Goal: Transaction & Acquisition: Obtain resource

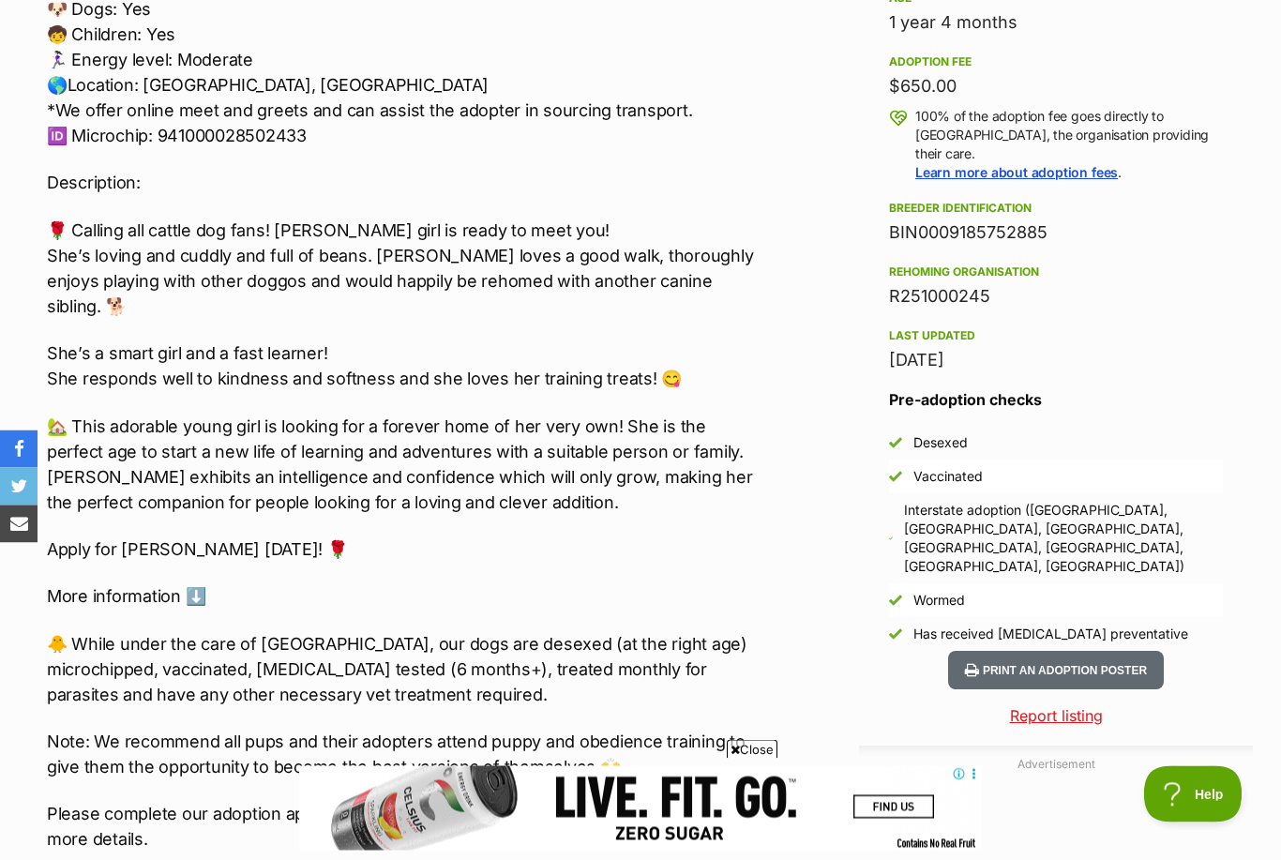
scroll to position [1332, 0]
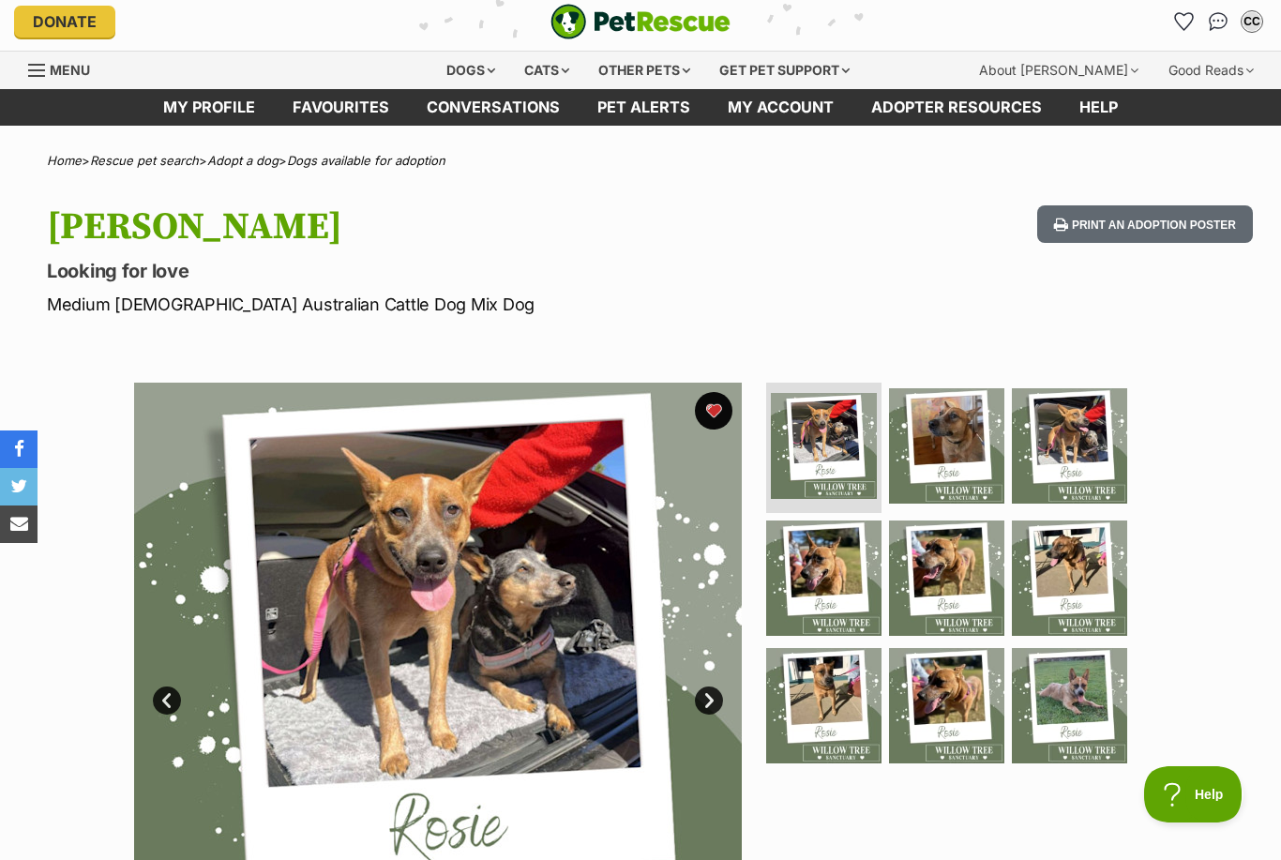
scroll to position [0, 0]
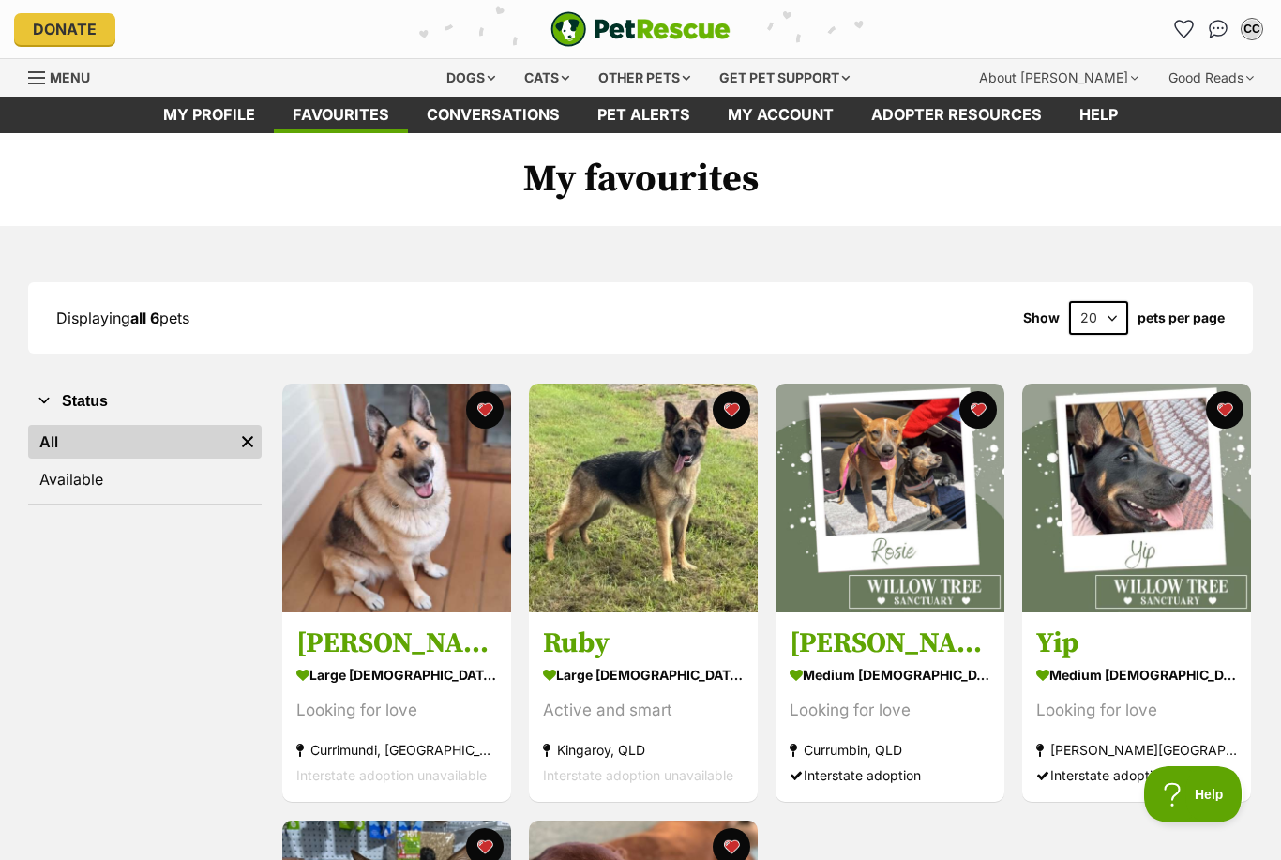
click at [630, 657] on h3 "Ruby" at bounding box center [643, 644] width 201 height 36
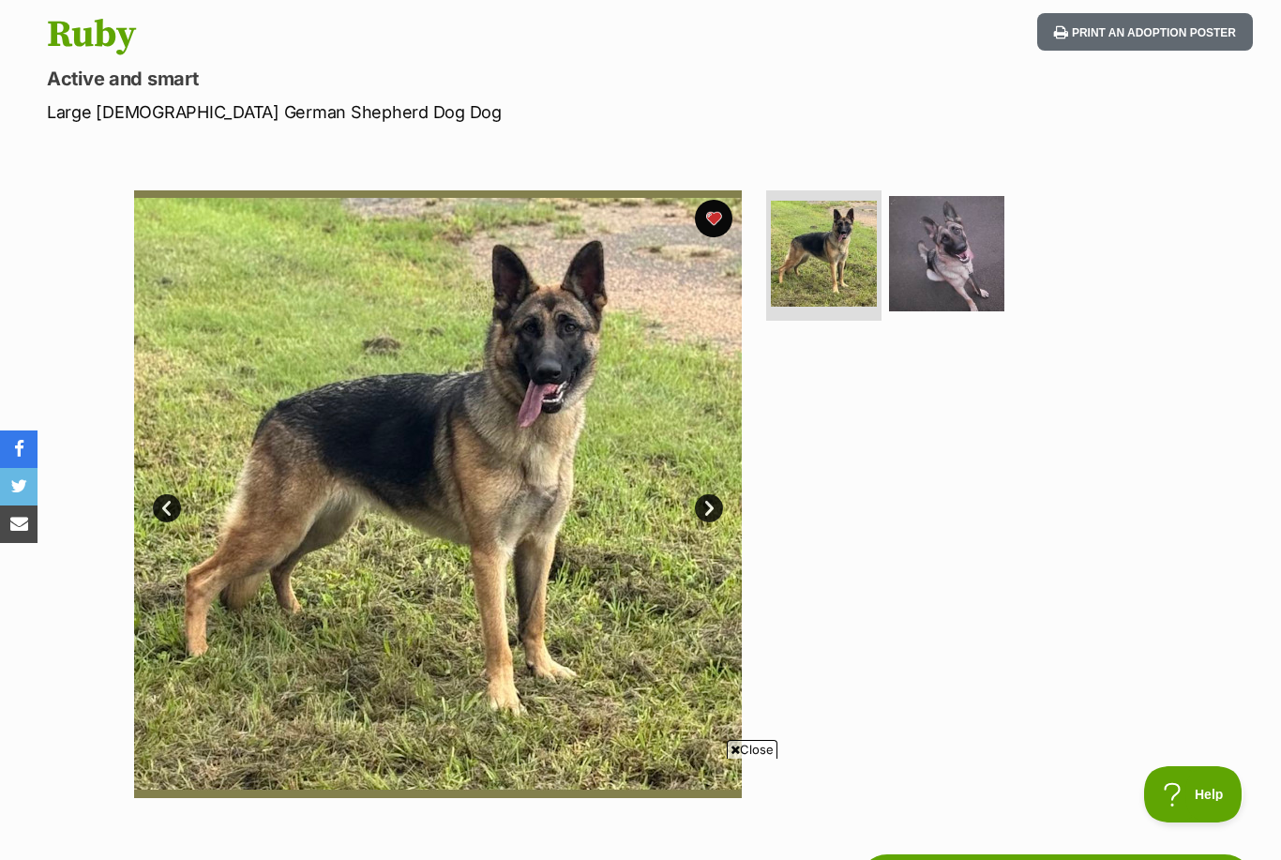
scroll to position [715, 0]
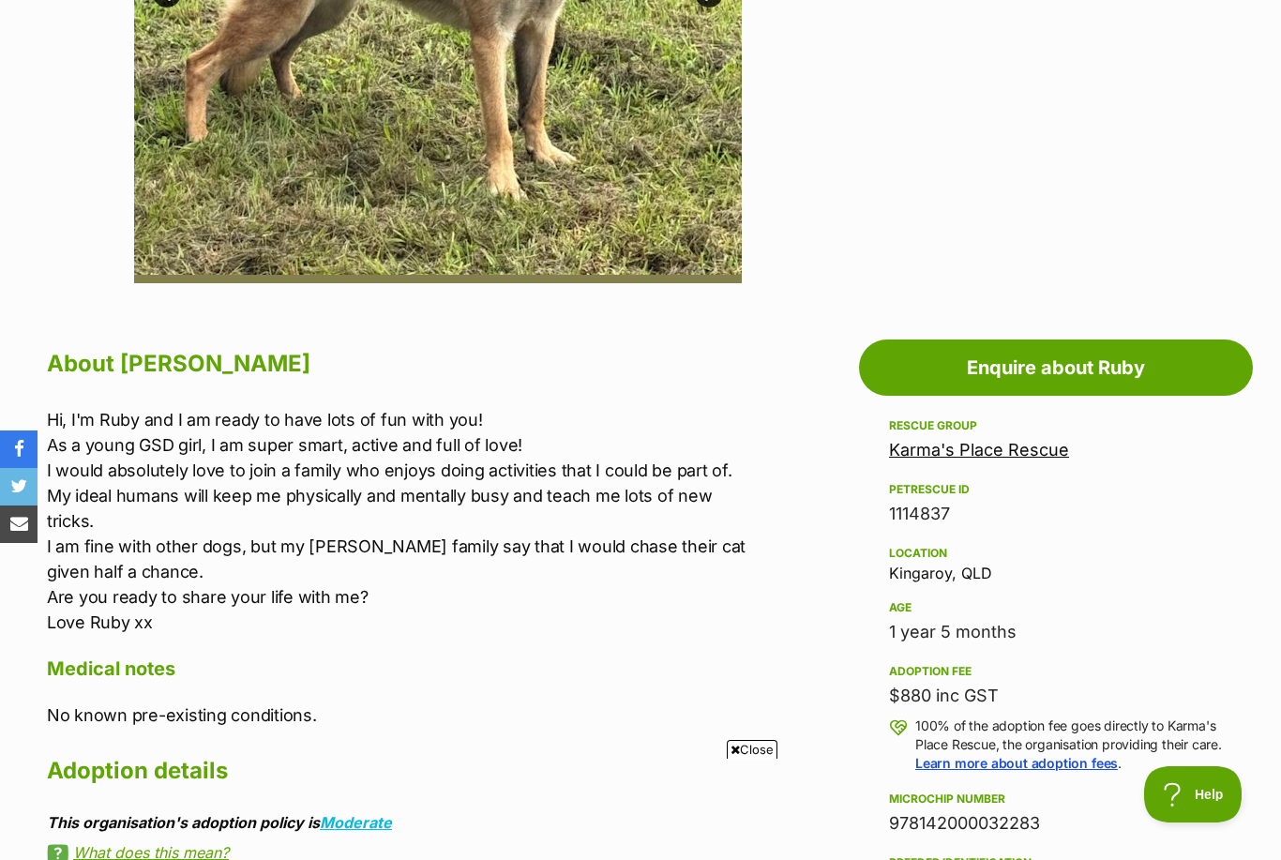
click at [1056, 451] on link "Karma's Place Rescue" at bounding box center [979, 450] width 180 height 20
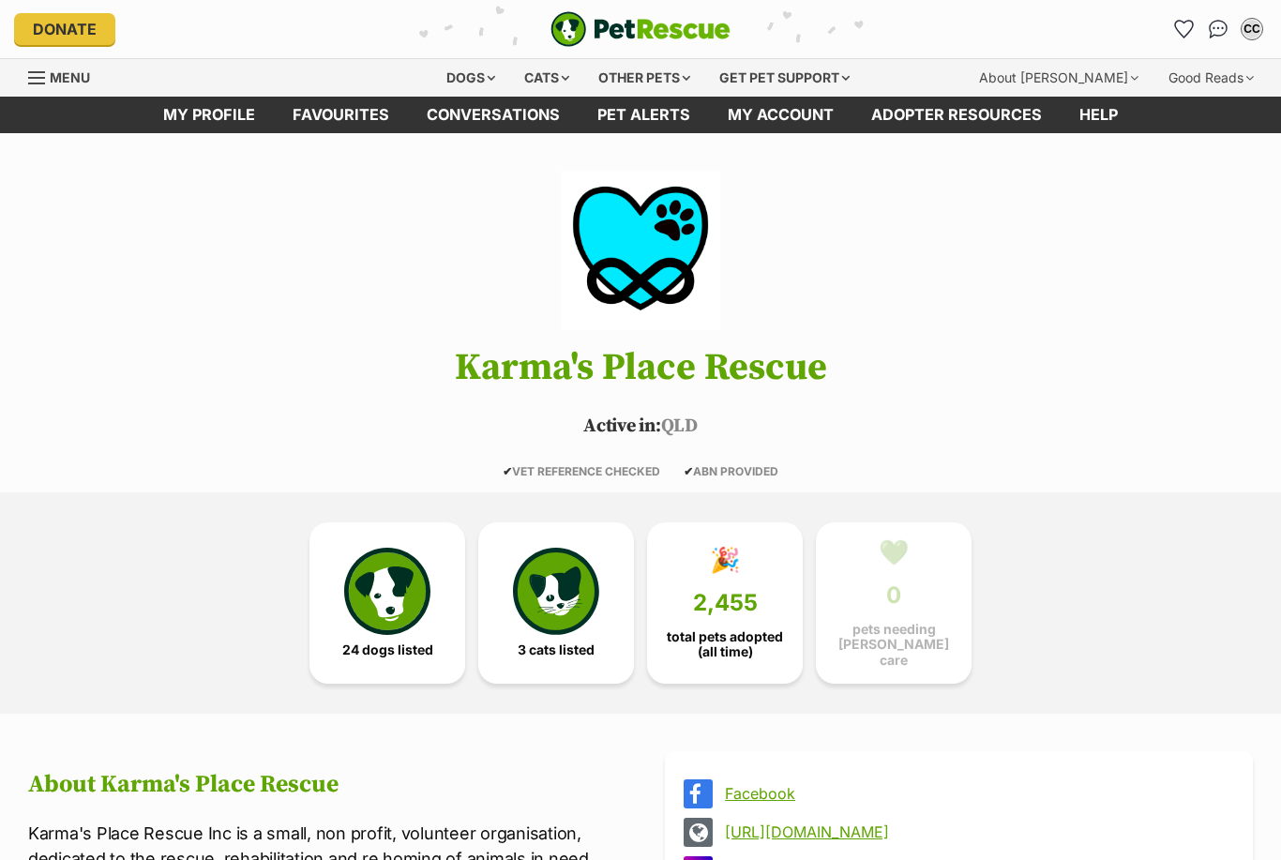
click at [415, 626] on img at bounding box center [387, 591] width 86 height 86
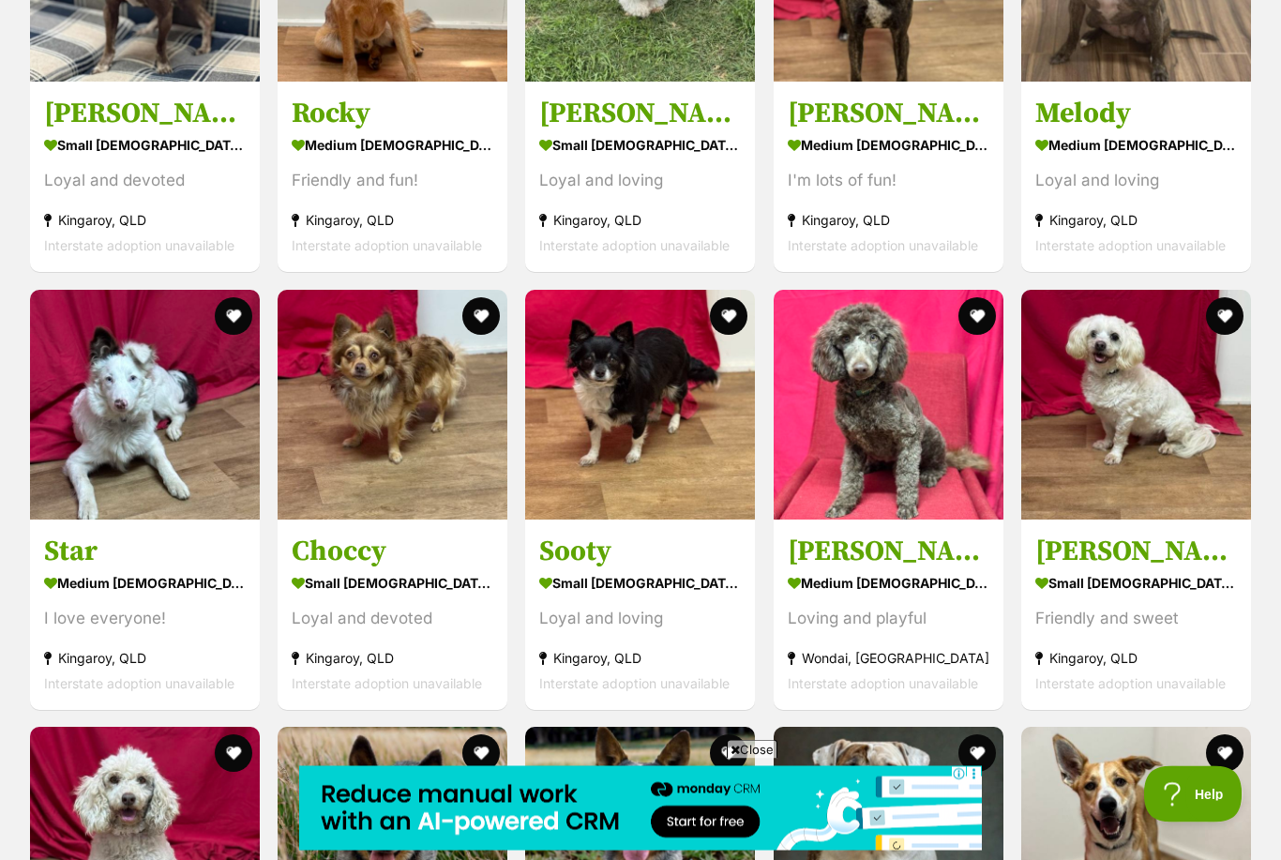
scroll to position [2007, 0]
click at [409, 568] on div "small male Dog" at bounding box center [393, 581] width 202 height 27
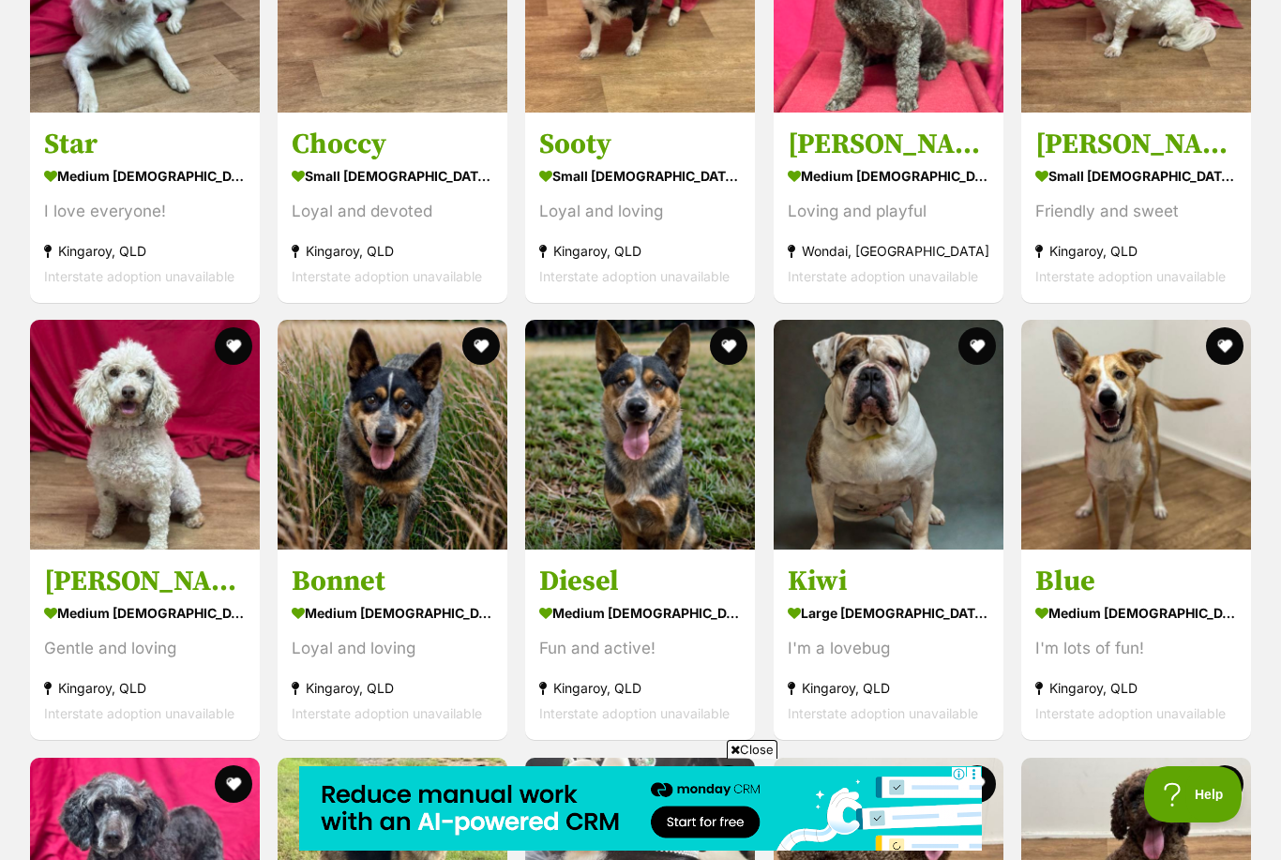
scroll to position [2437, 0]
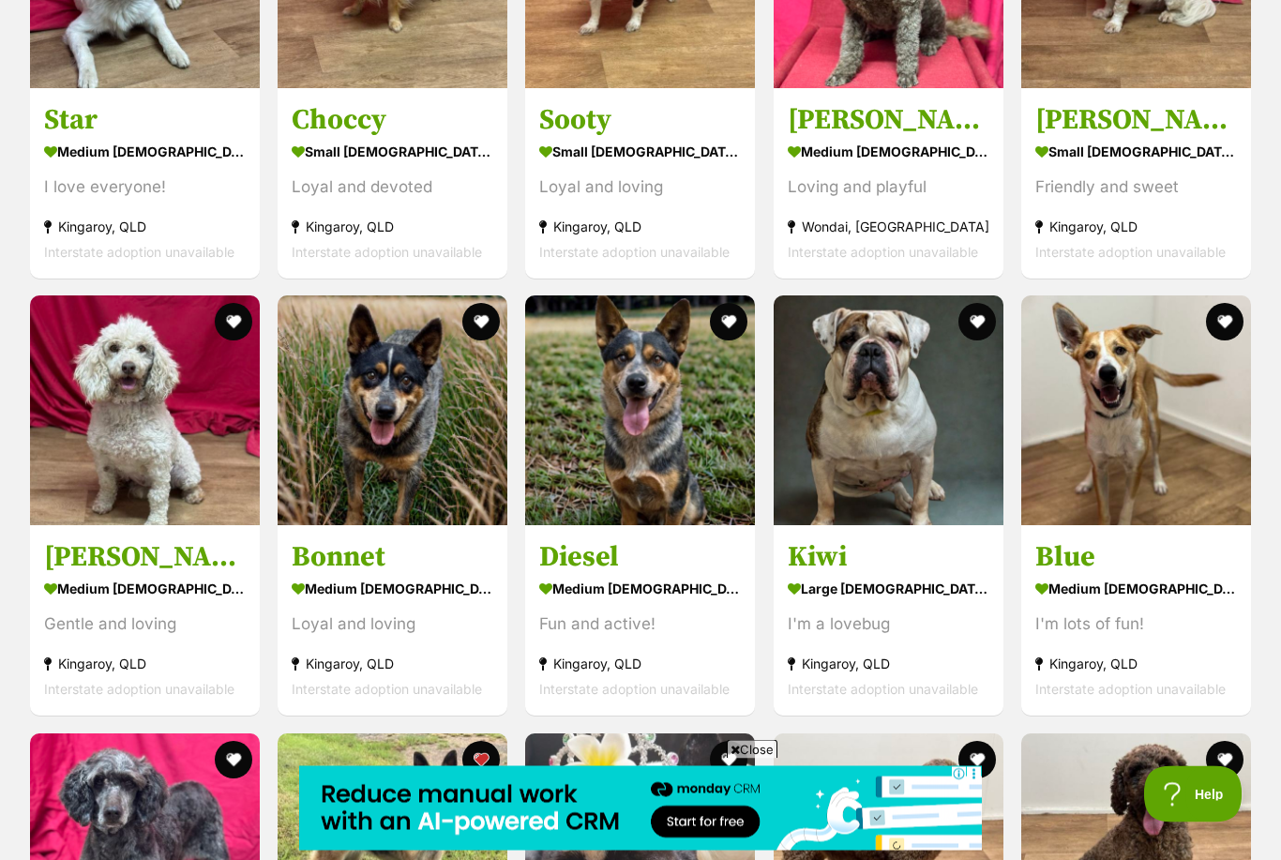
click at [409, 512] on img at bounding box center [393, 411] width 230 height 230
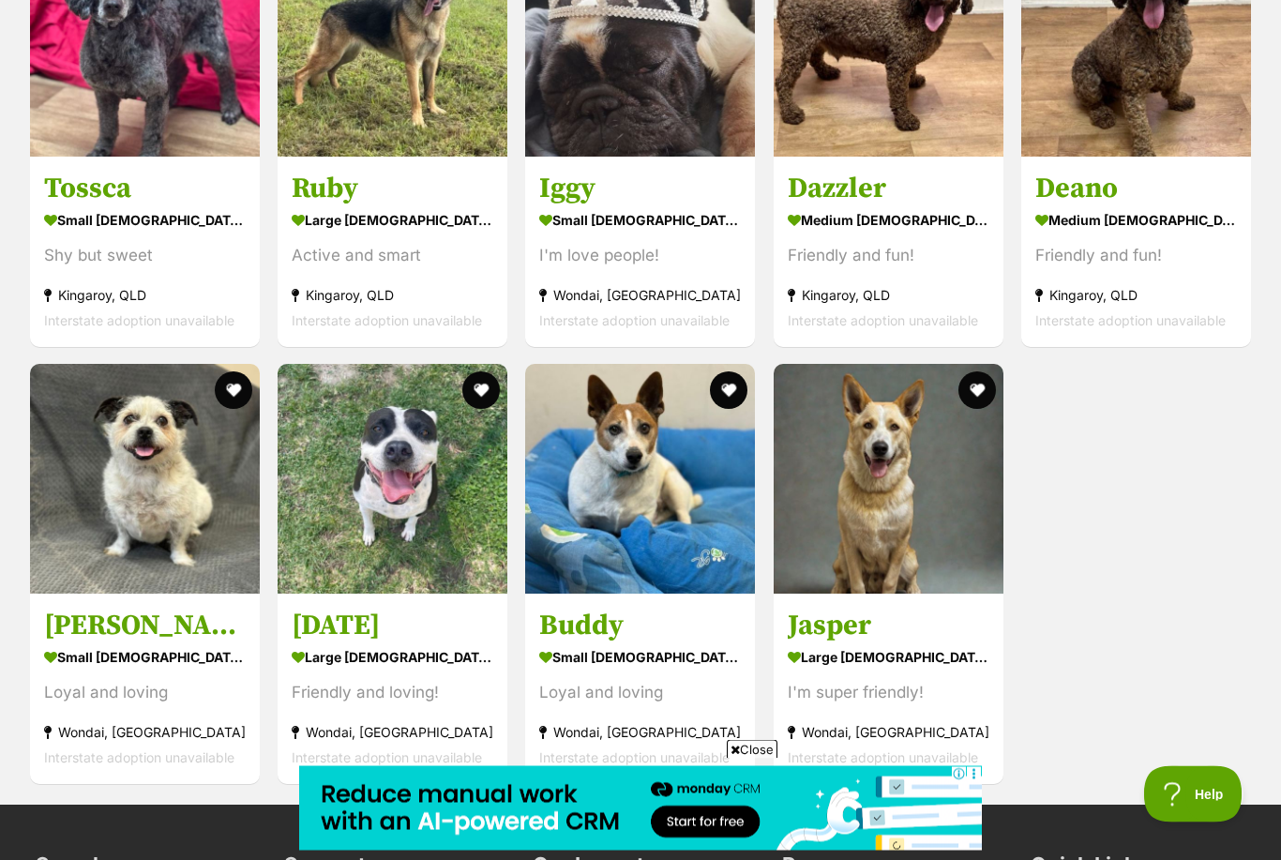
scroll to position [3245, 0]
click at [1226, 249] on div "Friendly and fun!" at bounding box center [1136, 254] width 202 height 25
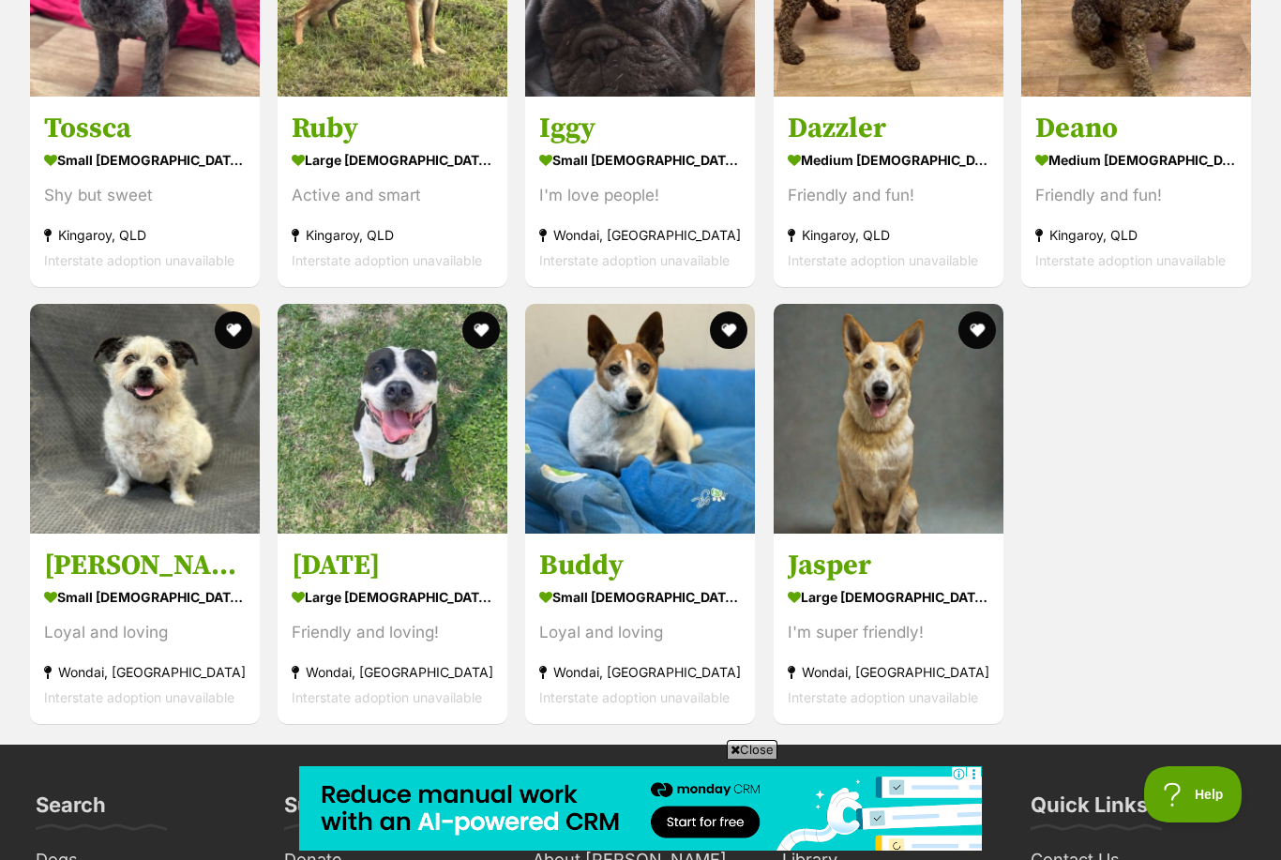
click at [852, 596] on div "large male Dog" at bounding box center [889, 596] width 202 height 27
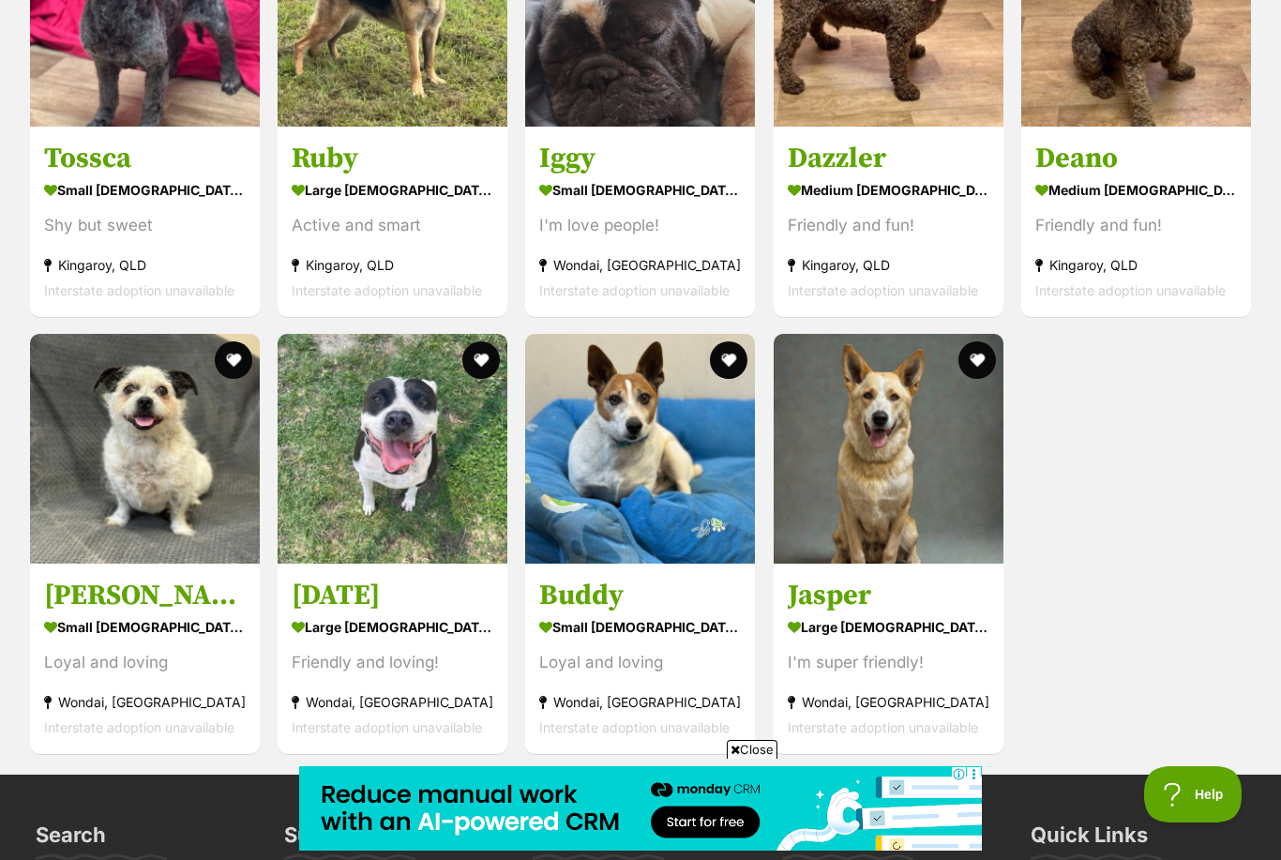
scroll to position [3274, 0]
click at [648, 614] on div "small male Dog" at bounding box center [640, 627] width 202 height 27
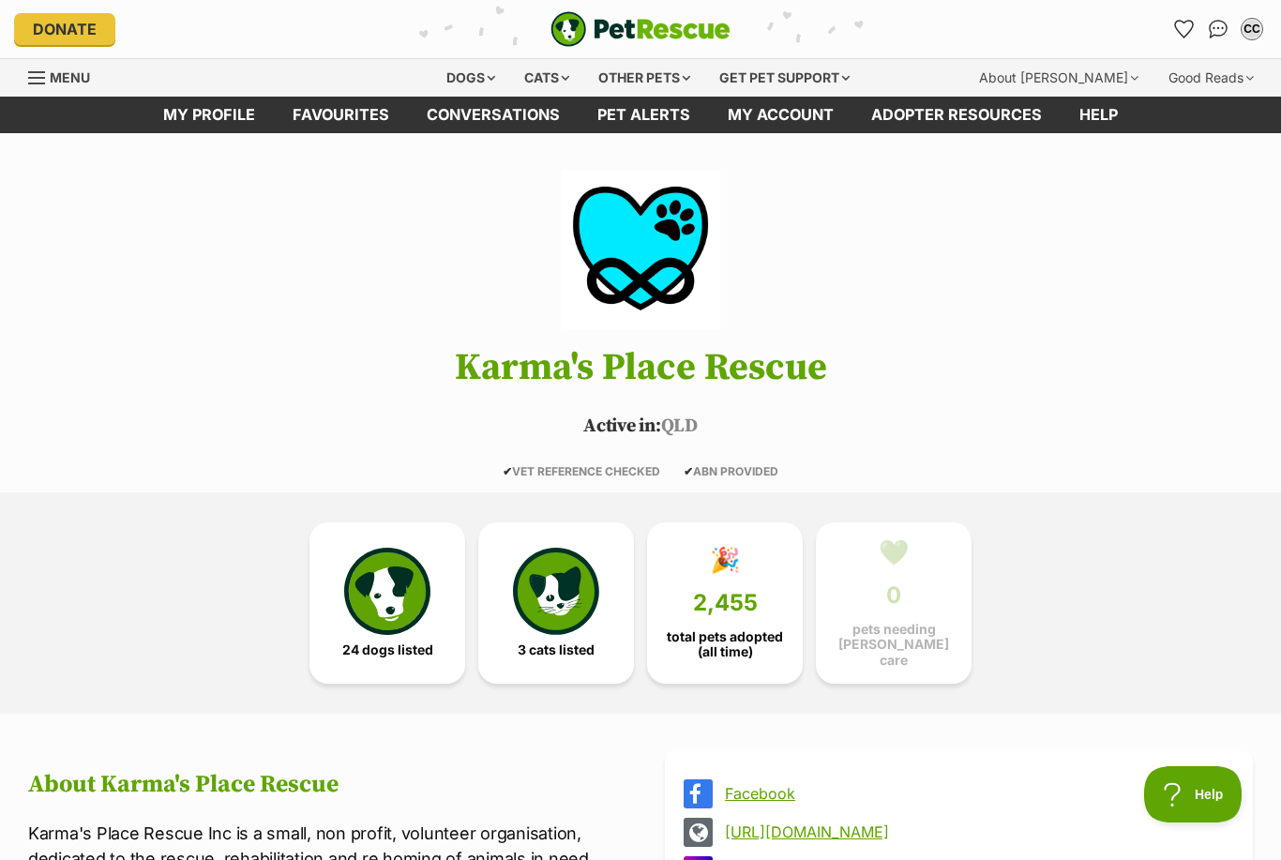
click at [1188, 38] on icon "Favourites" at bounding box center [1184, 29] width 20 height 19
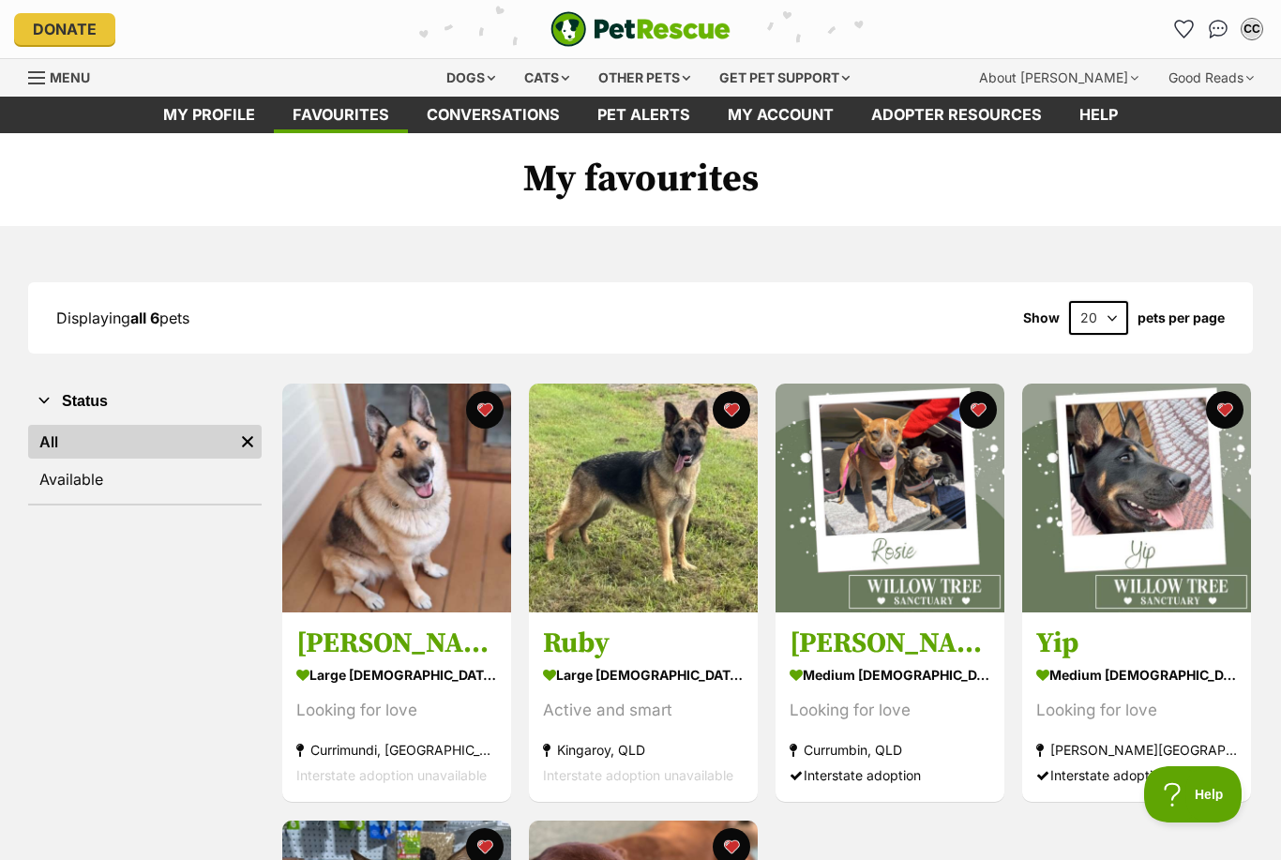
click at [383, 657] on h3 "[PERSON_NAME]" at bounding box center [396, 644] width 201 height 36
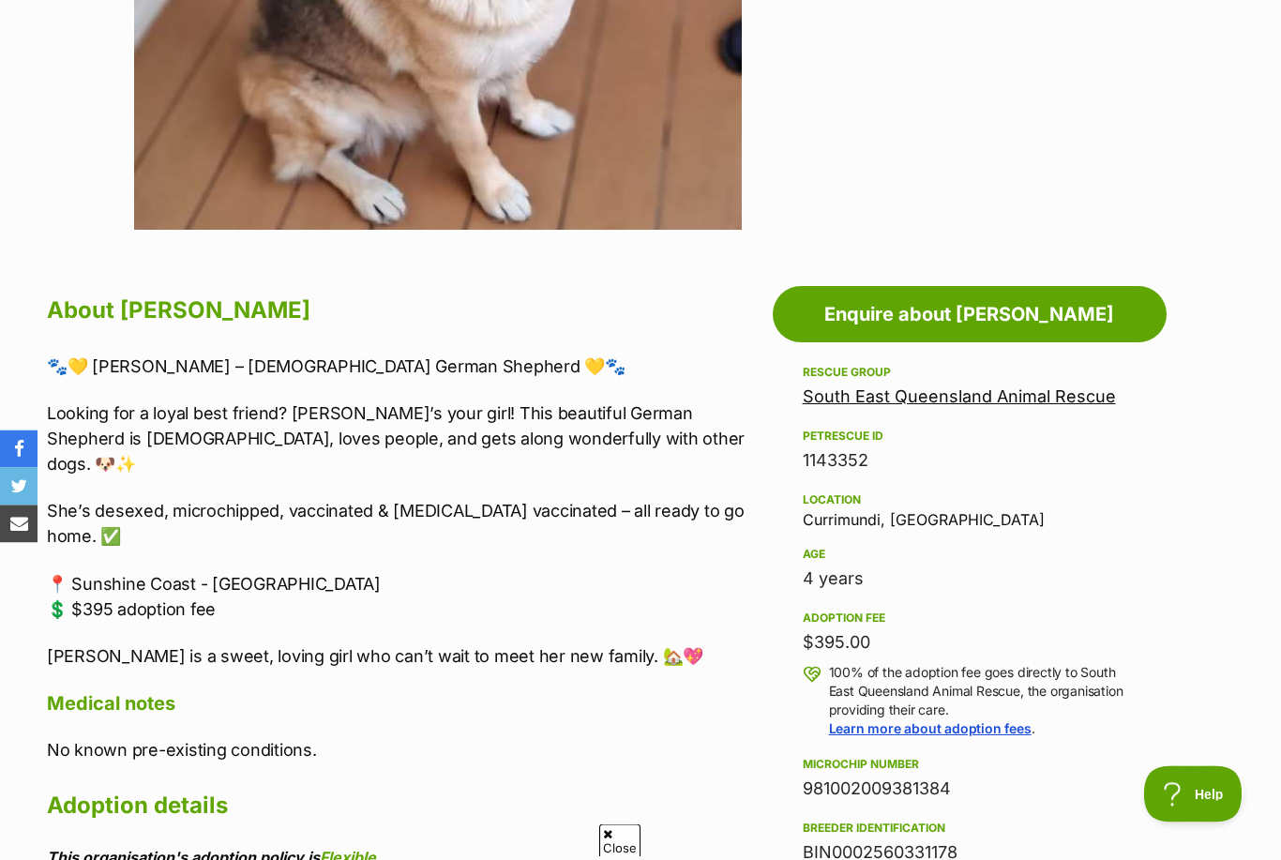
scroll to position [767, 0]
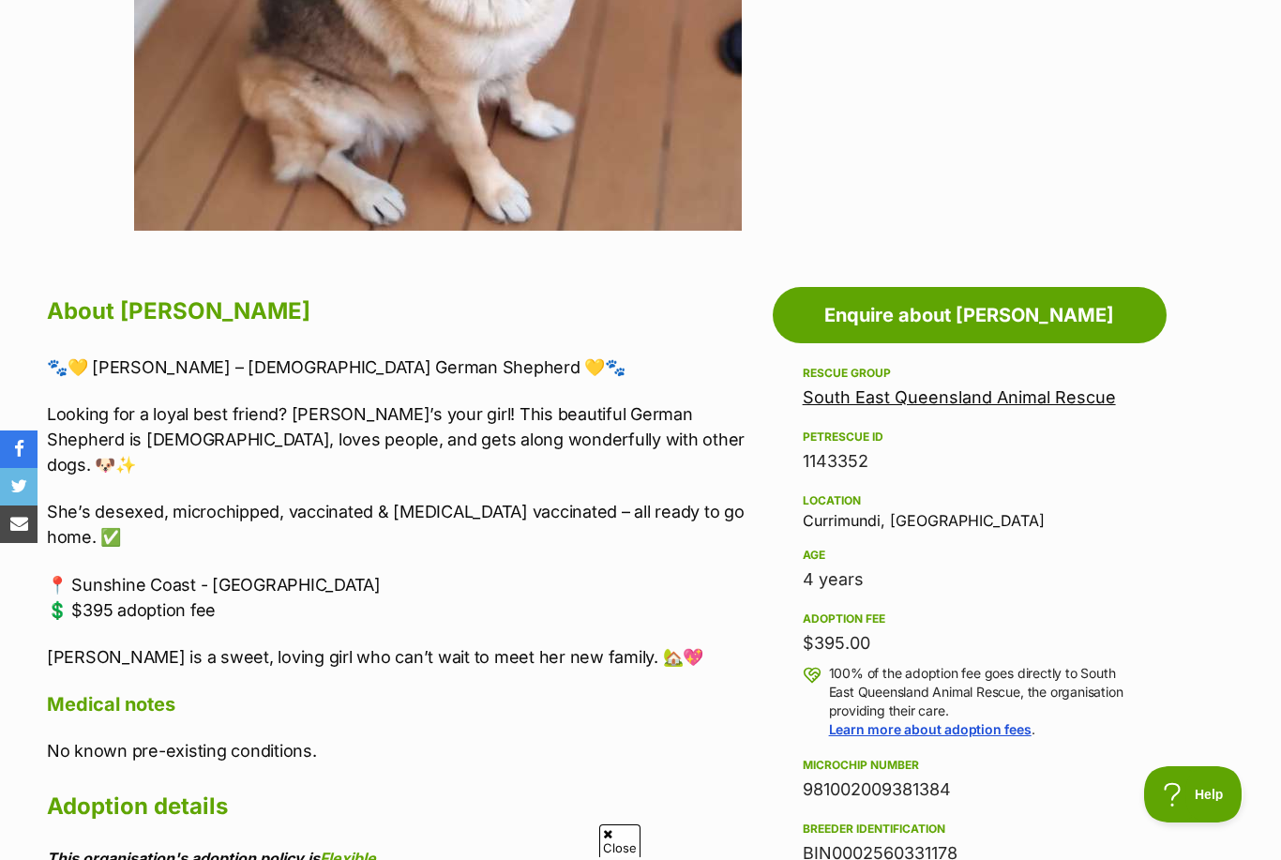
click at [1048, 402] on link "South East Queensland Animal Rescue" at bounding box center [959, 397] width 313 height 20
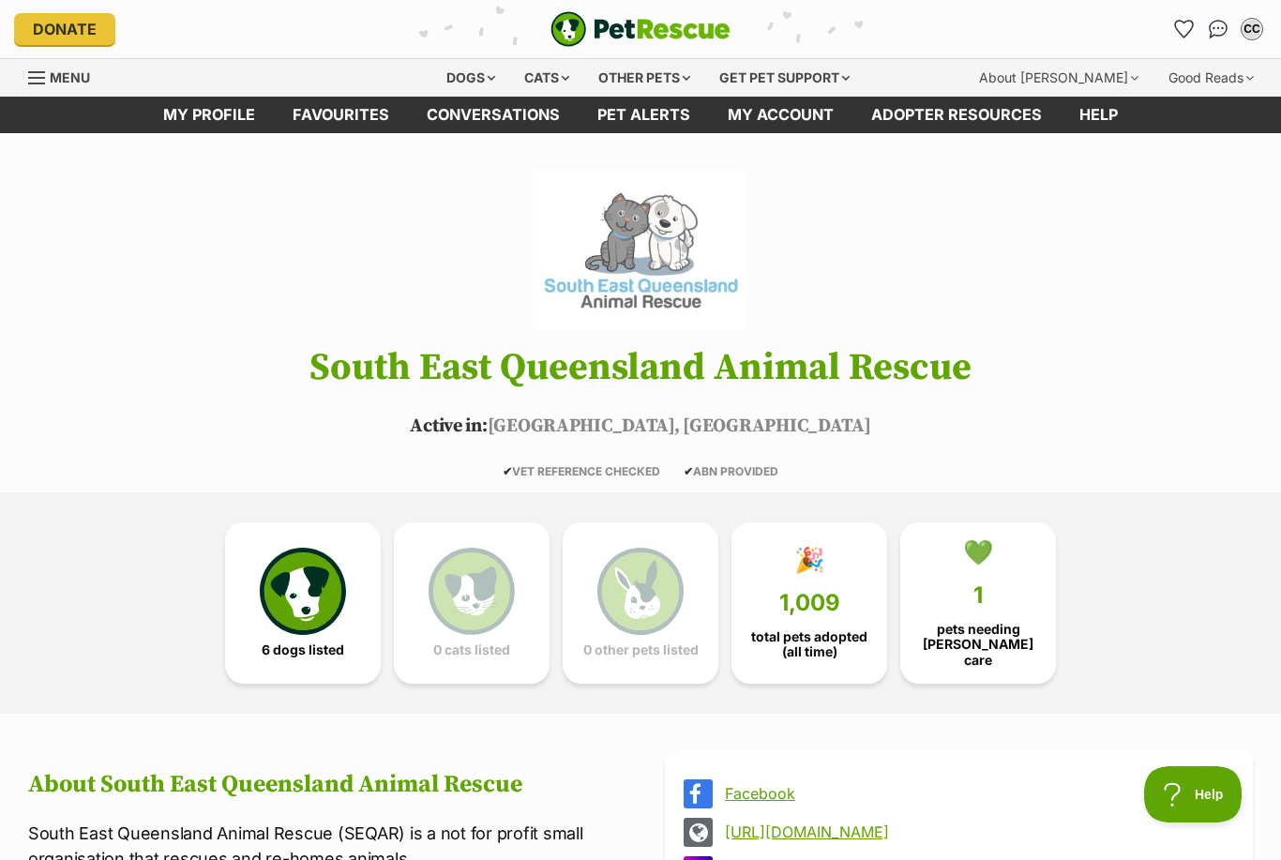
click at [324, 642] on span "6 dogs listed" at bounding box center [303, 649] width 83 height 15
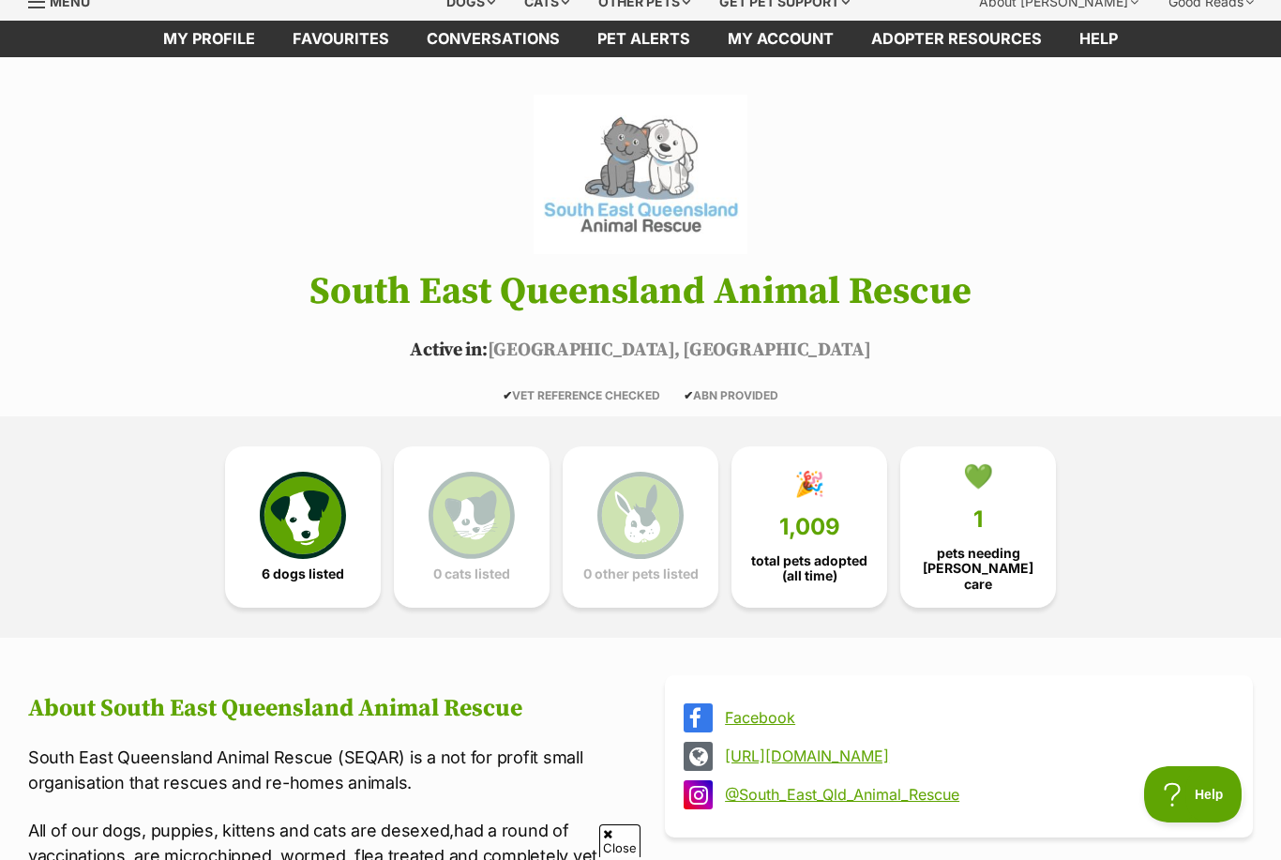
click at [334, 550] on img at bounding box center [303, 515] width 86 height 86
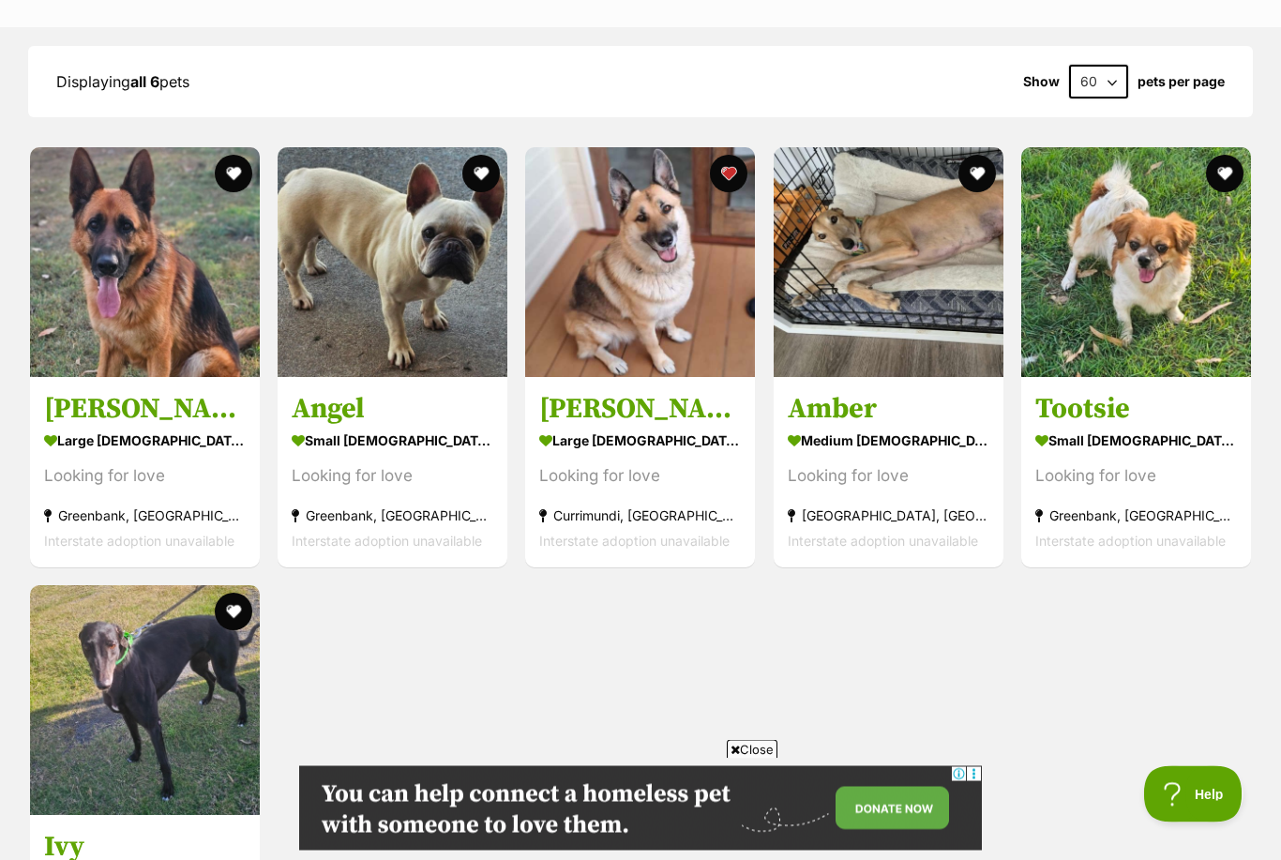
scroll to position [2127, 0]
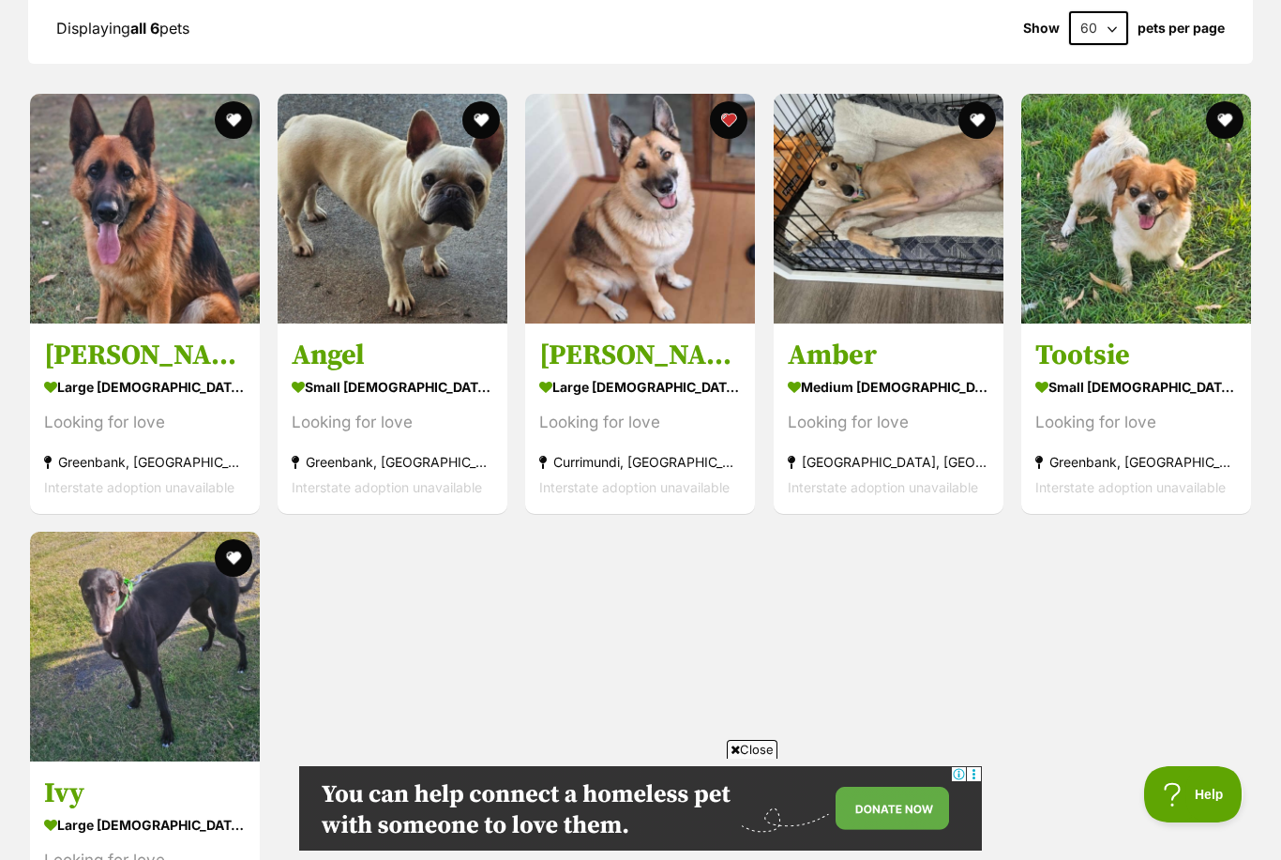
click at [1241, 716] on div "Zane large male Dog Looking for love Greenbank, QLD Interstate adoption unavail…" at bounding box center [640, 522] width 1225 height 861
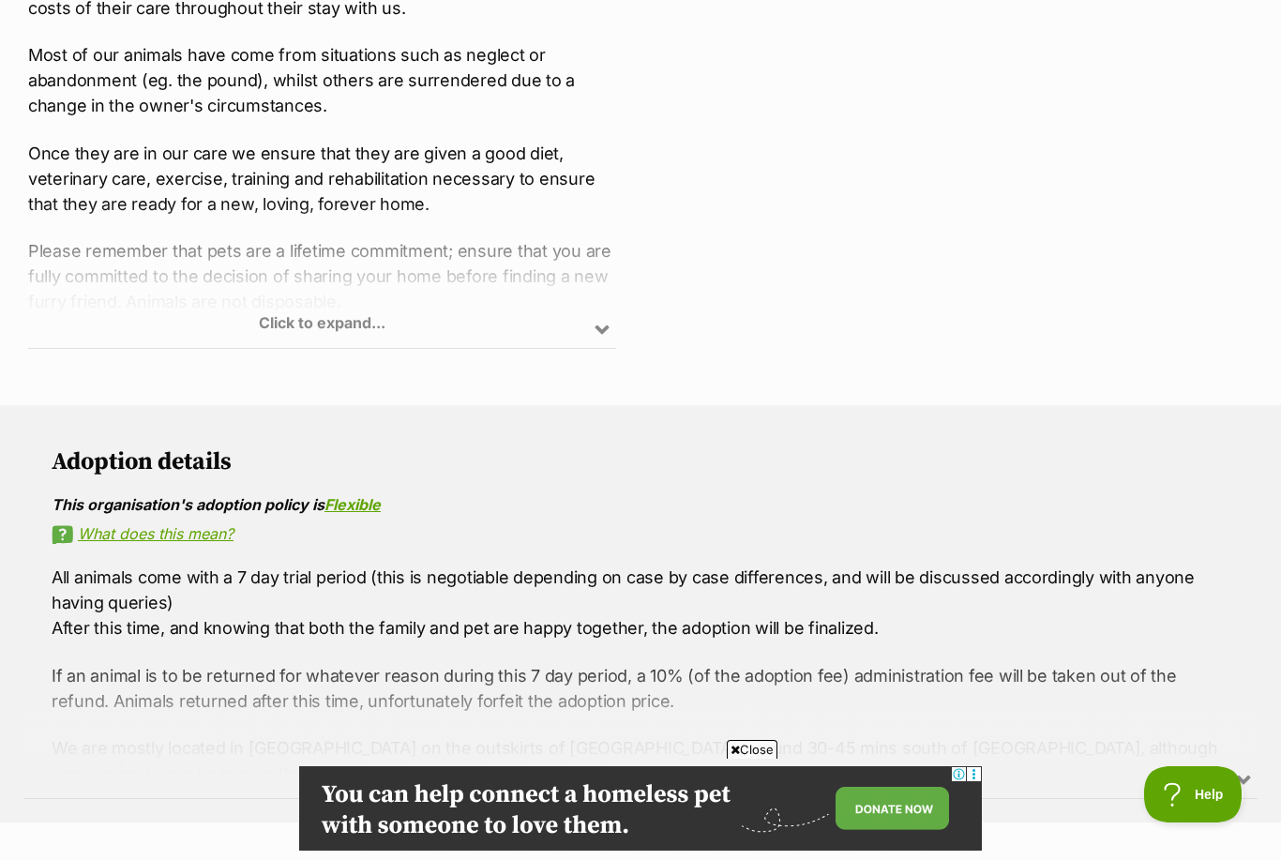
scroll to position [768, 0]
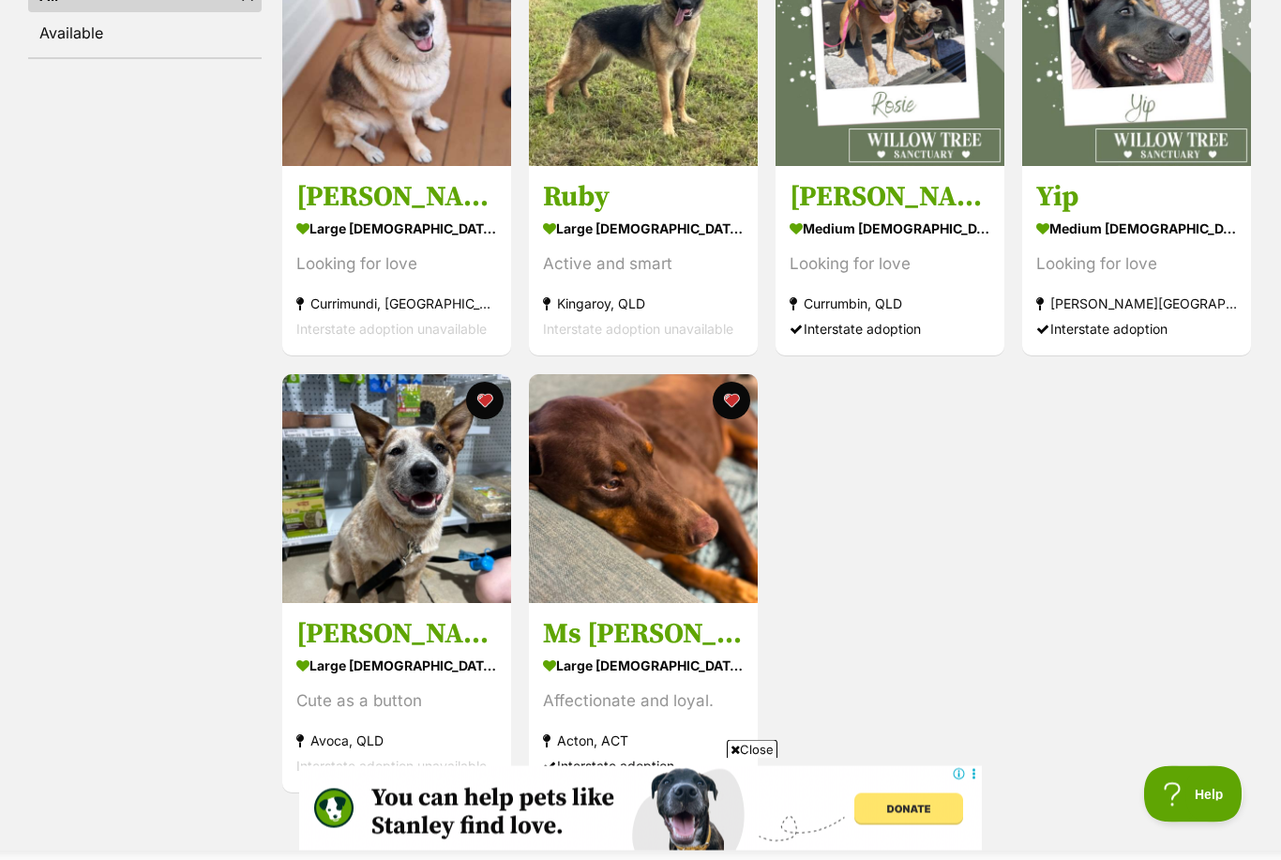
scroll to position [447, 0]
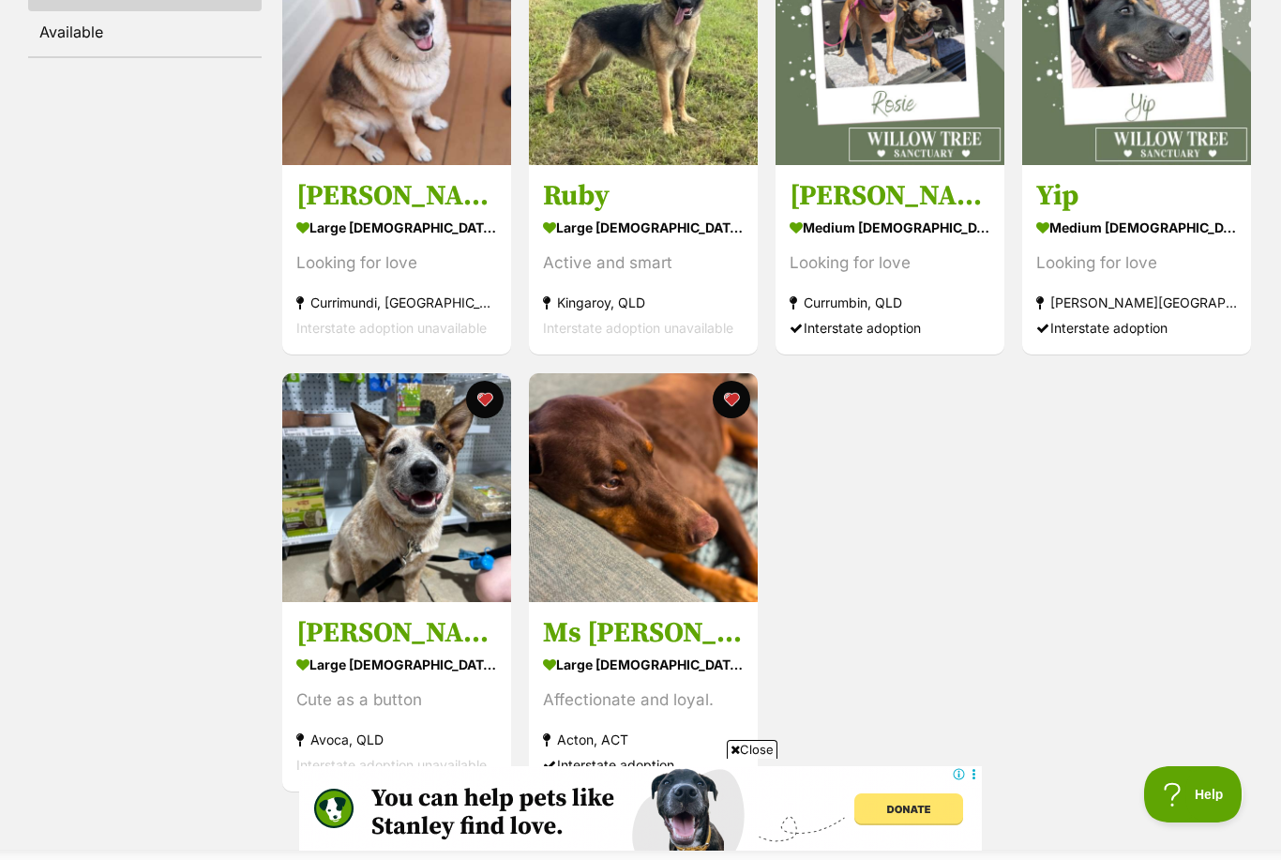
click at [387, 640] on h3 "[PERSON_NAME]" at bounding box center [396, 633] width 201 height 36
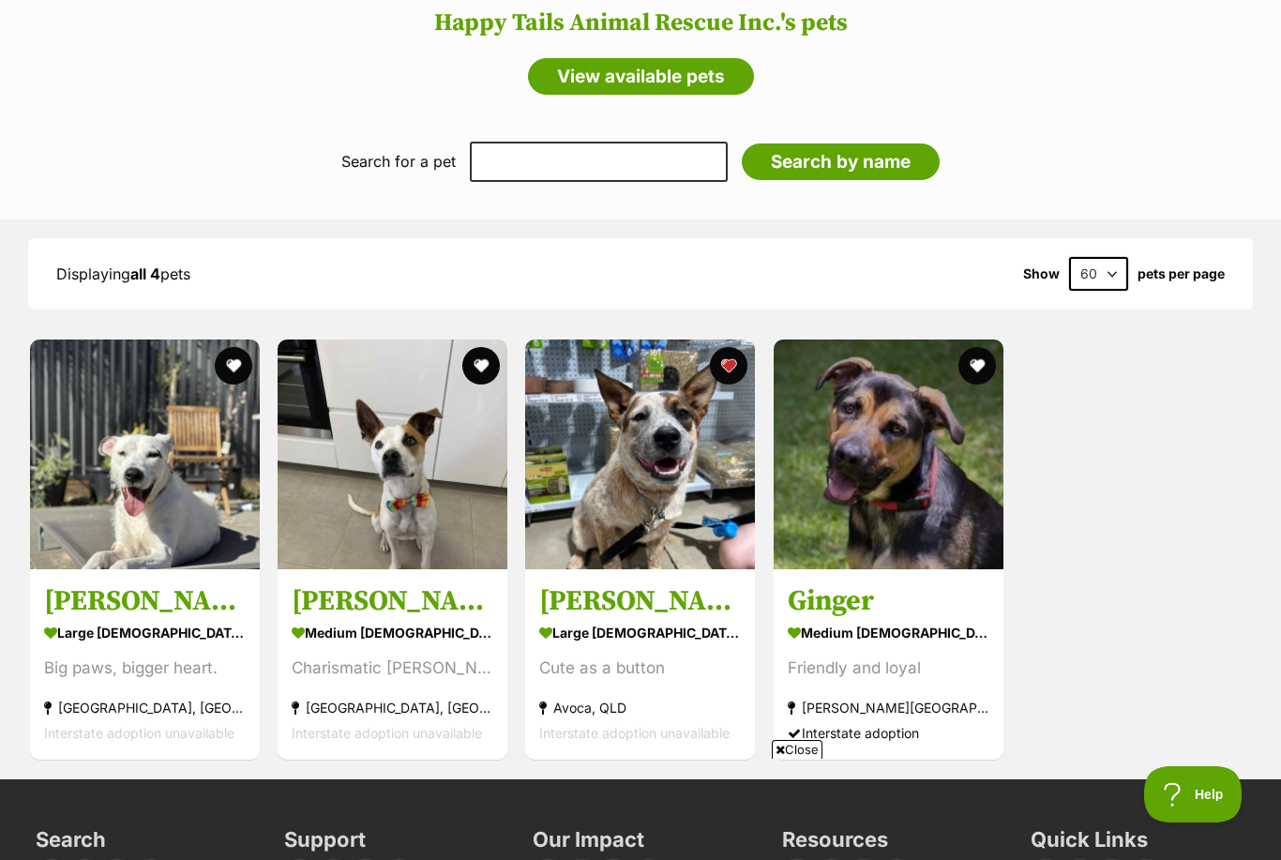
click at [887, 619] on div "medium female Dog" at bounding box center [889, 631] width 202 height 27
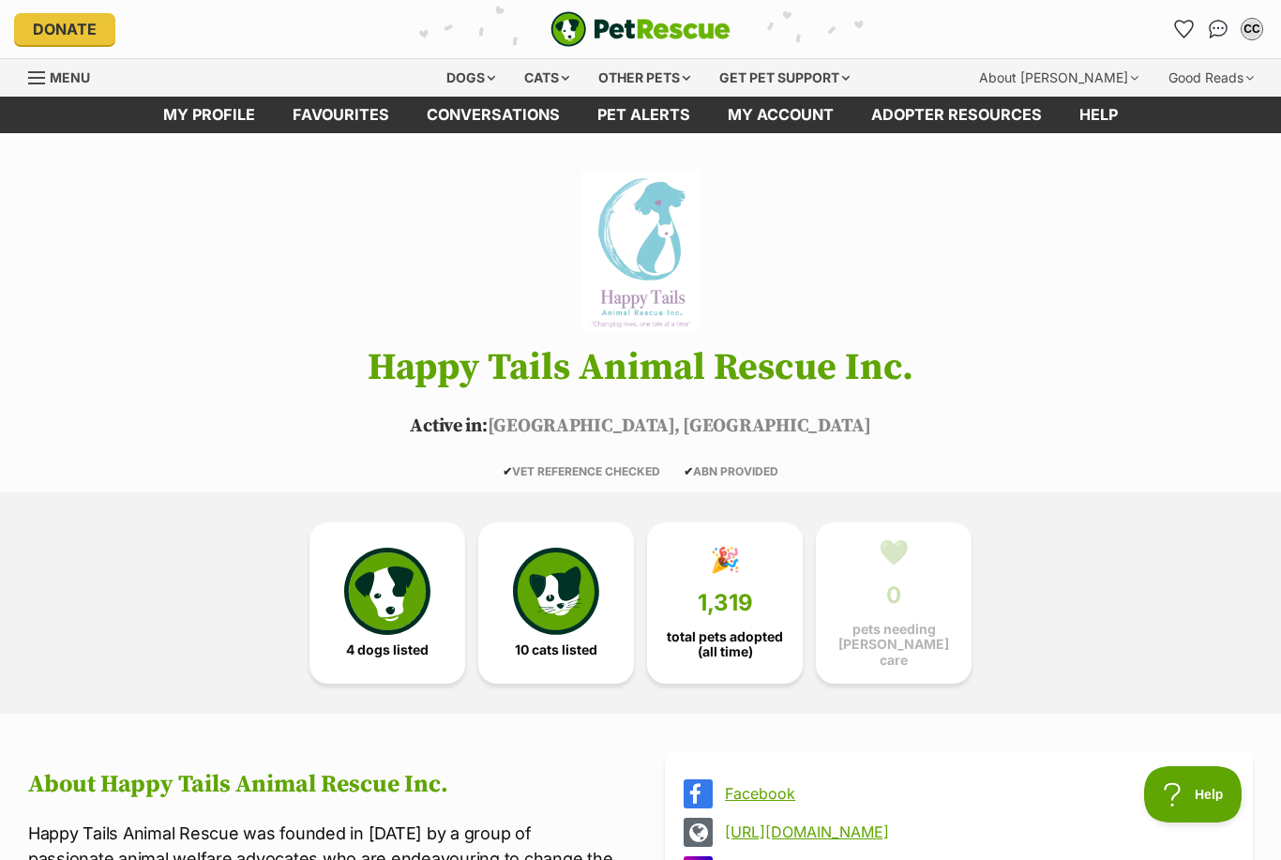
click at [1171, 39] on li "Account quick links" at bounding box center [1184, 29] width 30 height 30
click at [1190, 34] on icon "Favourites" at bounding box center [1184, 29] width 20 height 19
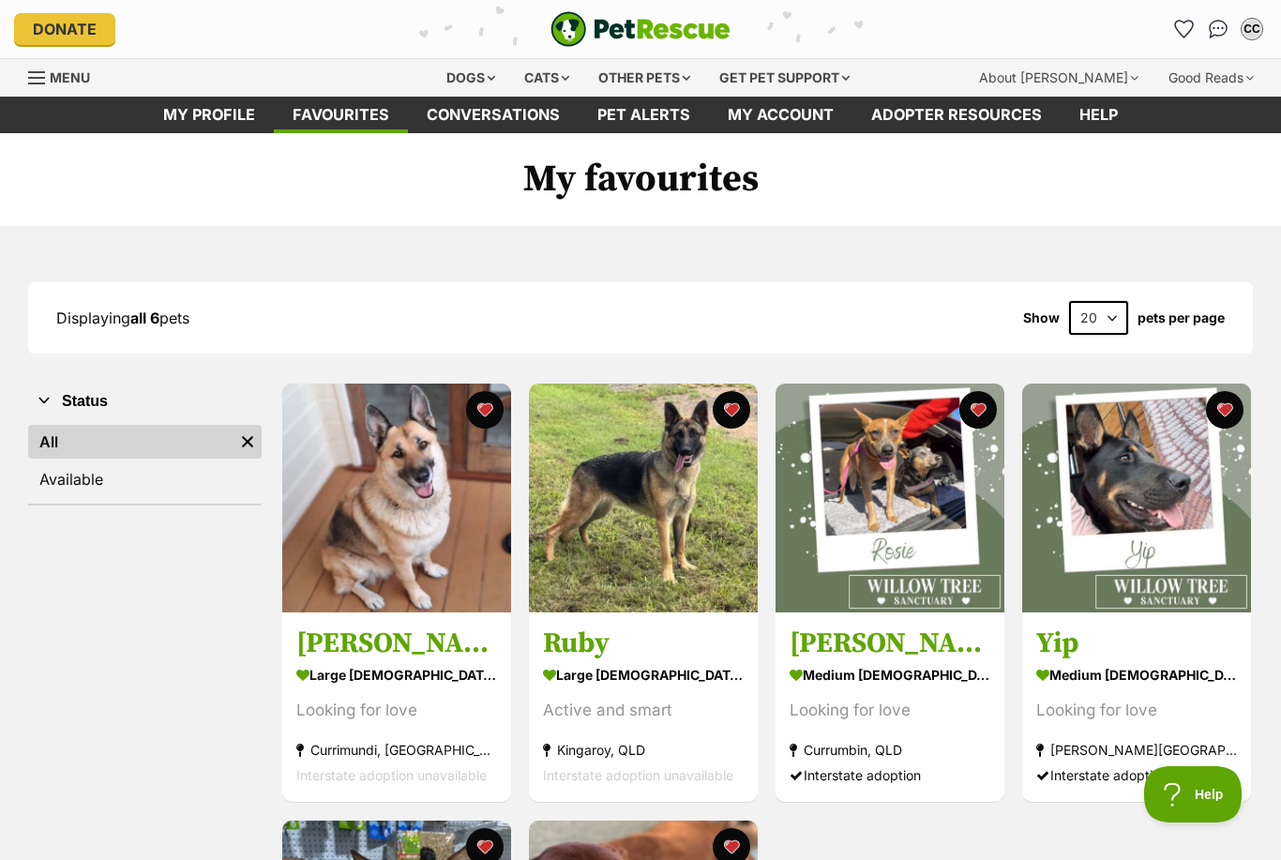
click at [188, 119] on link "My profile" at bounding box center [208, 115] width 129 height 37
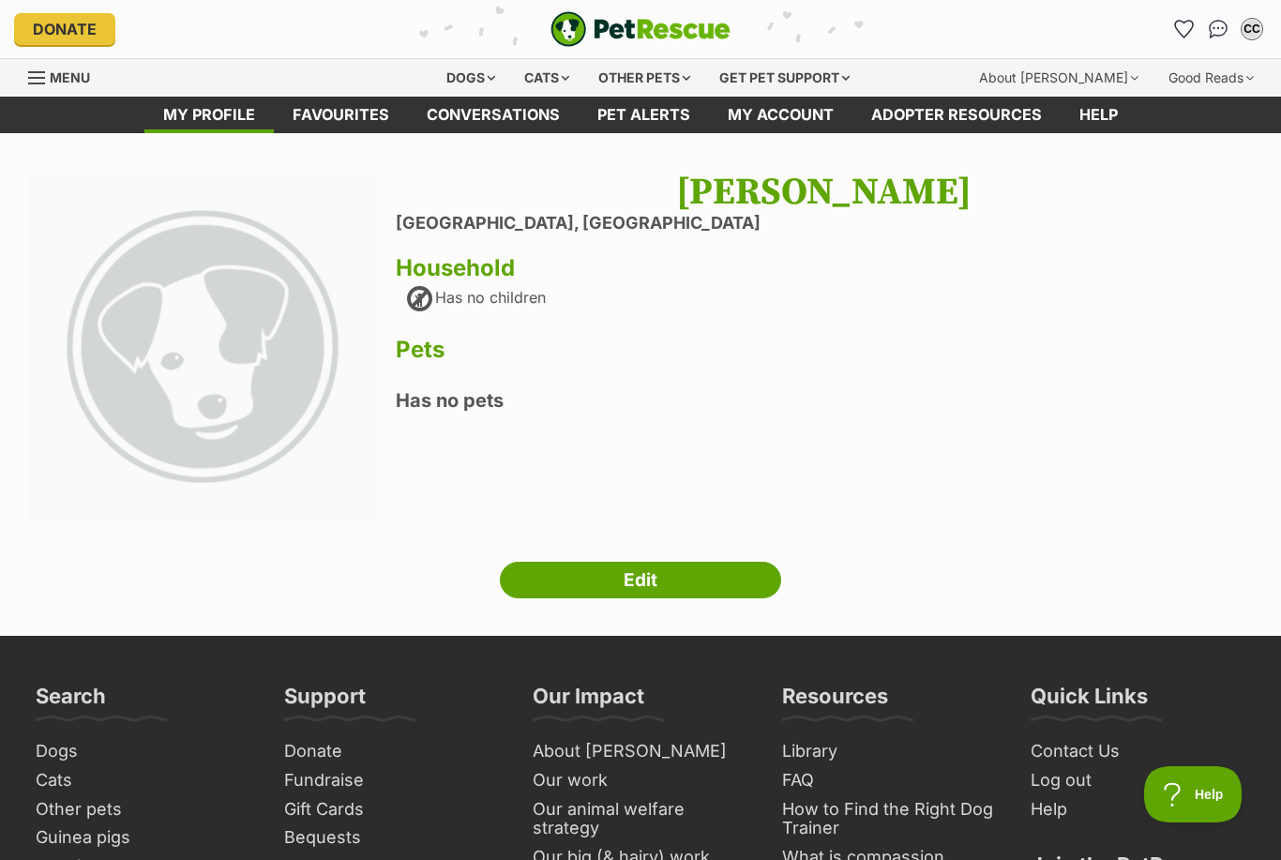
click at [460, 83] on div "Dogs" at bounding box center [470, 78] width 75 height 38
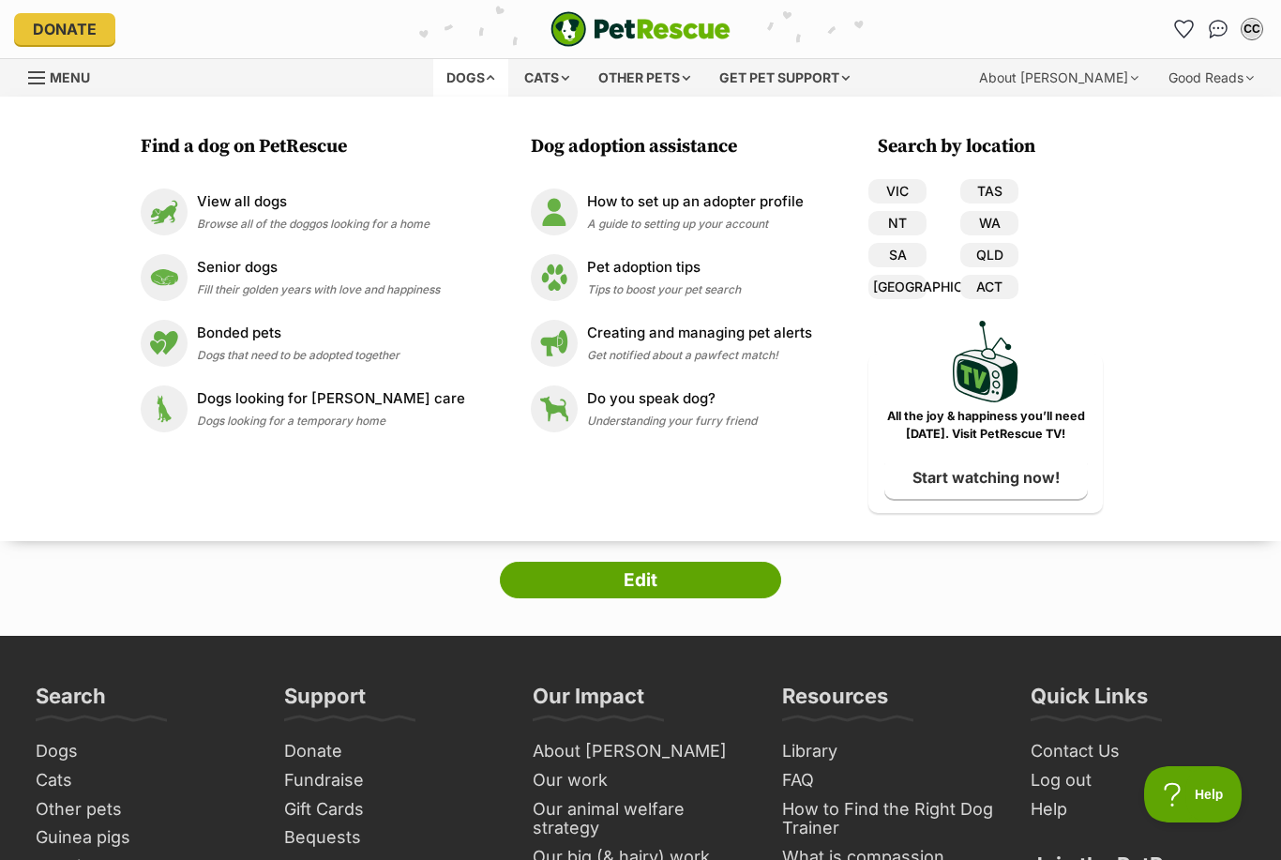
click at [361, 225] on span "Browse all of the doggos looking for a home" at bounding box center [313, 224] width 233 height 14
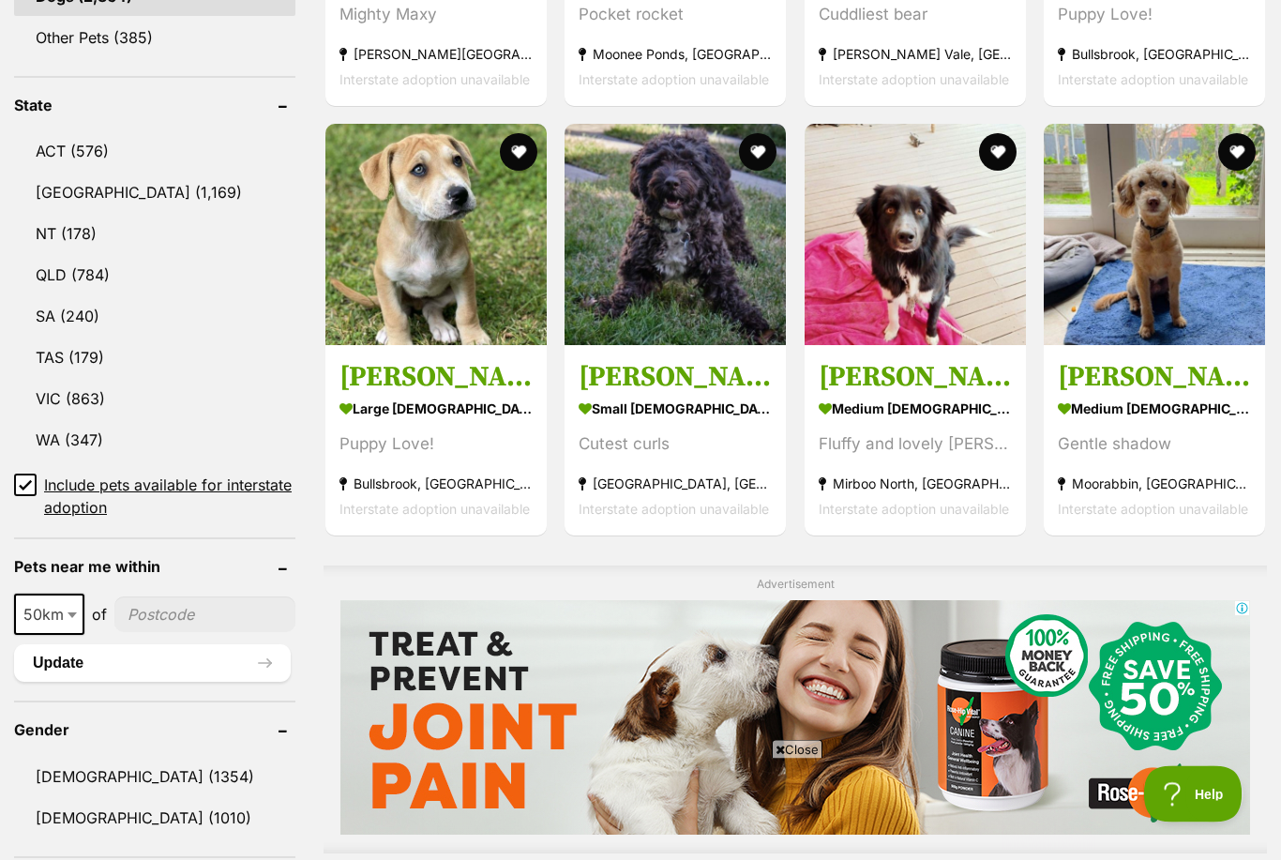
scroll to position [918, 0]
click at [75, 280] on link "QLD (784)" at bounding box center [154, 274] width 281 height 39
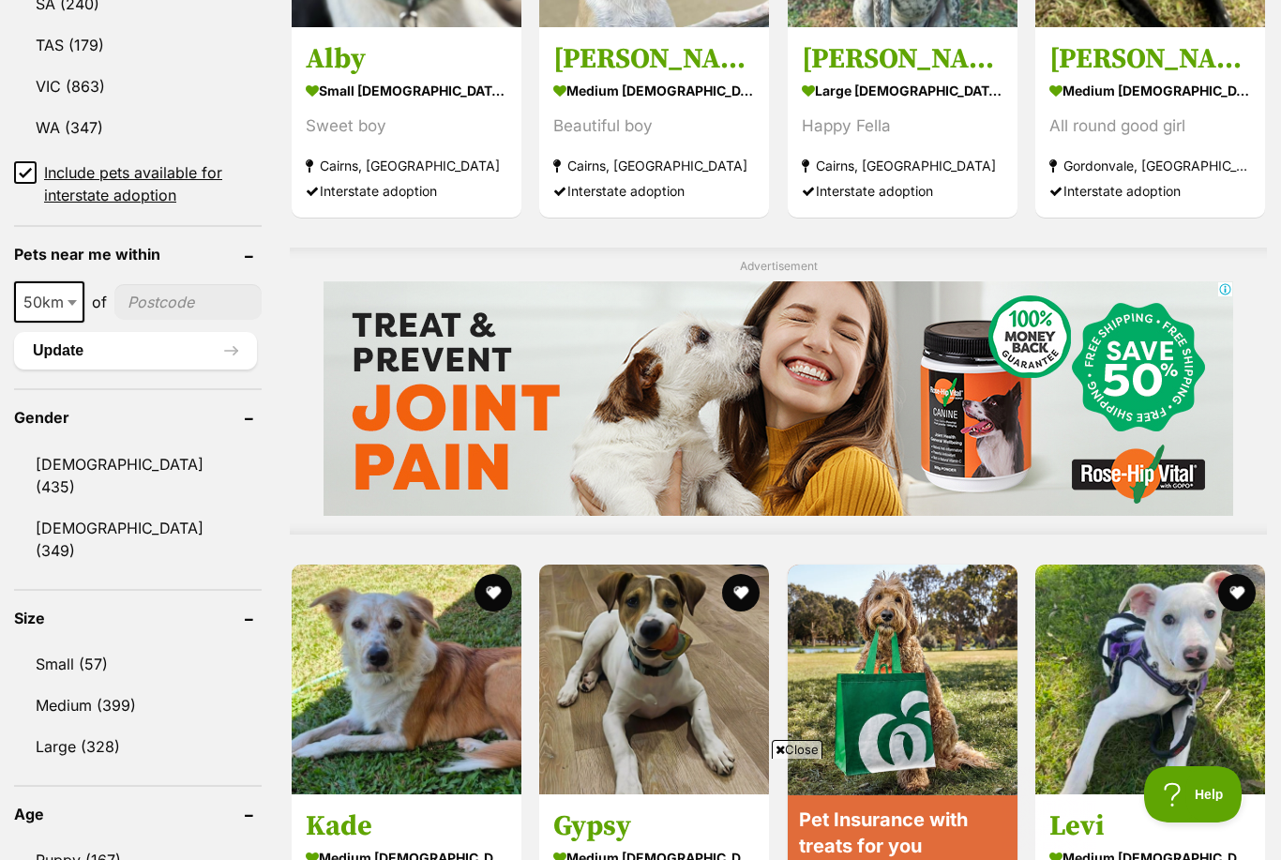
click at [125, 508] on link "Female (349)" at bounding box center [138, 539] width 248 height 62
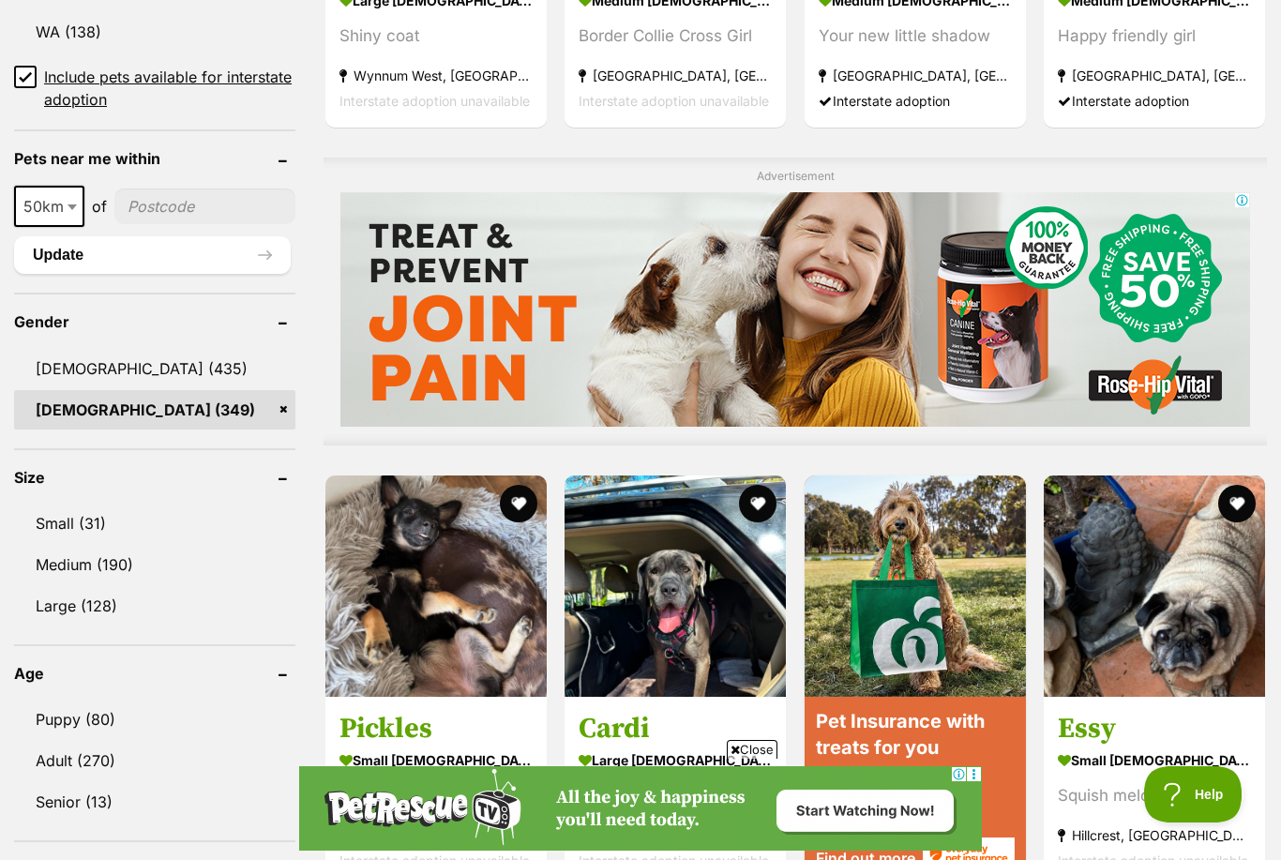
scroll to position [1488, 0]
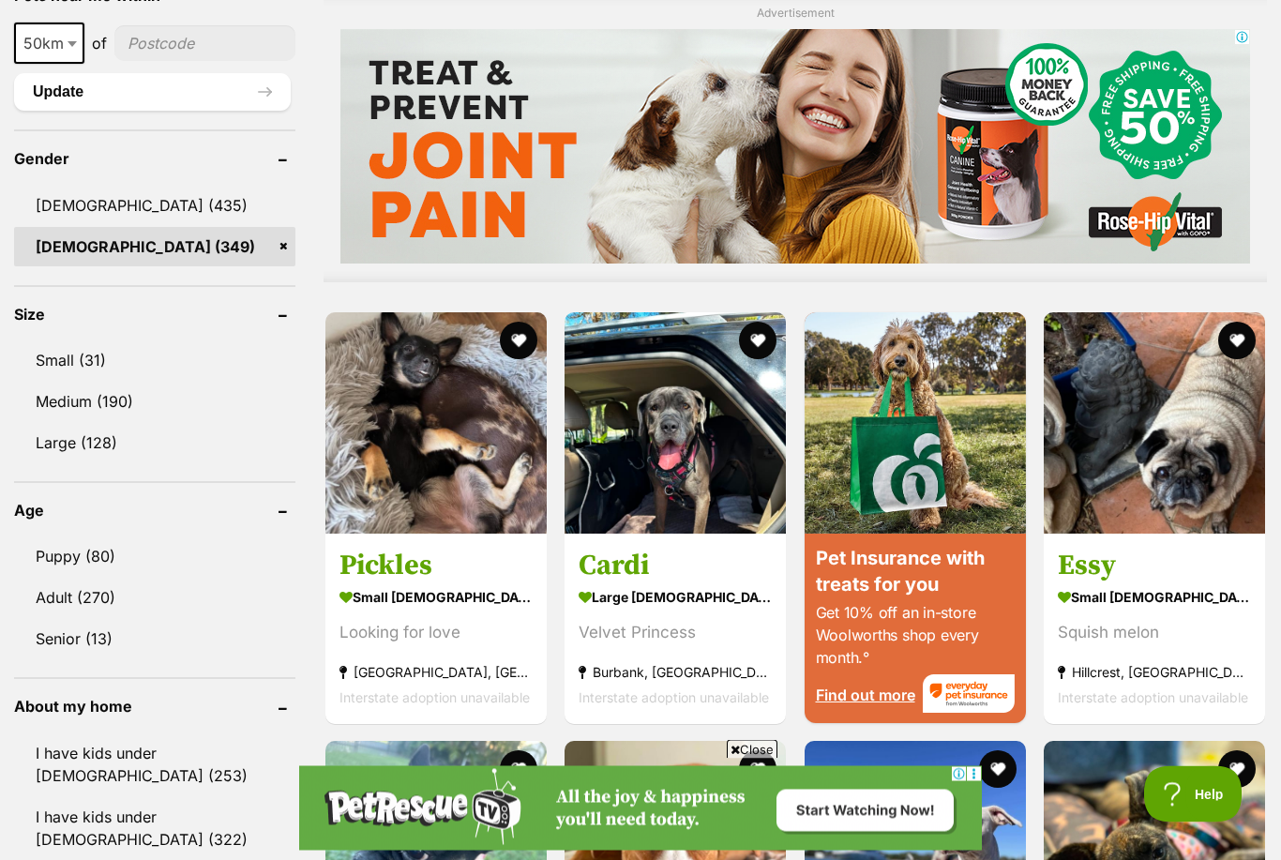
click at [207, 813] on link "I have kids under [DEMOGRAPHIC_DATA] (322)" at bounding box center [154, 829] width 281 height 62
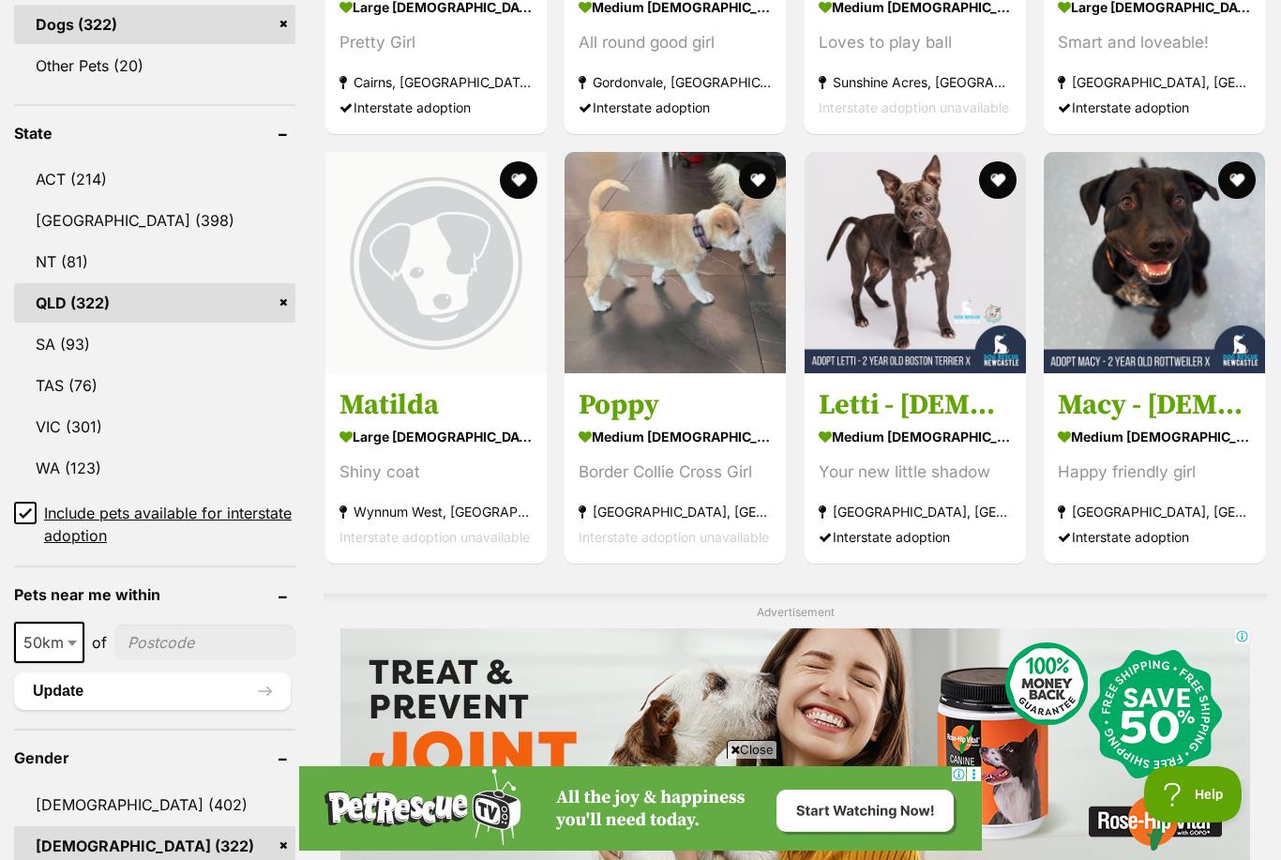
scroll to position [945, 0]
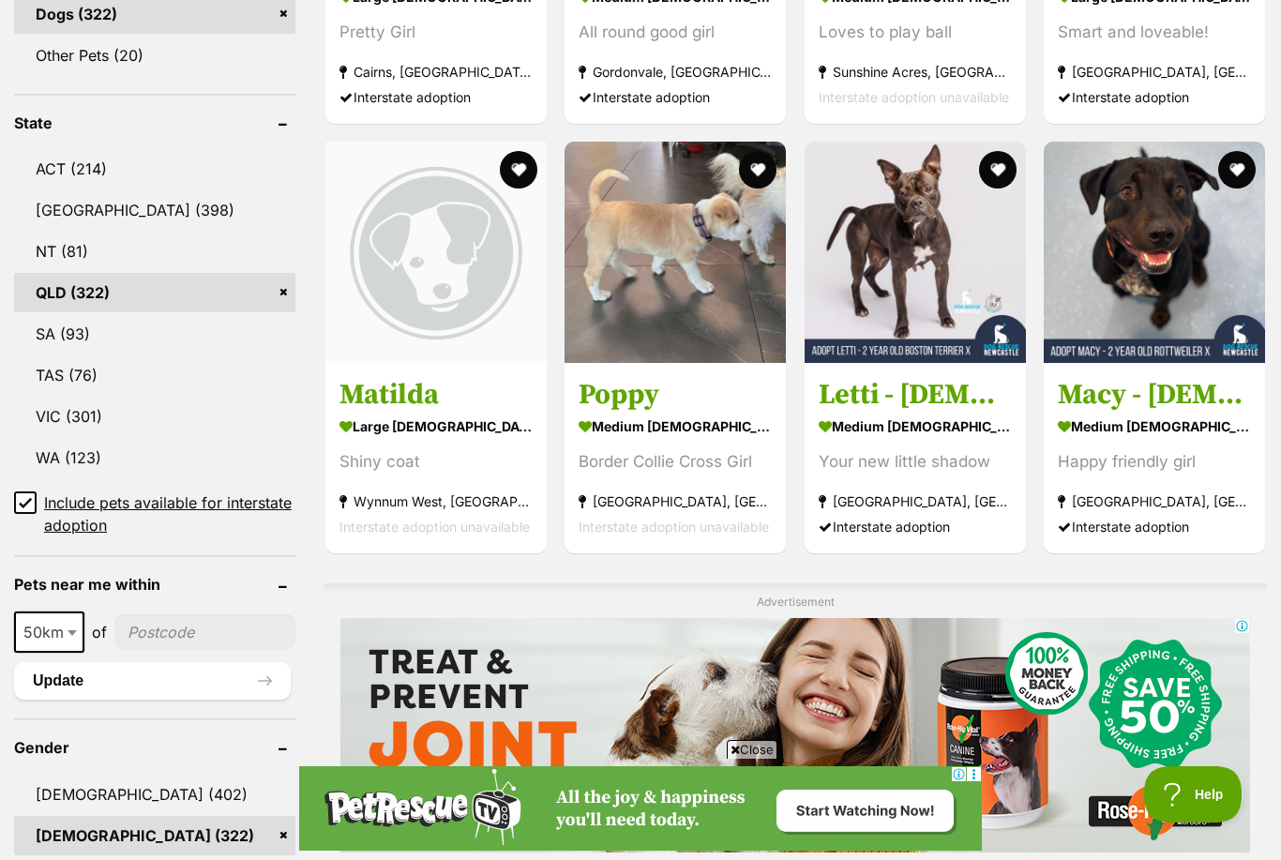
click at [922, 385] on h3 "Letti - 2 Year Old Boston Terrier X Staffy" at bounding box center [915, 395] width 193 height 36
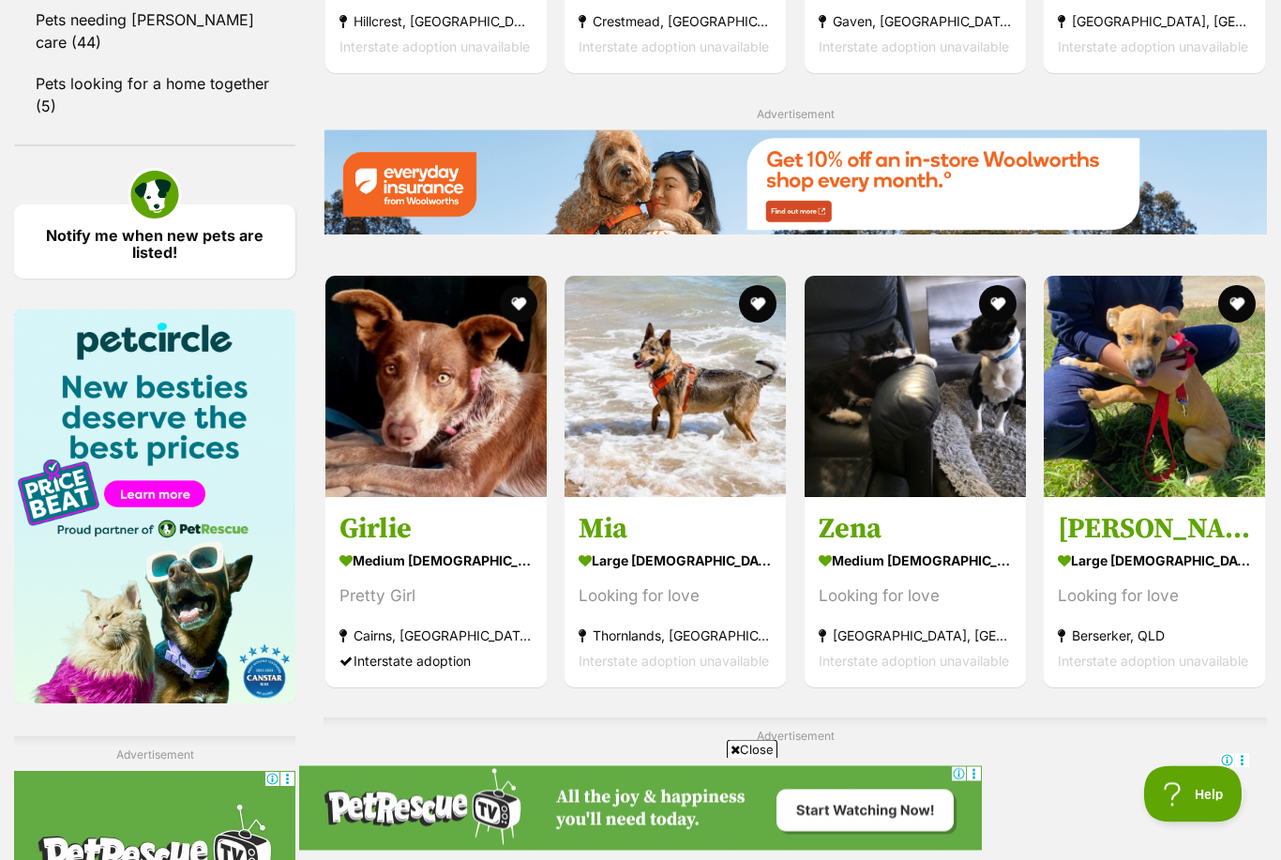
scroll to position [2621, 0]
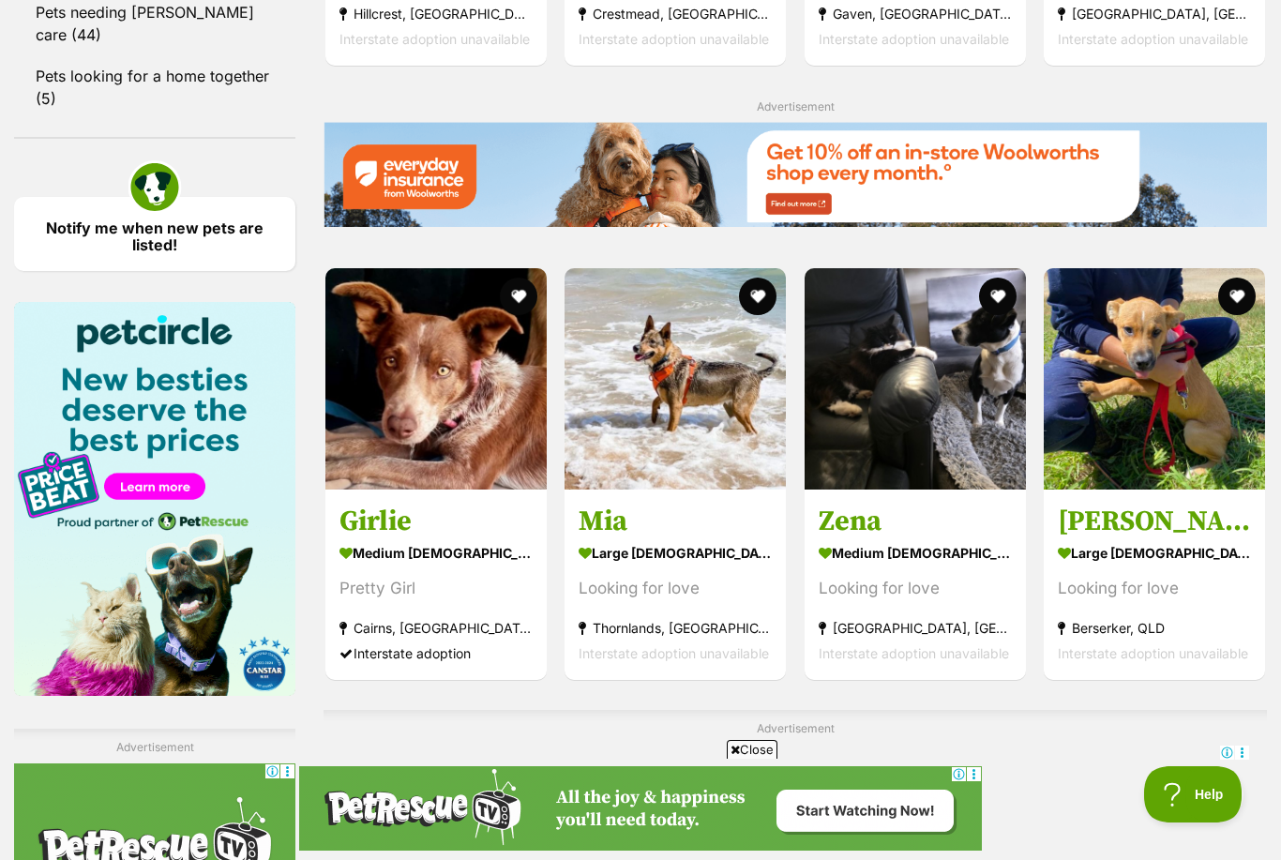
click at [686, 622] on strong "Thornlands, QLD" at bounding box center [675, 627] width 193 height 25
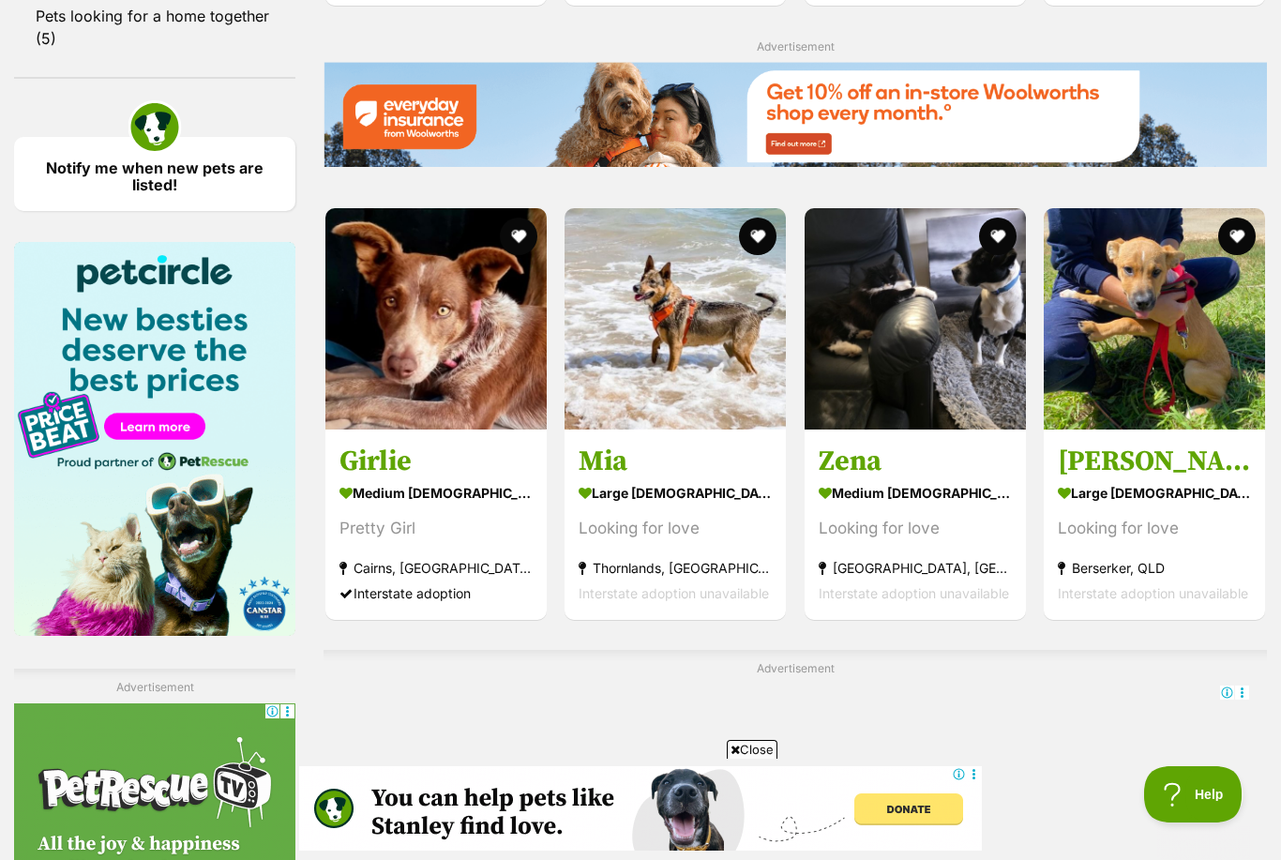
scroll to position [0, 0]
click at [499, 586] on div "Interstate adoption" at bounding box center [435, 593] width 193 height 25
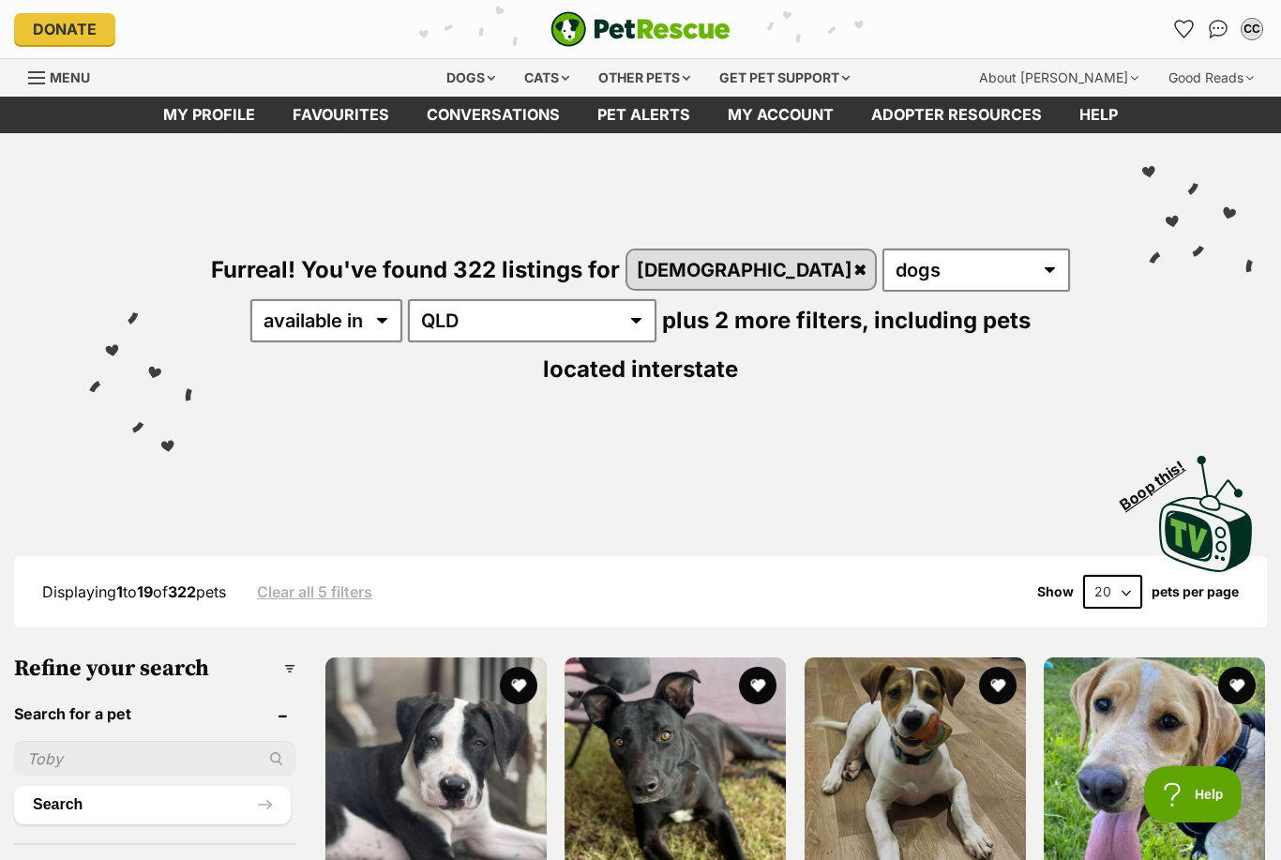
click at [1126, 598] on select "20 40 60" at bounding box center [1112, 592] width 59 height 34
select select "60"
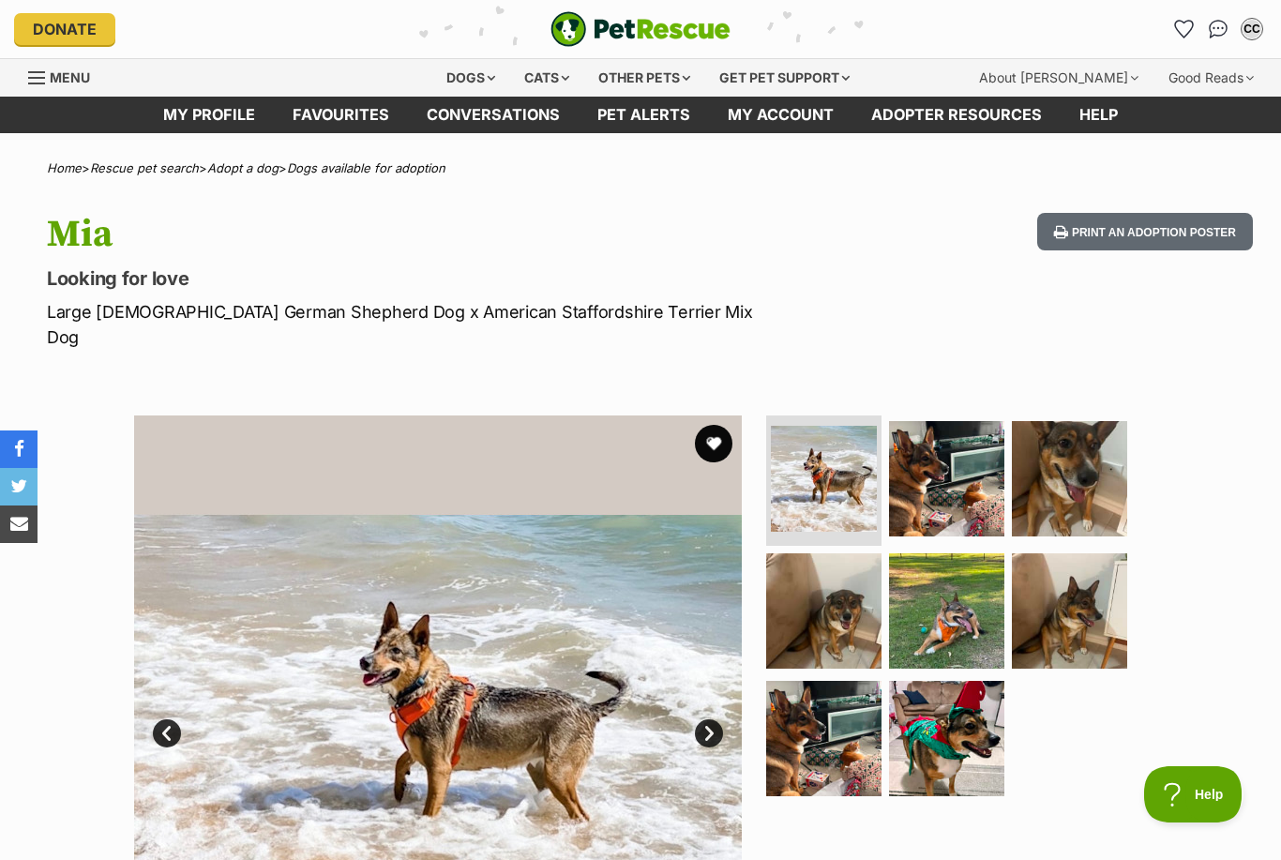
click at [722, 695] on img at bounding box center [438, 719] width 608 height 608
click at [844, 613] on img at bounding box center [823, 610] width 115 height 115
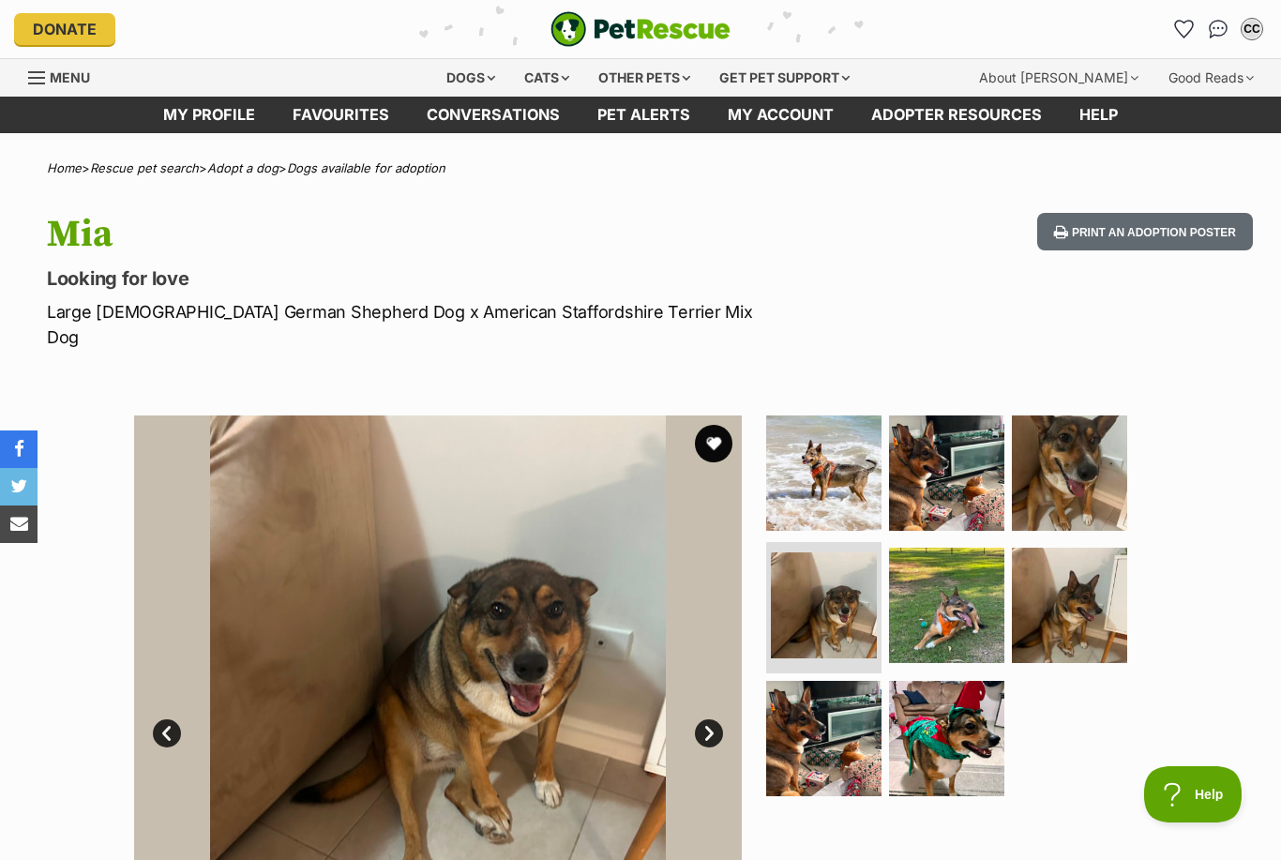
click at [721, 719] on link "Next" at bounding box center [709, 733] width 28 height 28
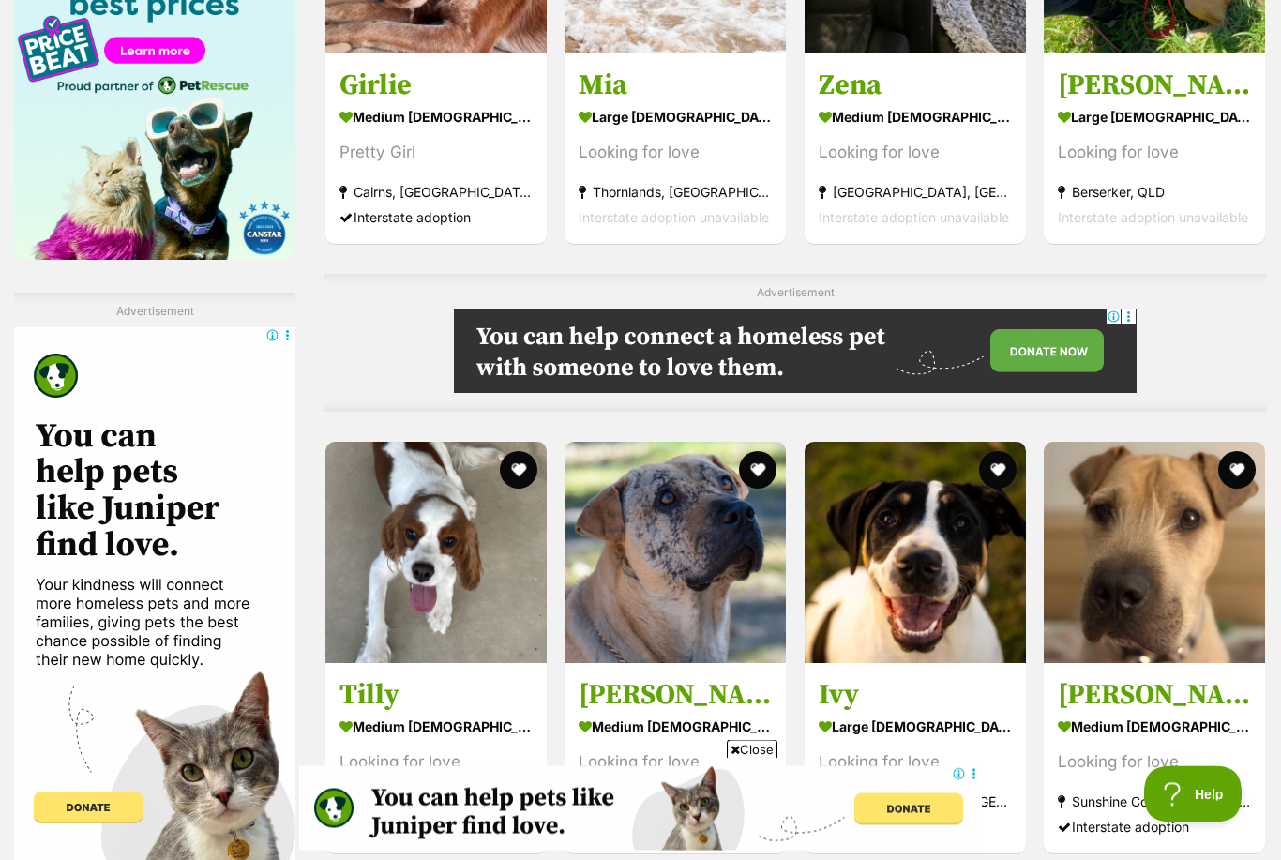
scroll to position [3200, 0]
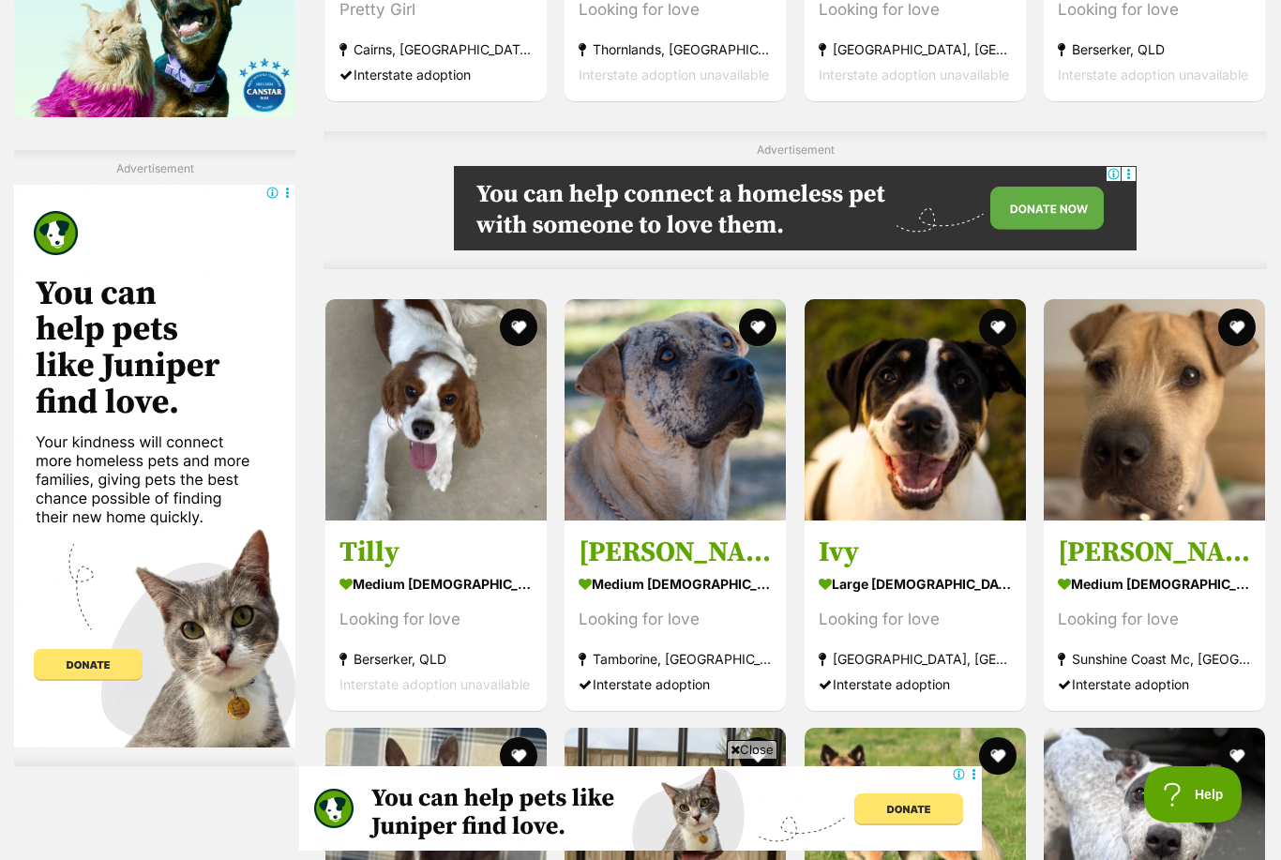
click at [666, 565] on h3 "[PERSON_NAME]" at bounding box center [675, 552] width 193 height 36
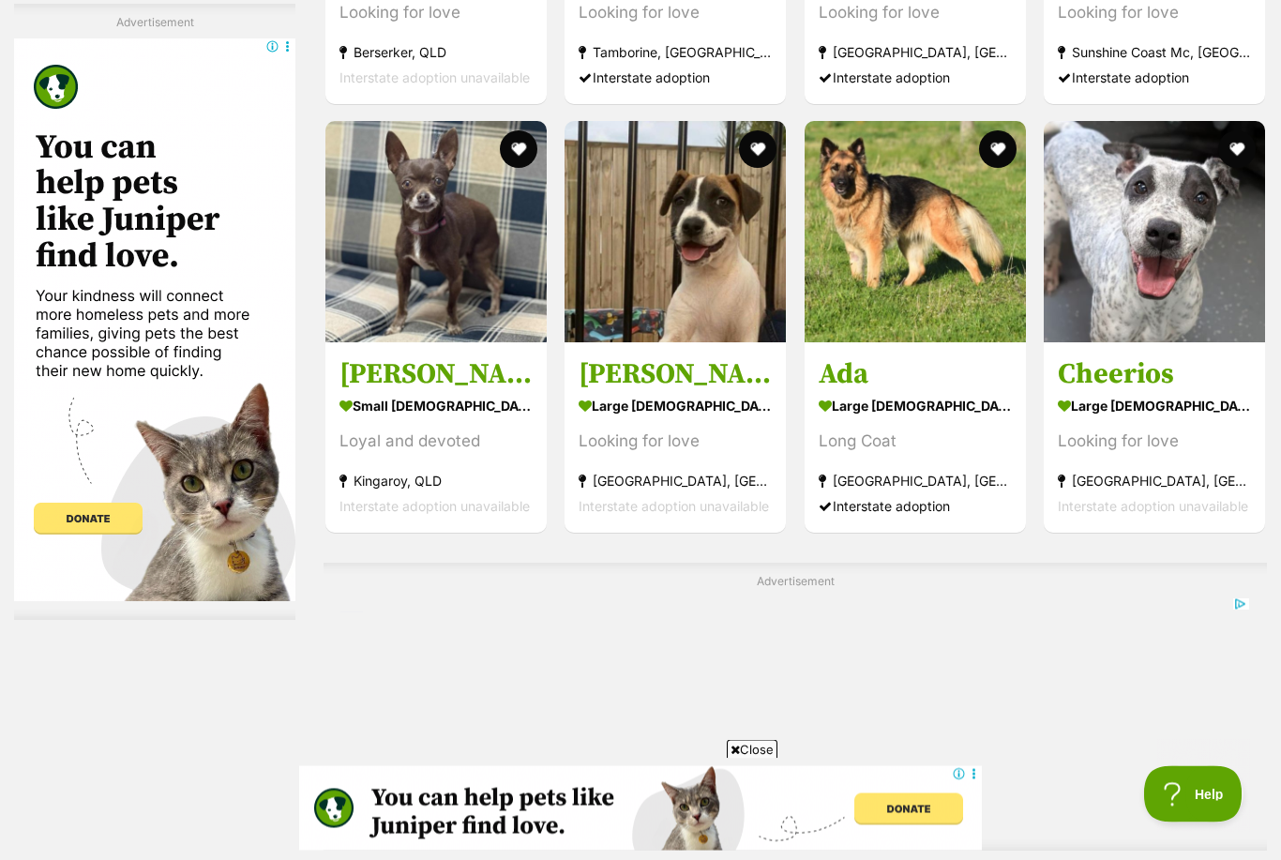
scroll to position [3821, 0]
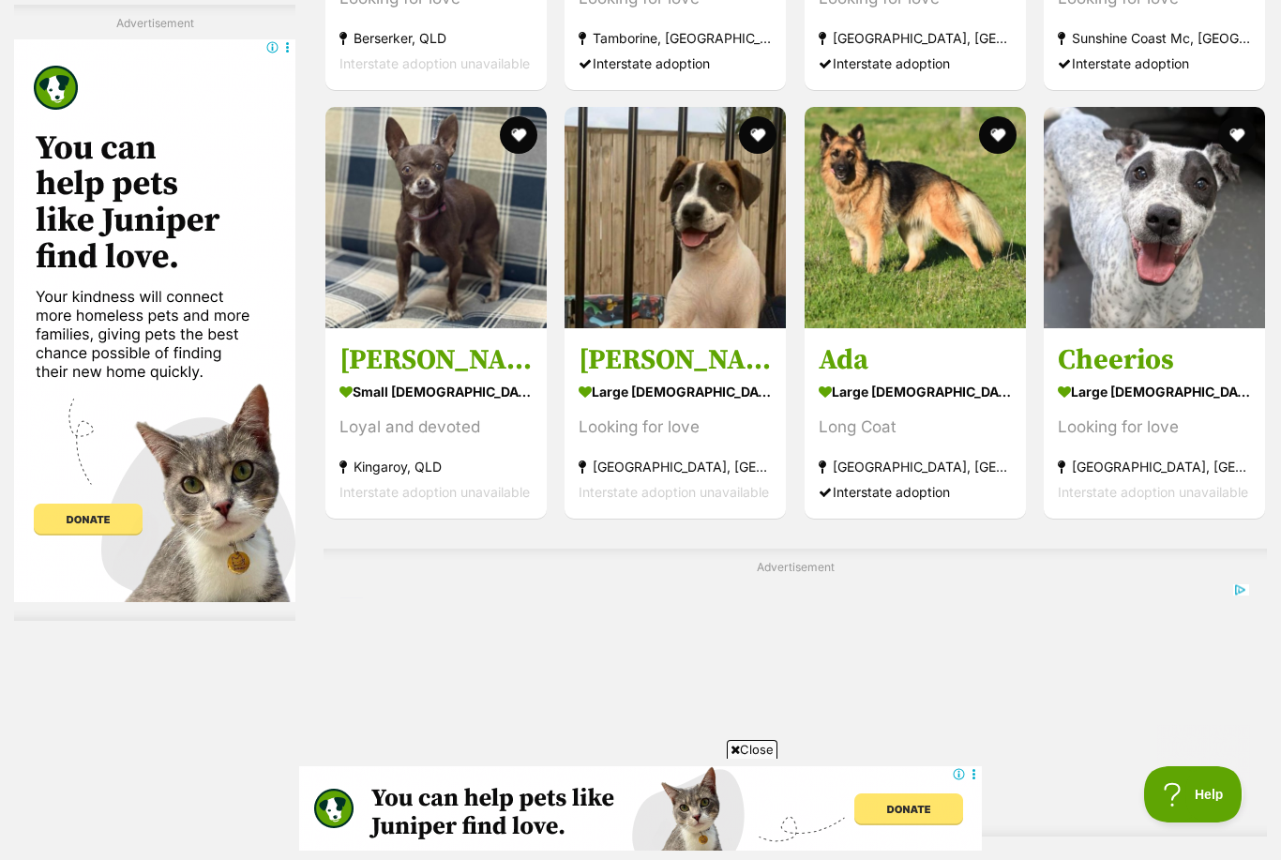
click at [892, 364] on h3 "Ada" at bounding box center [915, 360] width 193 height 36
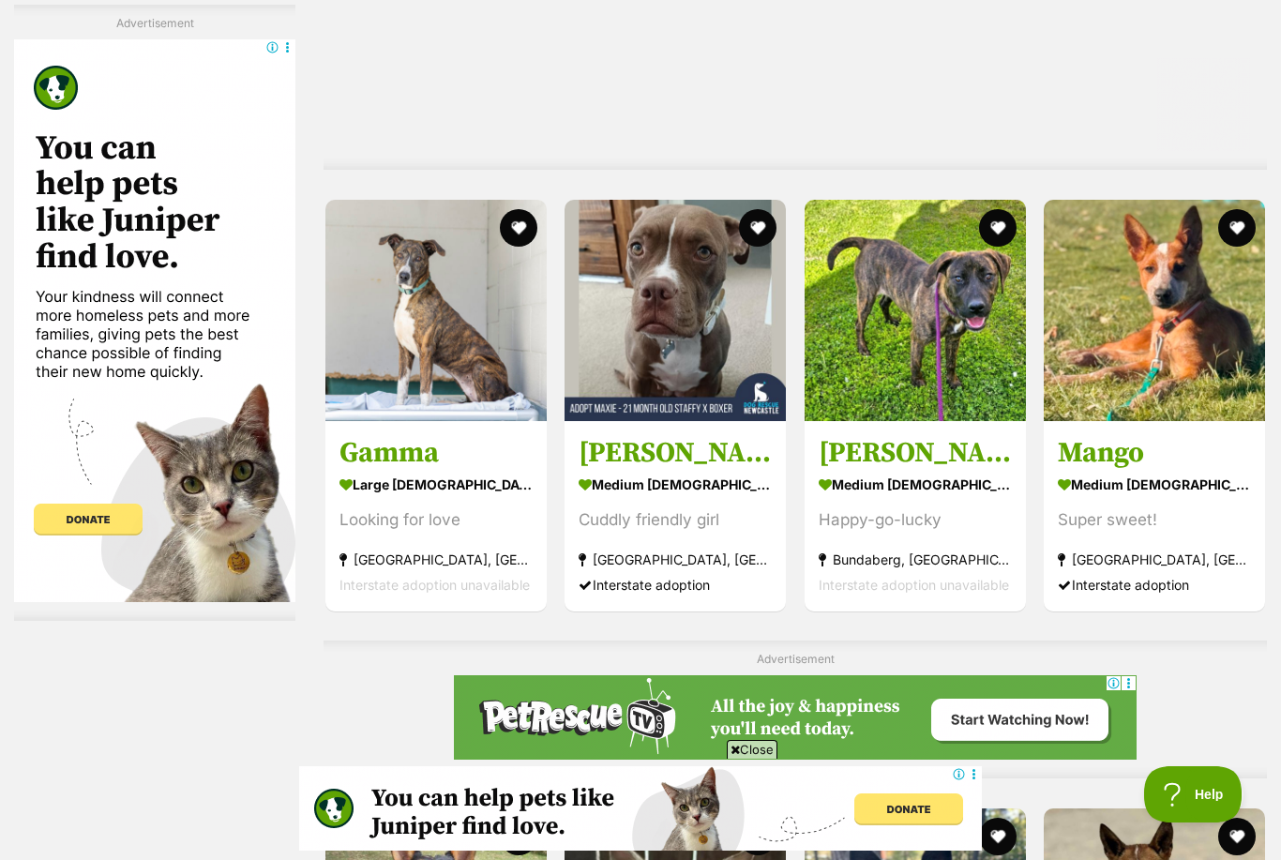
scroll to position [0, 0]
click at [1147, 488] on strong "medium [DEMOGRAPHIC_DATA] Dog" at bounding box center [1154, 483] width 193 height 27
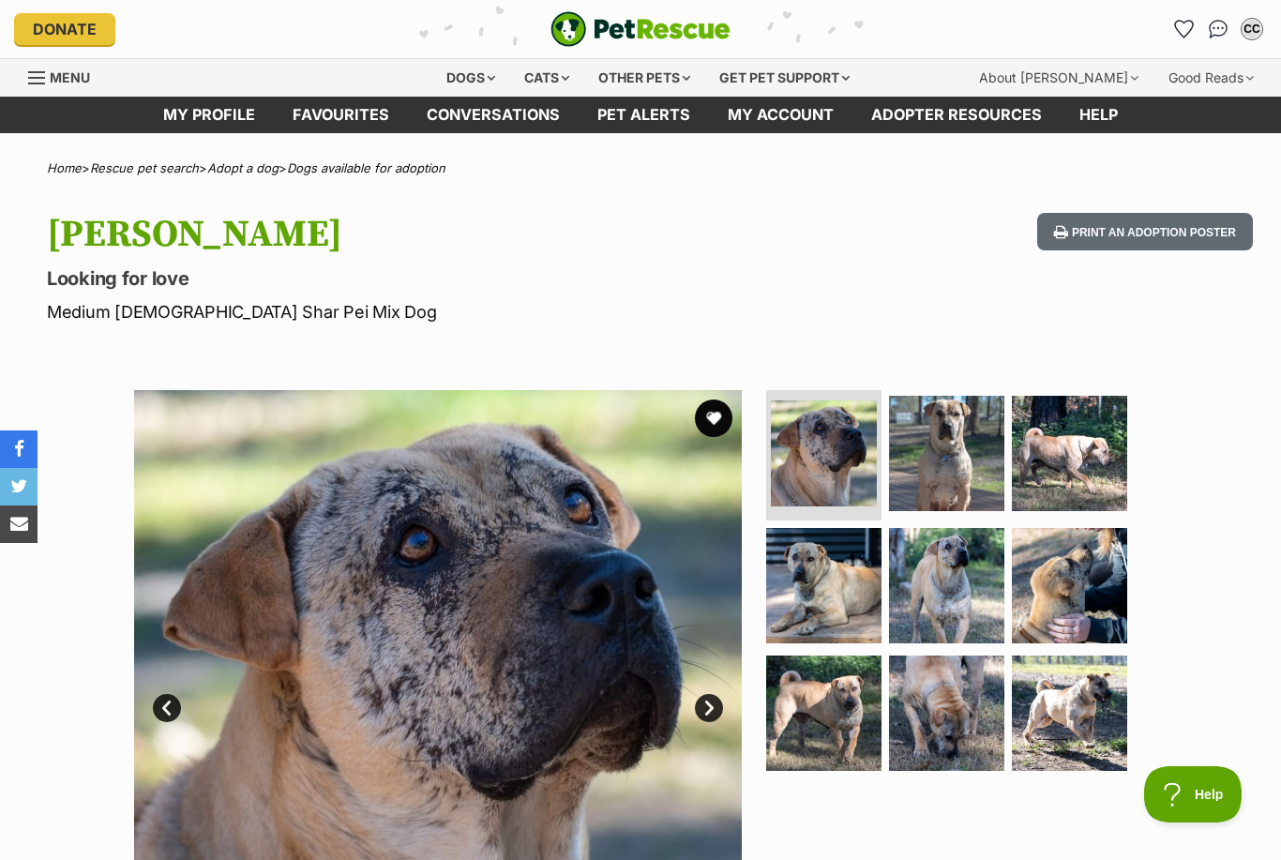
click at [952, 642] on img at bounding box center [946, 585] width 115 height 115
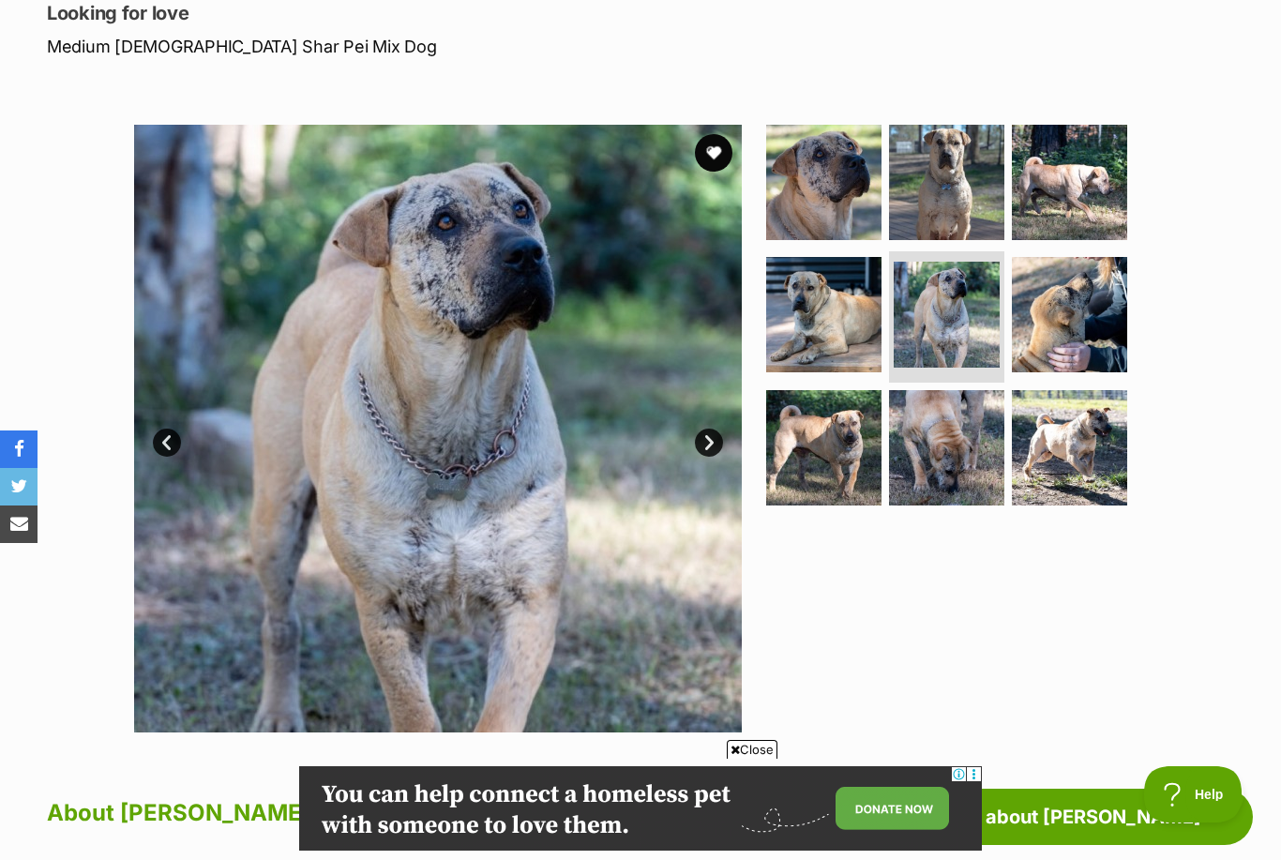
scroll to position [205, 0]
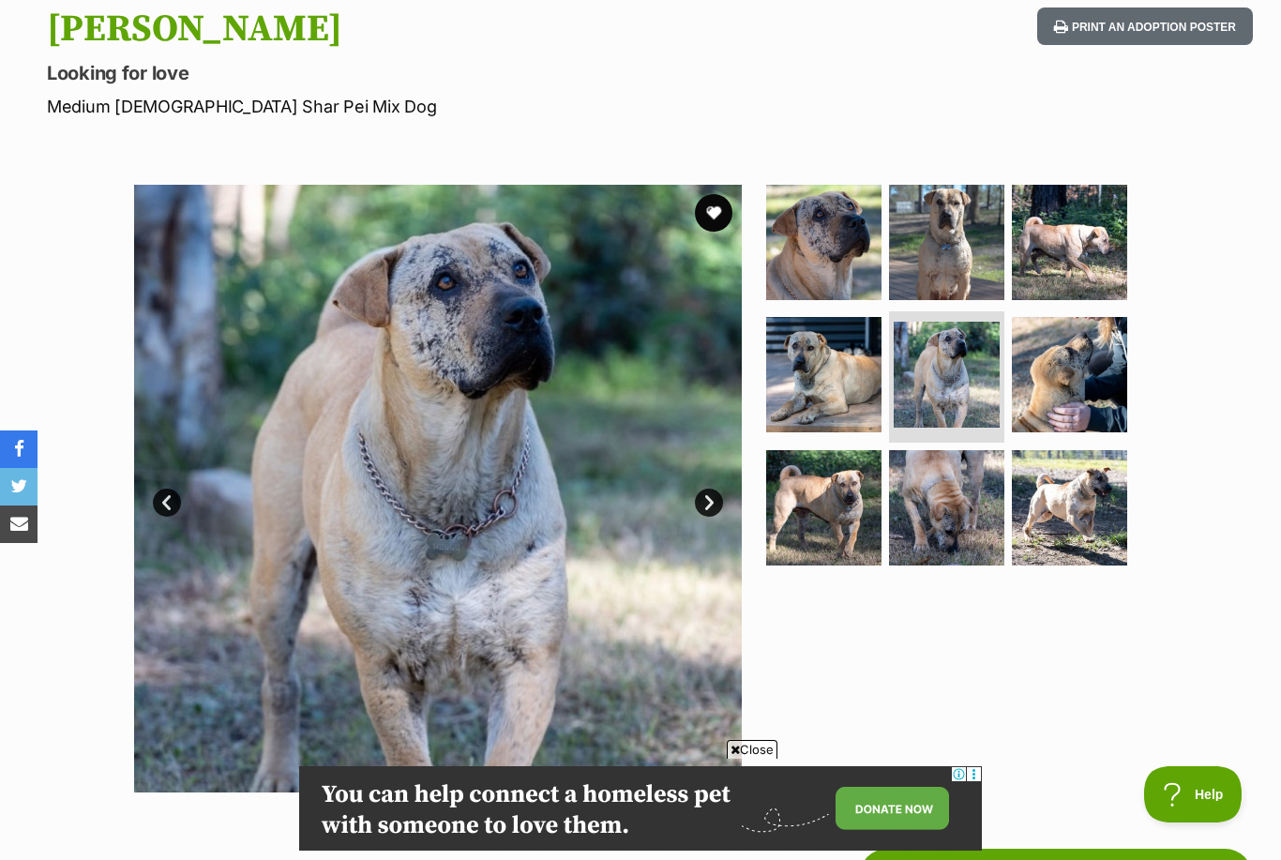
click at [948, 538] on img at bounding box center [946, 507] width 115 height 115
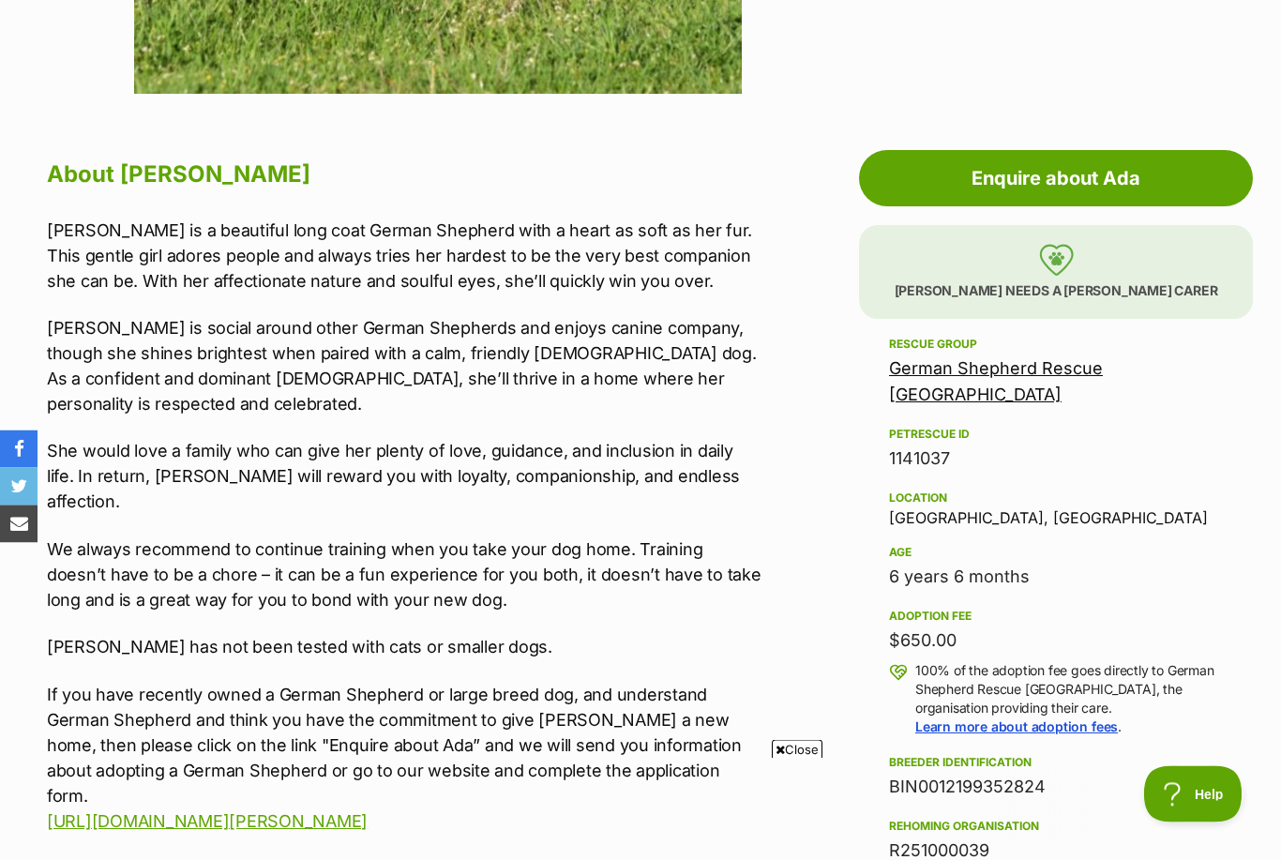
scroll to position [964, 0]
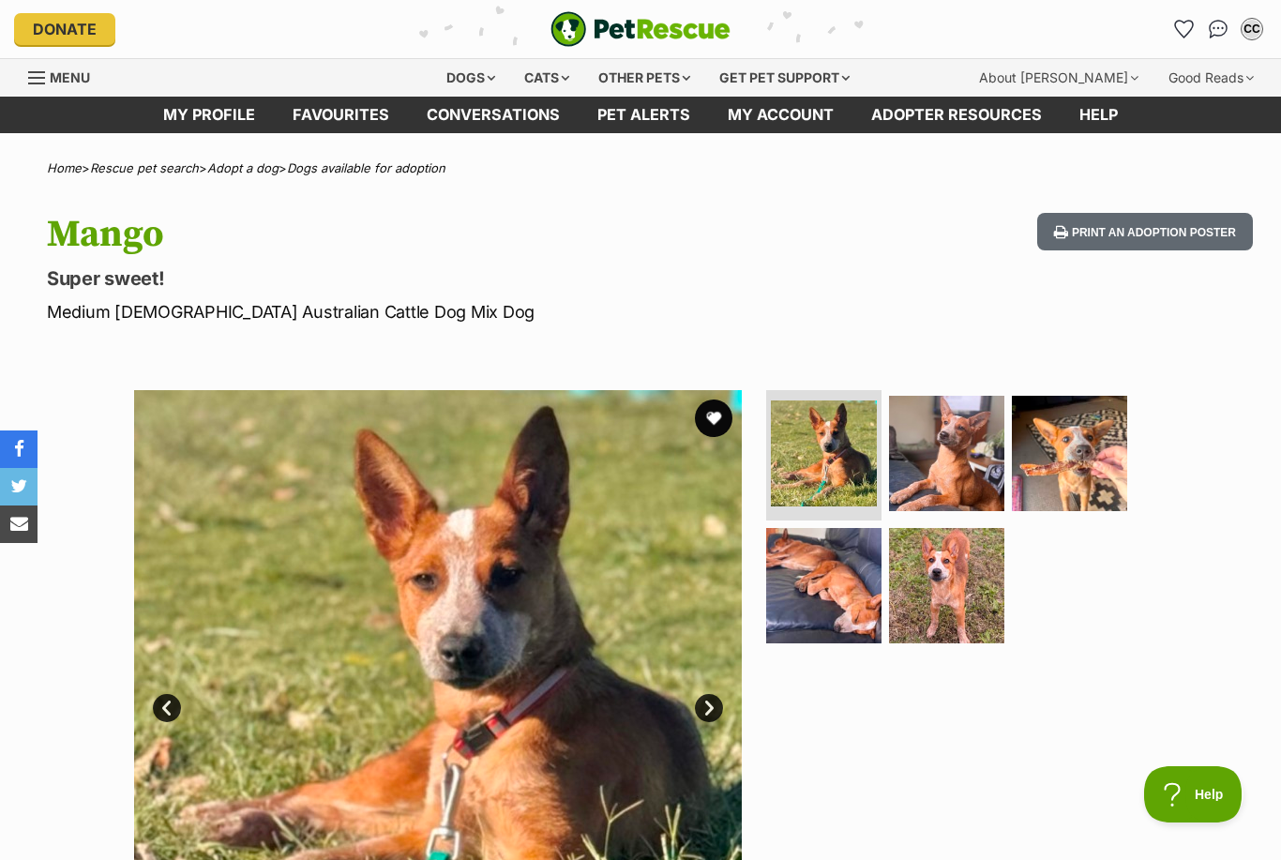
click at [927, 605] on img at bounding box center [946, 585] width 115 height 115
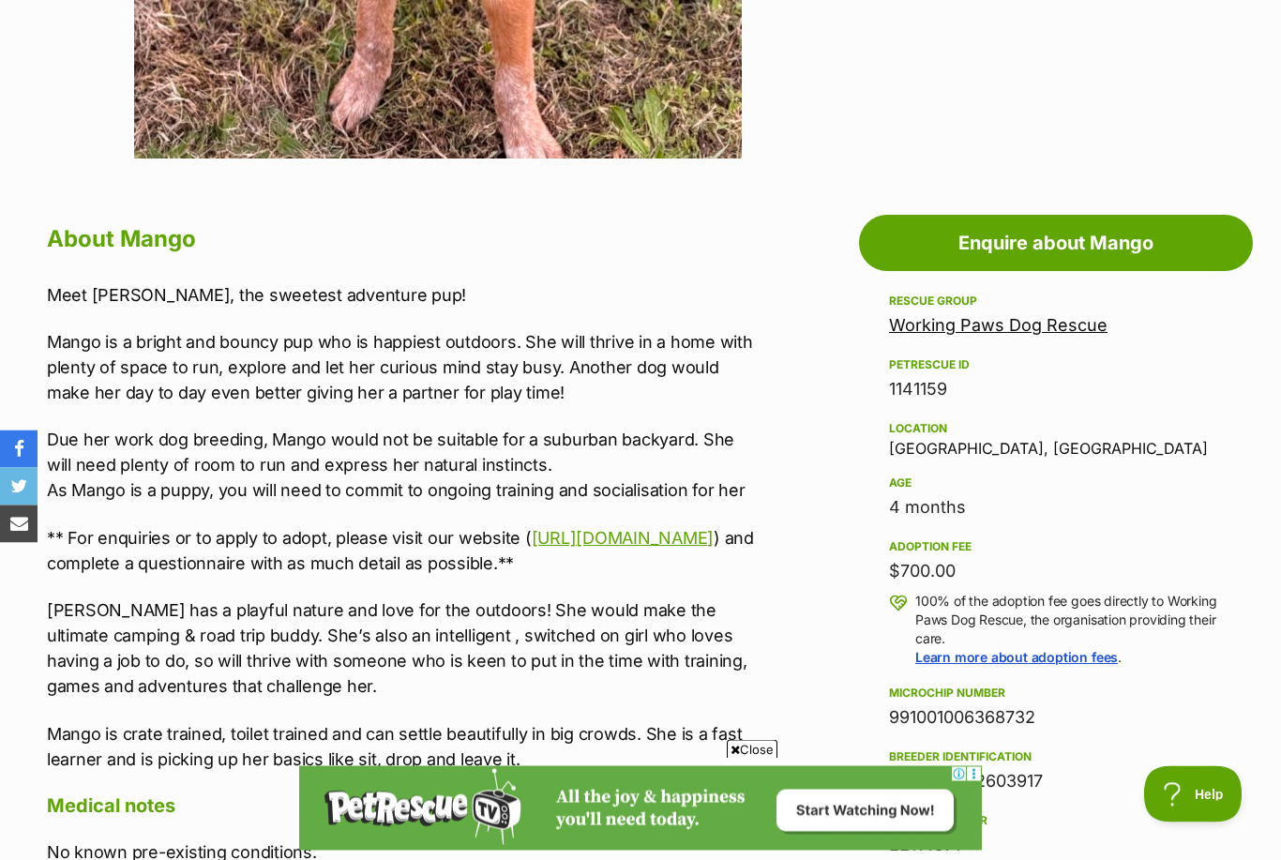
scroll to position [839, 0]
click at [1047, 332] on link "Working Paws Dog Rescue" at bounding box center [998, 325] width 219 height 20
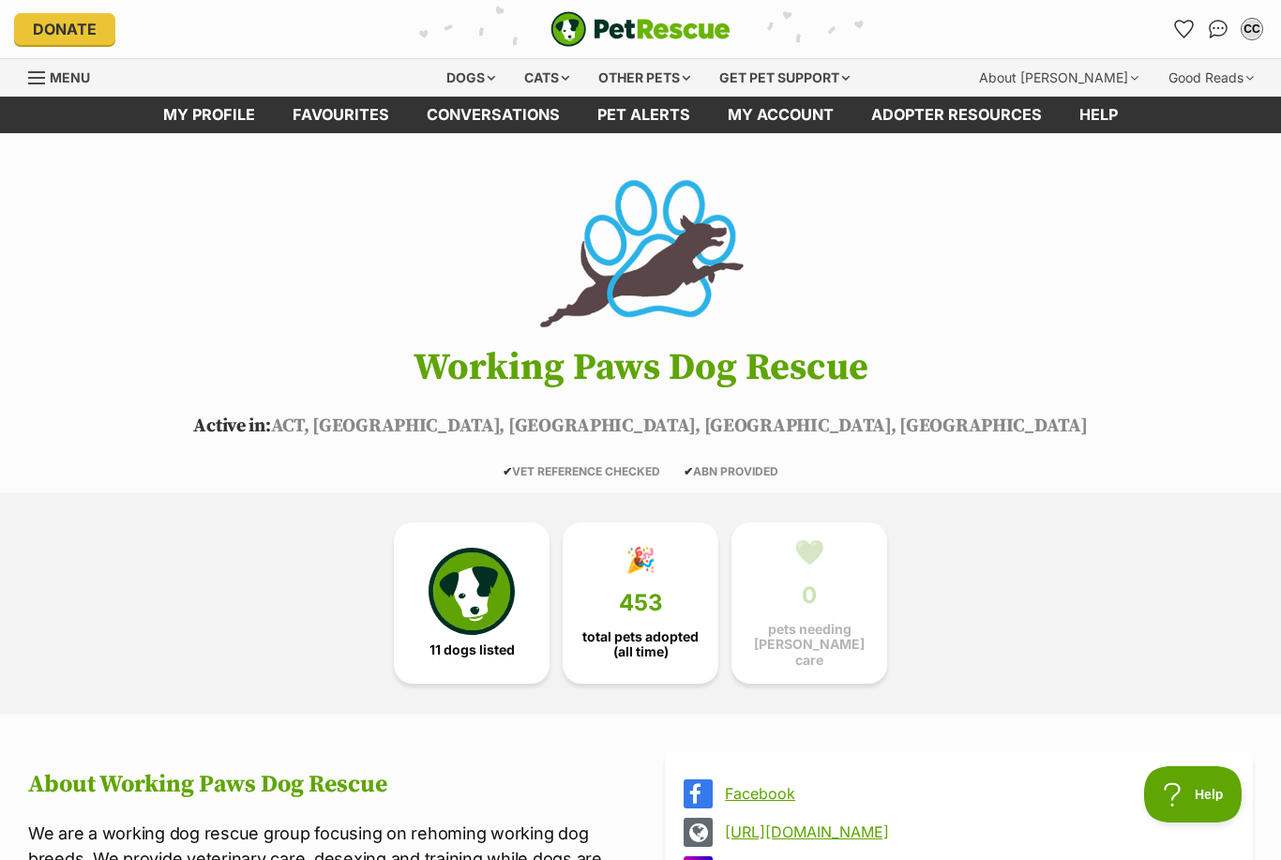
click at [489, 651] on link "11 dogs listed" at bounding box center [472, 602] width 156 height 161
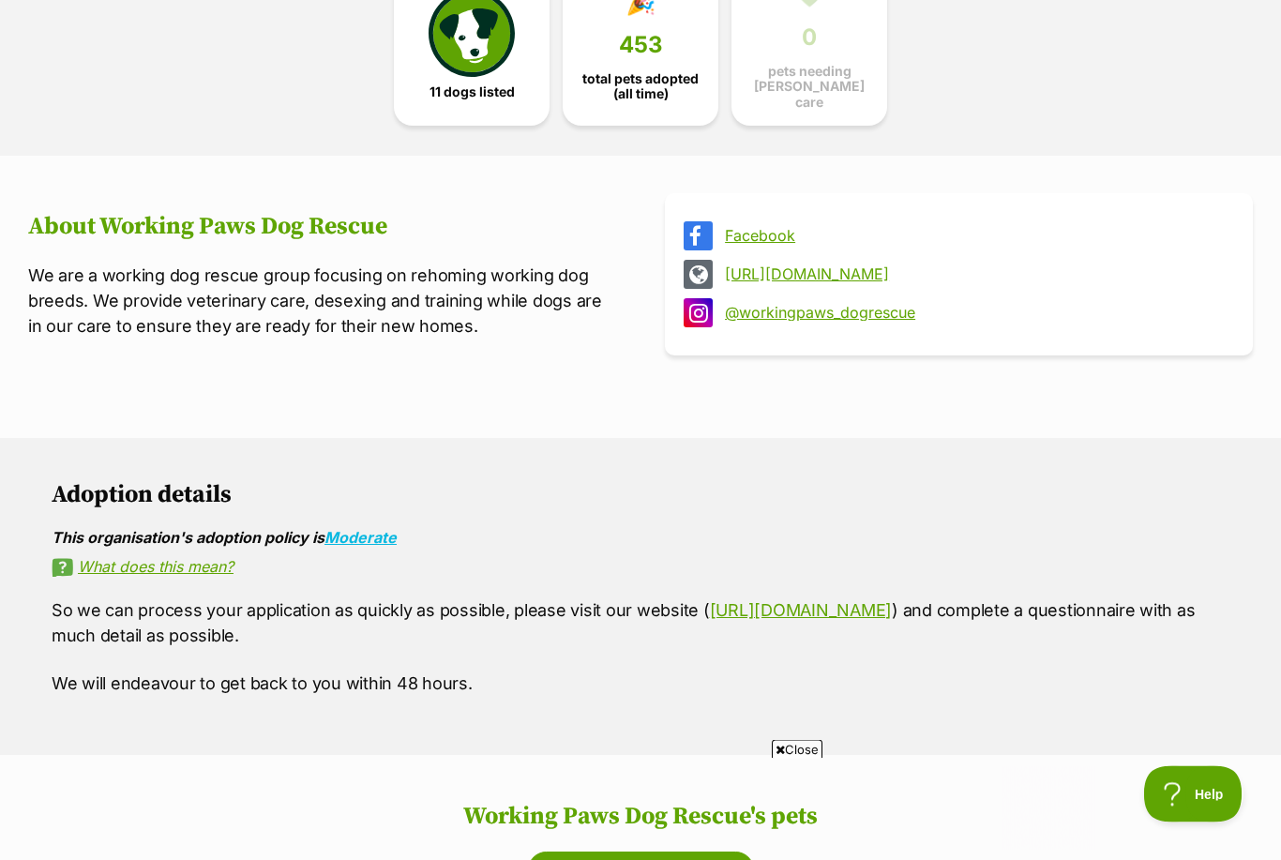
scroll to position [529, 0]
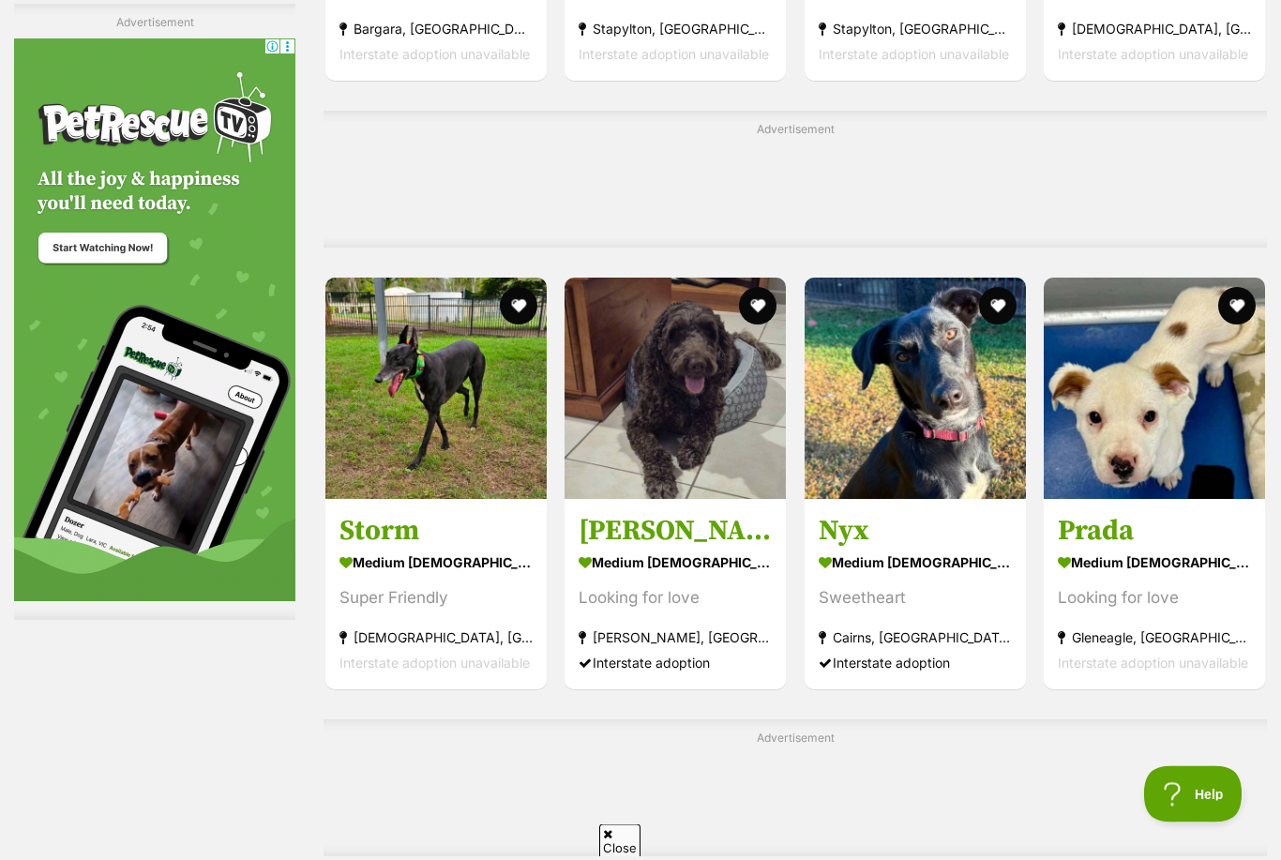
scroll to position [7552, 0]
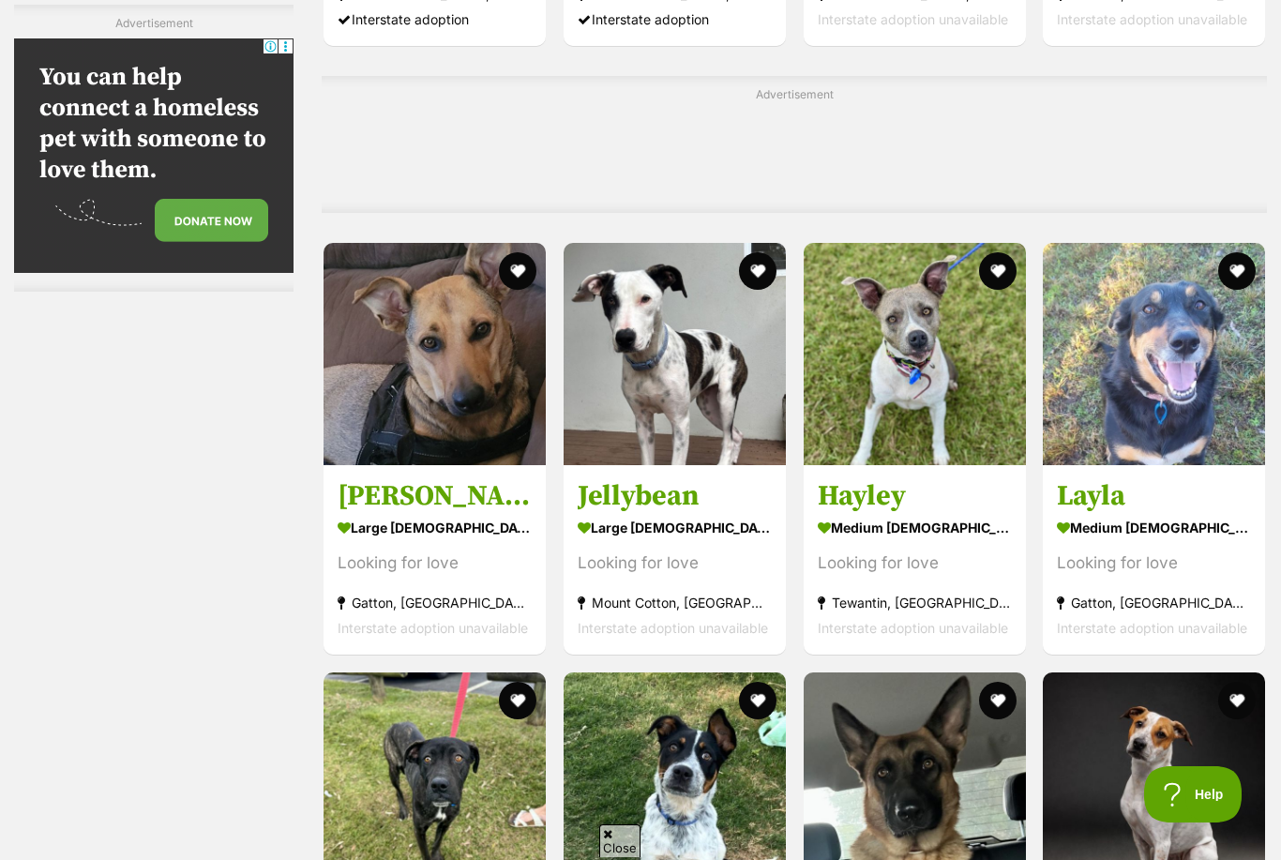
click at [920, 581] on section "medium female Dog Looking for love Tewantin, QLD Interstate adoption unavailable" at bounding box center [915, 577] width 194 height 127
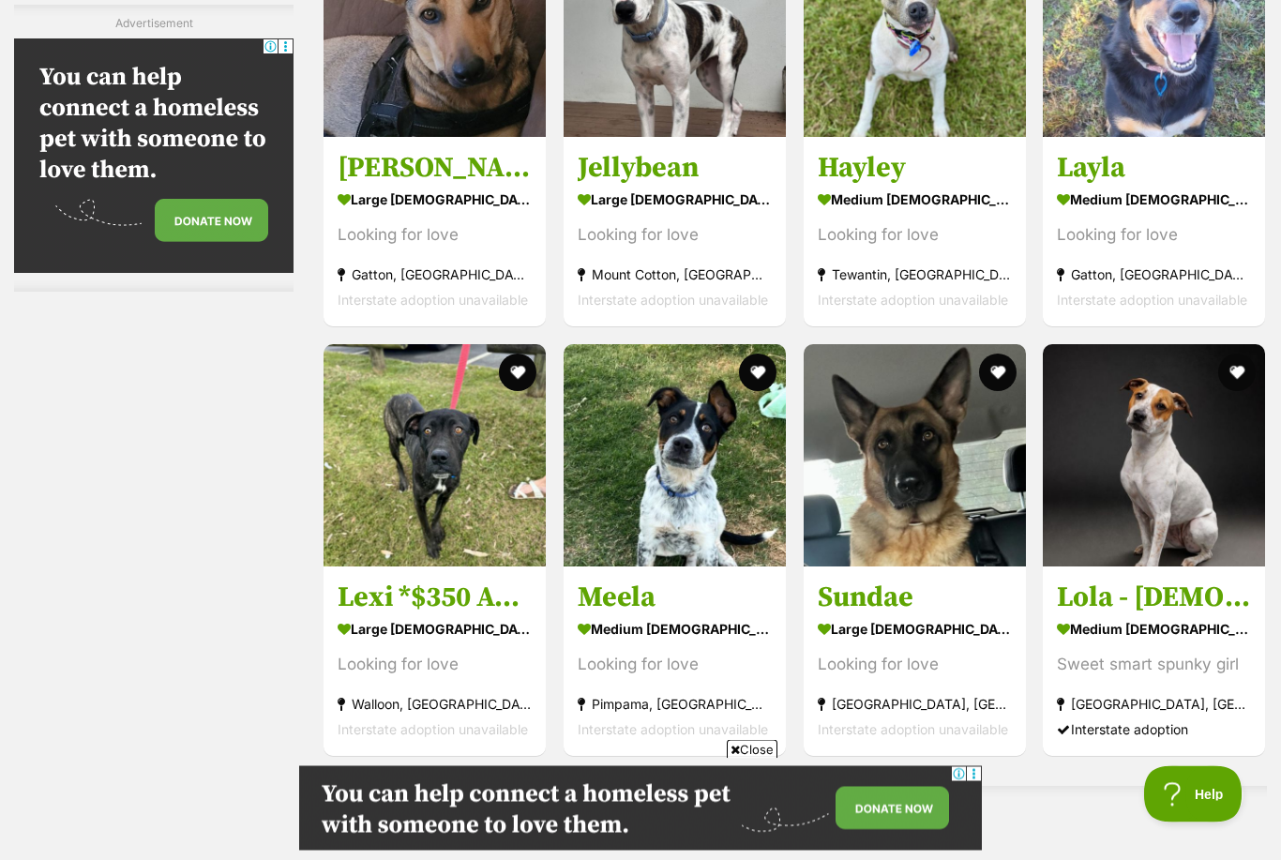
scroll to position [7491, 0]
click at [880, 655] on section "large female Dog Looking for love Ipswich, QLD Interstate adoption unavailable" at bounding box center [915, 678] width 194 height 127
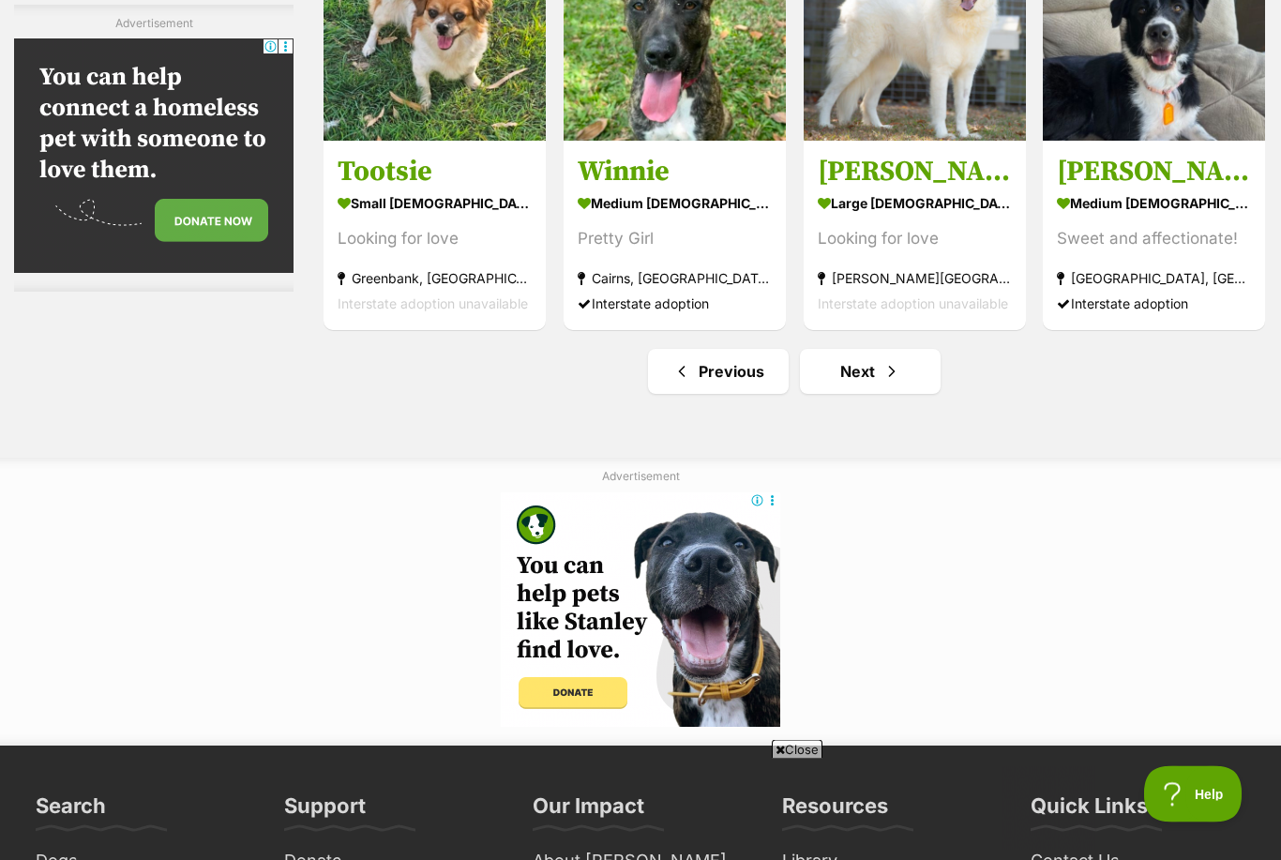
scroll to position [8508, 0]
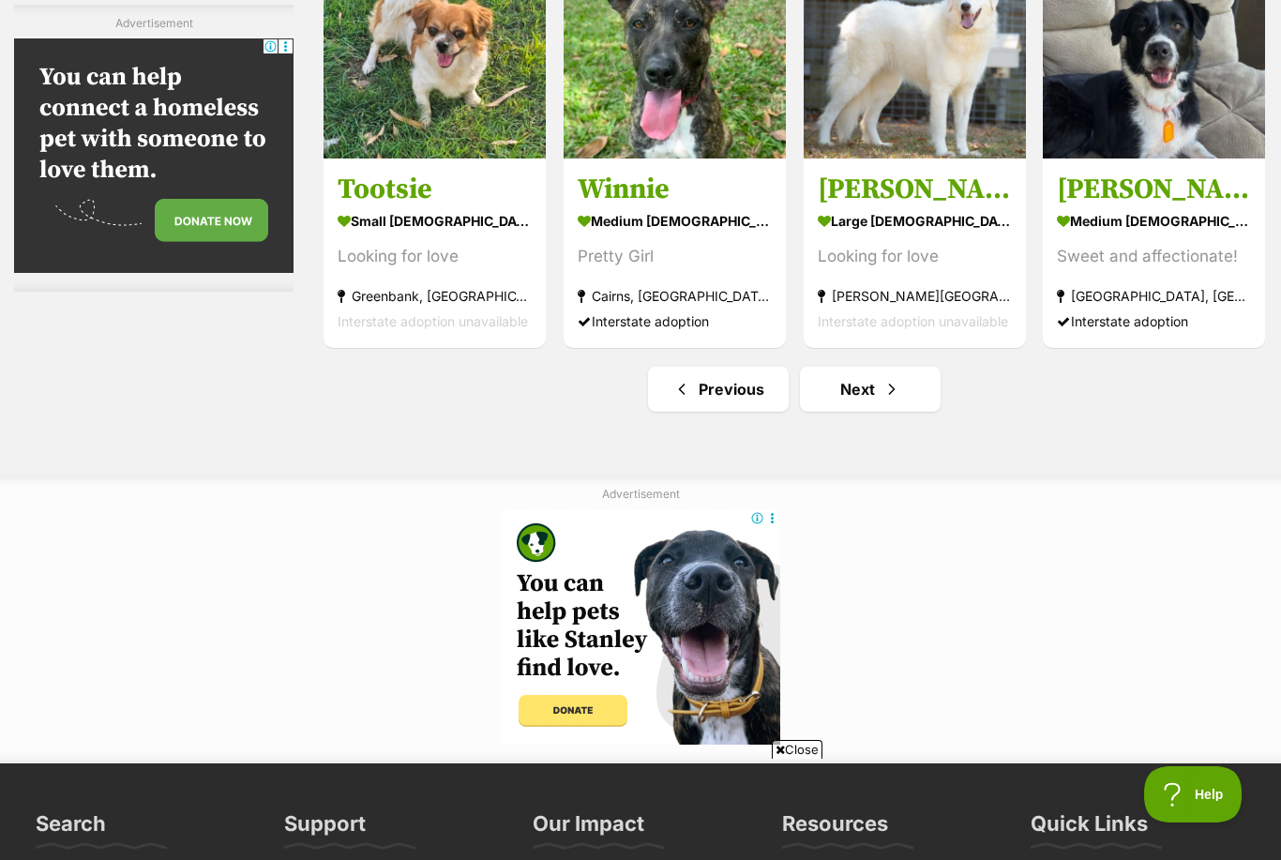
click at [830, 412] on link "Next" at bounding box center [870, 389] width 141 height 45
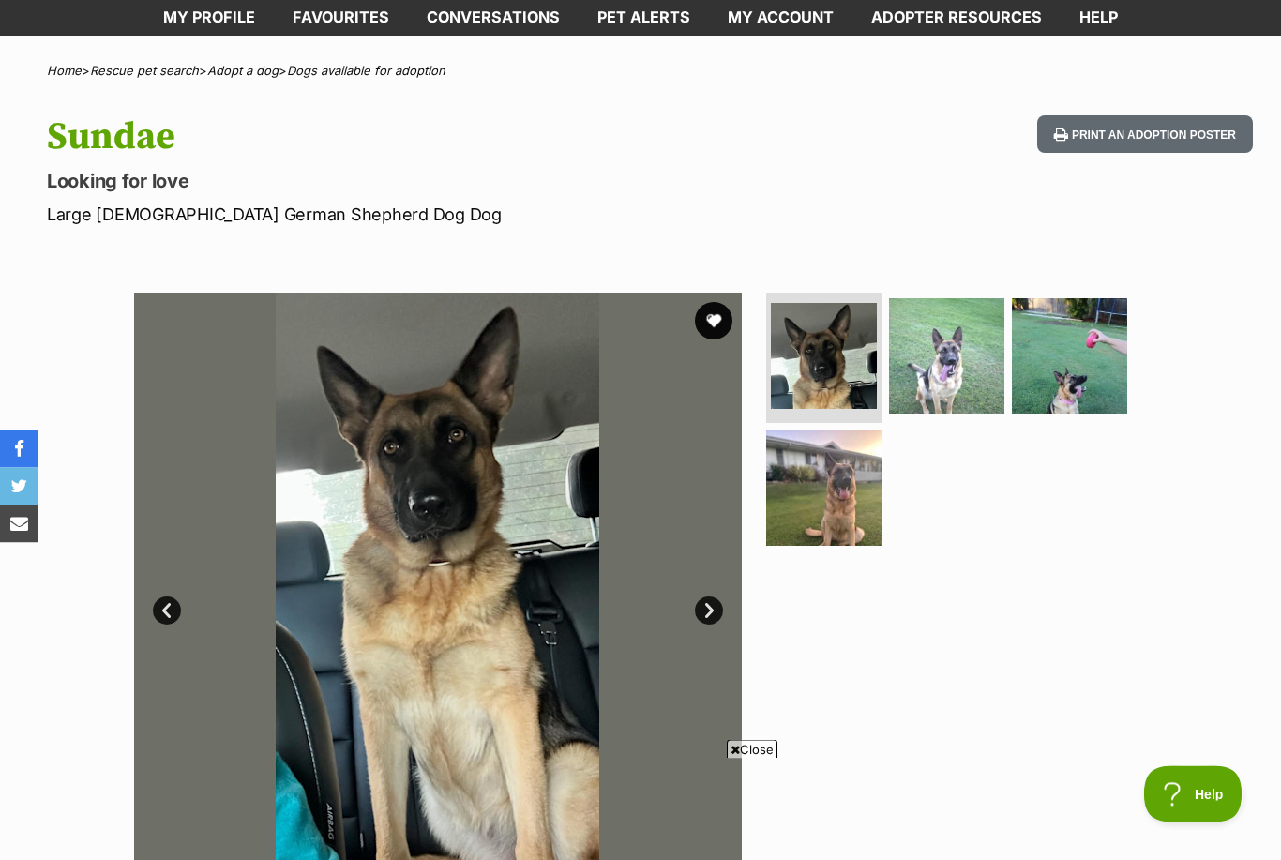
scroll to position [101, 0]
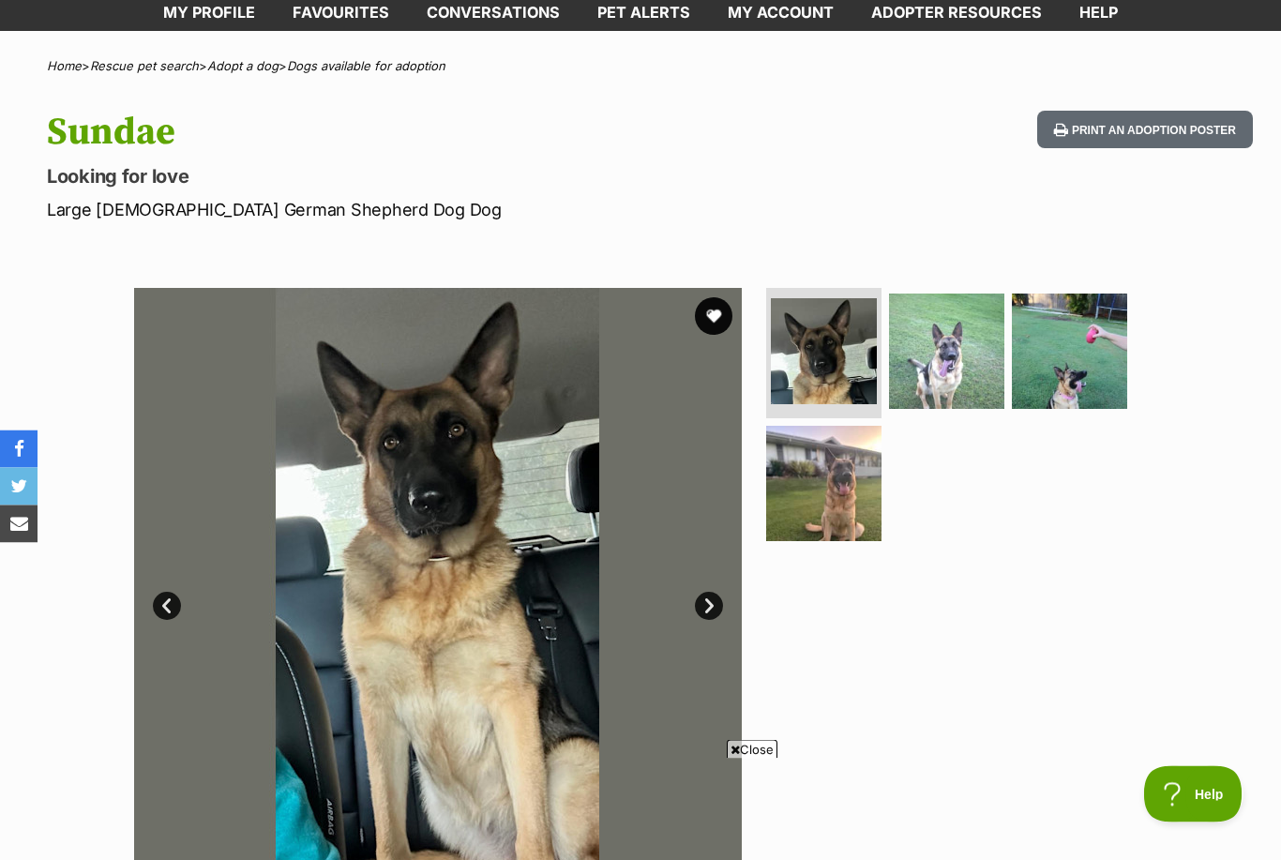
click at [166, 600] on link "Prev" at bounding box center [167, 607] width 28 height 28
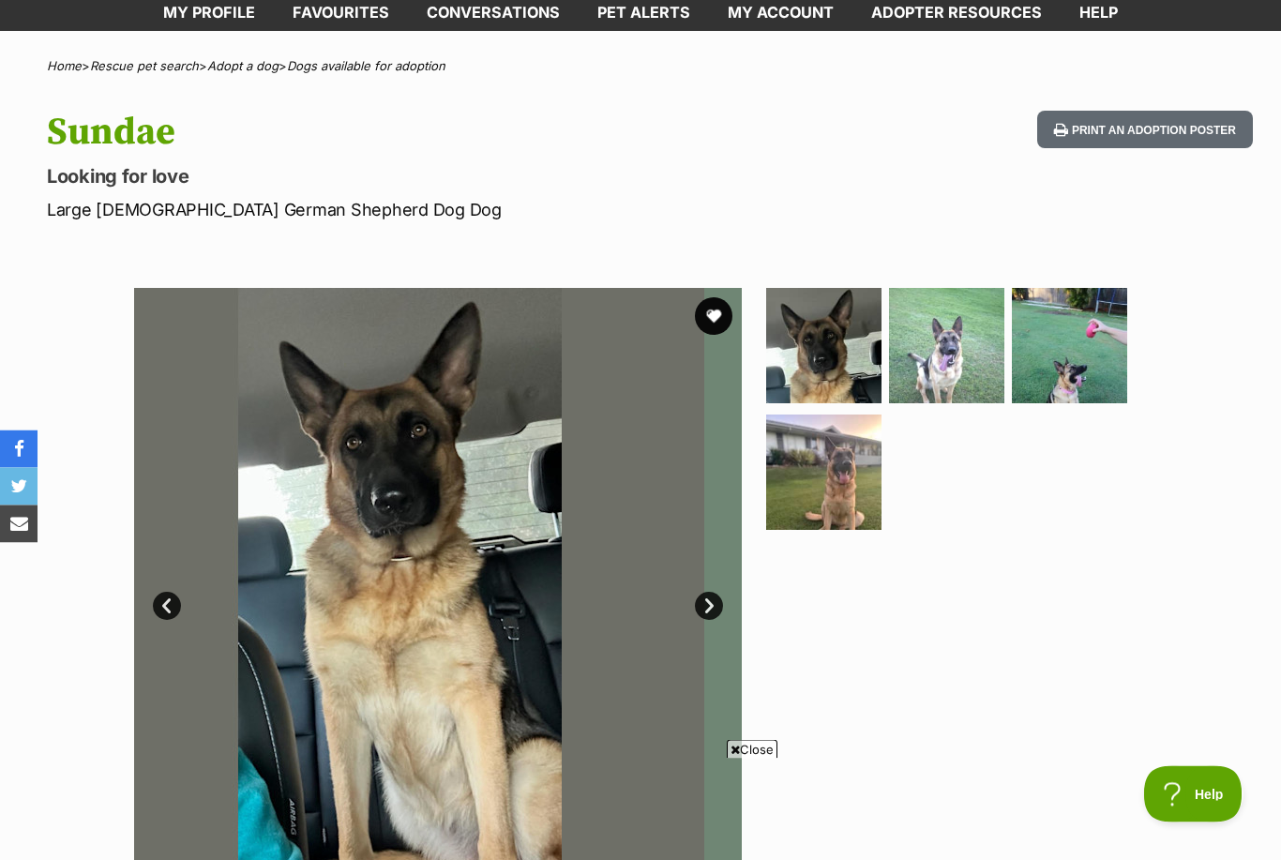
scroll to position [102, 0]
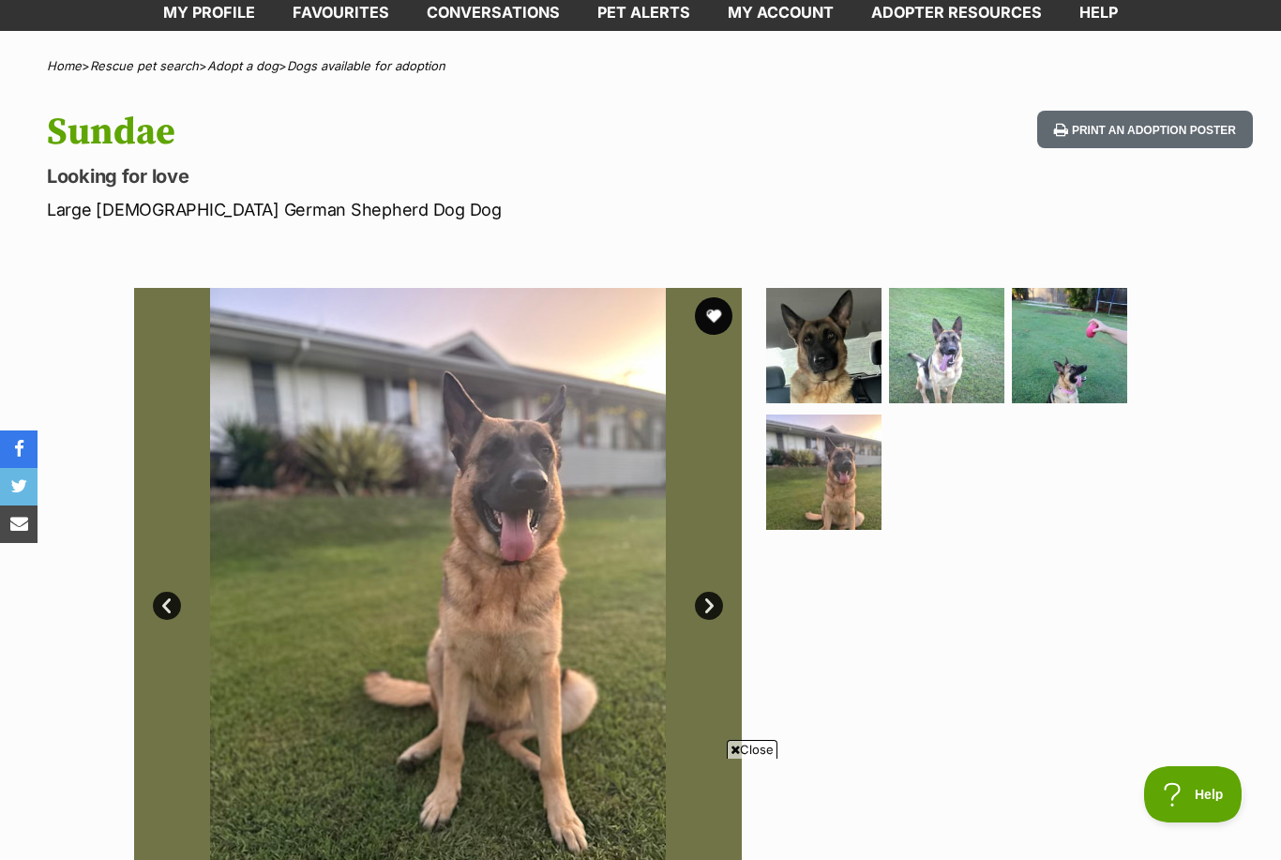
click at [167, 578] on img at bounding box center [438, 592] width 608 height 608
click at [163, 608] on link "Prev" at bounding box center [167, 606] width 28 height 28
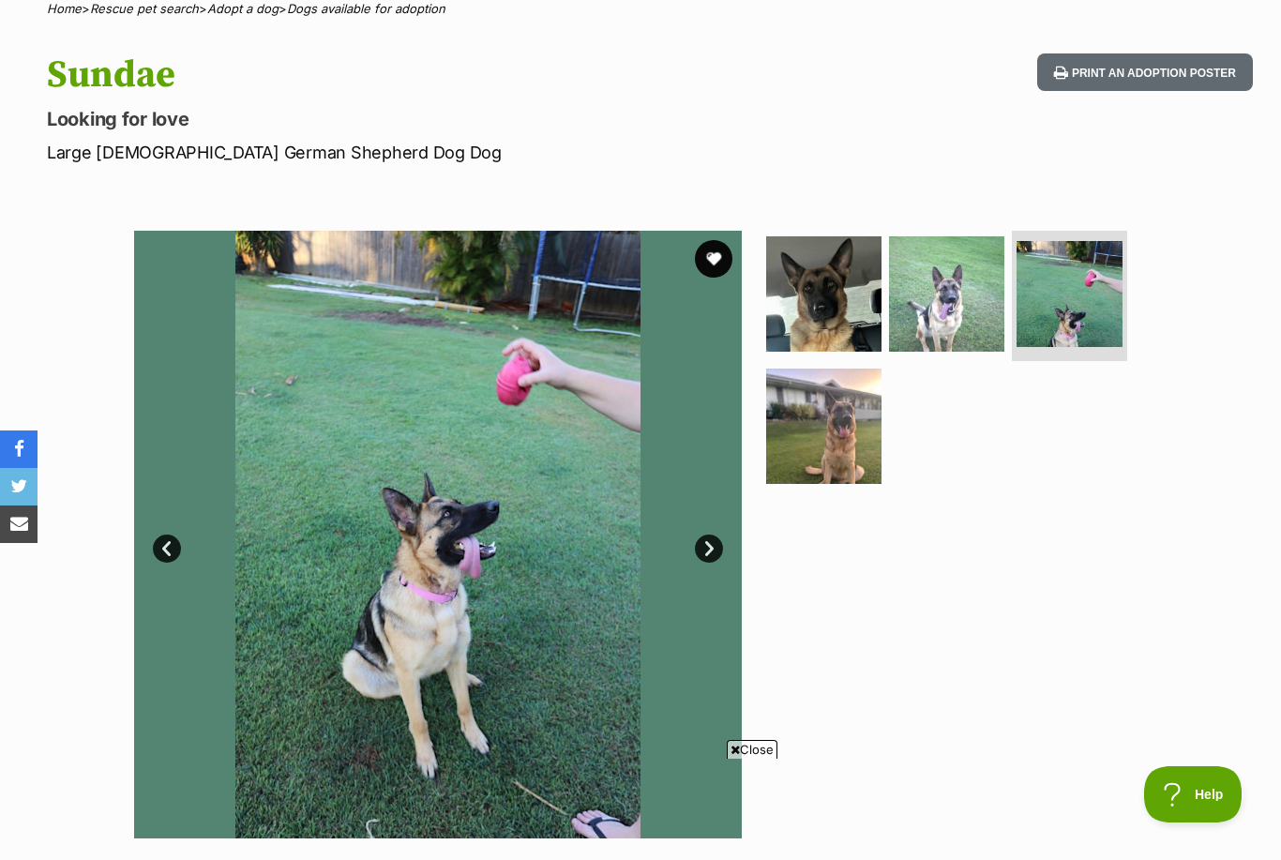
scroll to position [161, 0]
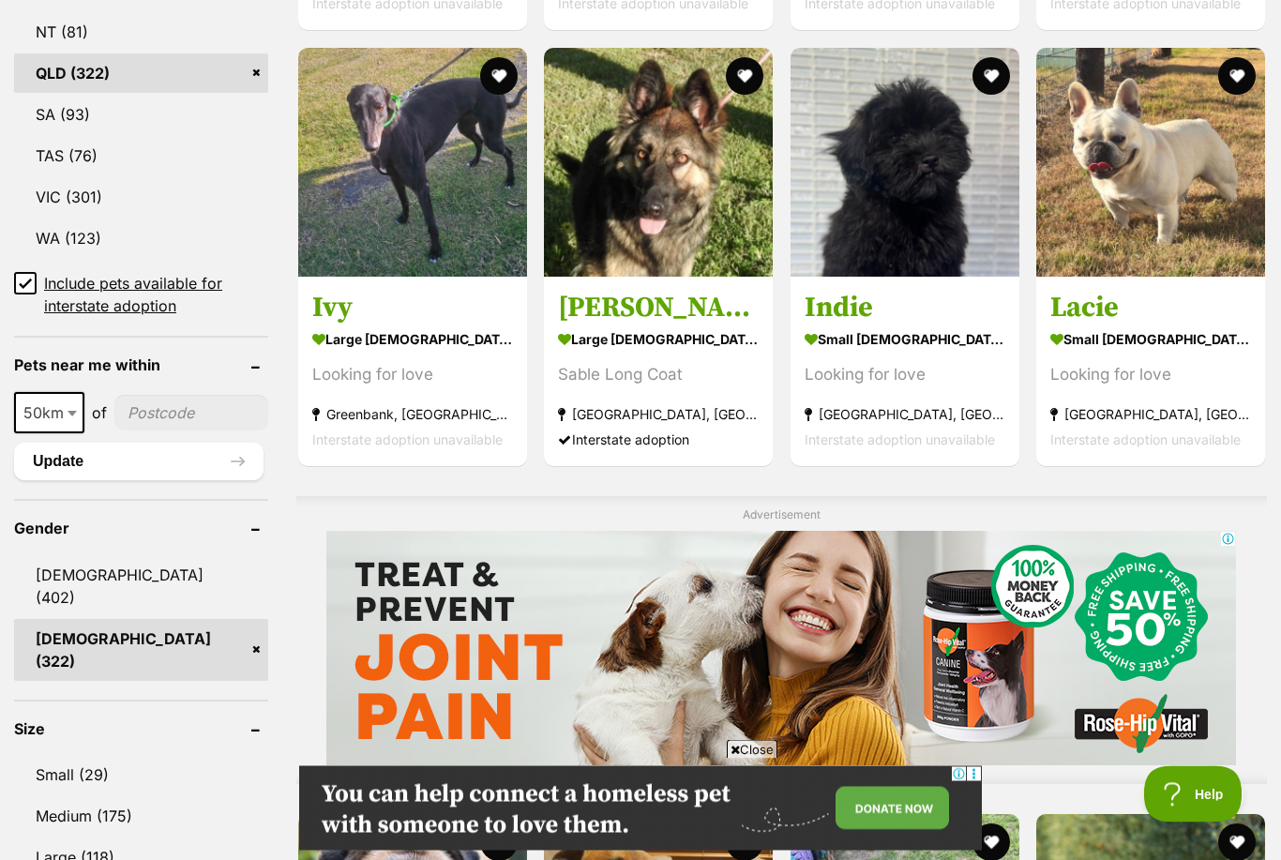
scroll to position [1215, 0]
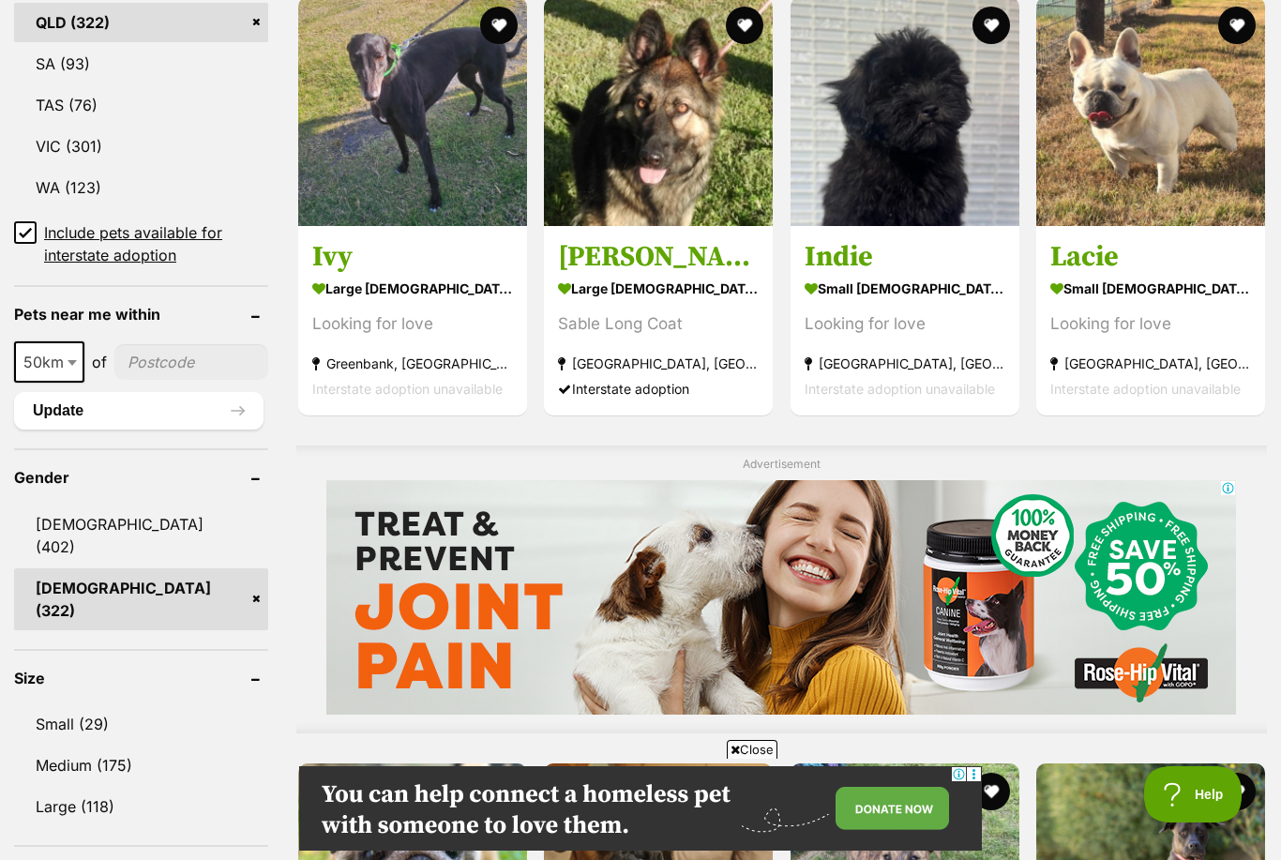
click at [558, 275] on h3 "Annie" at bounding box center [658, 257] width 201 height 36
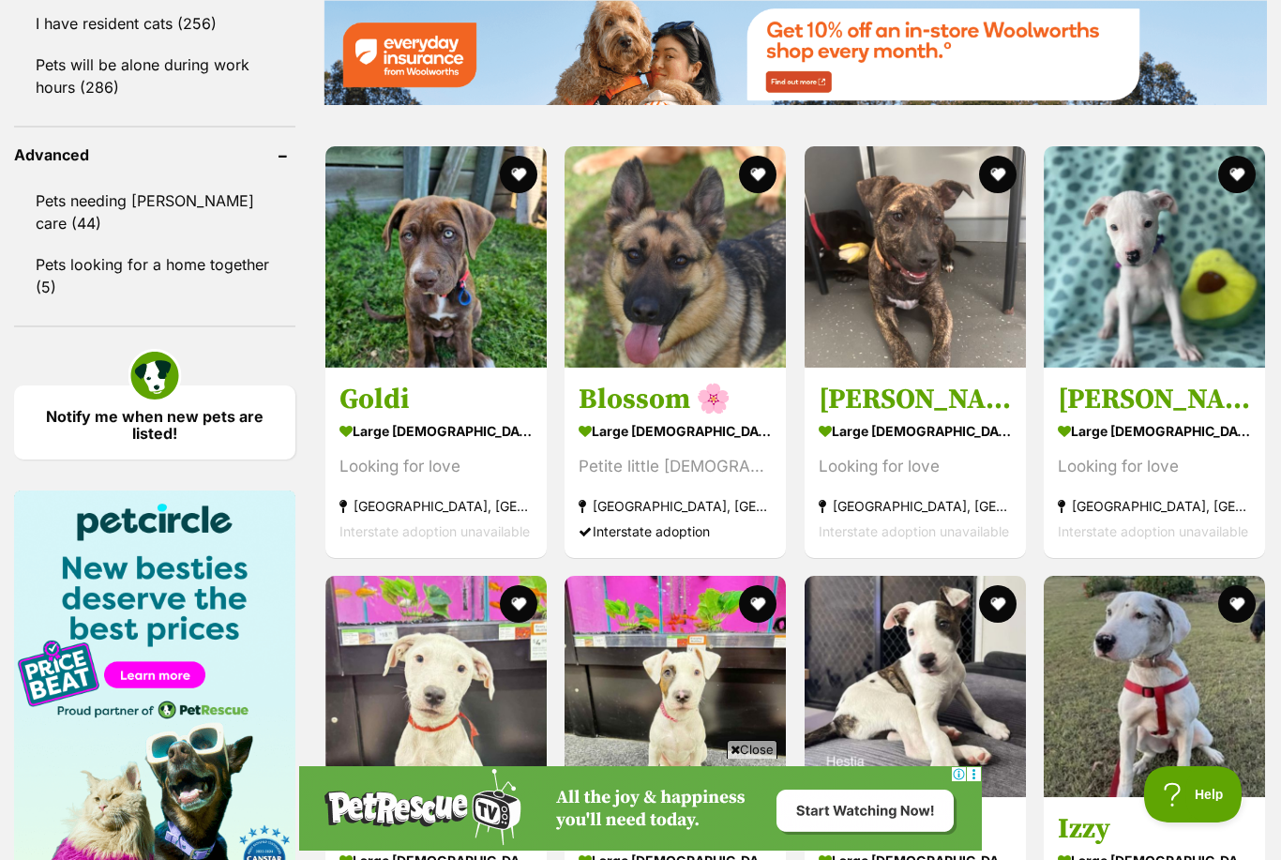
scroll to position [2434, 0]
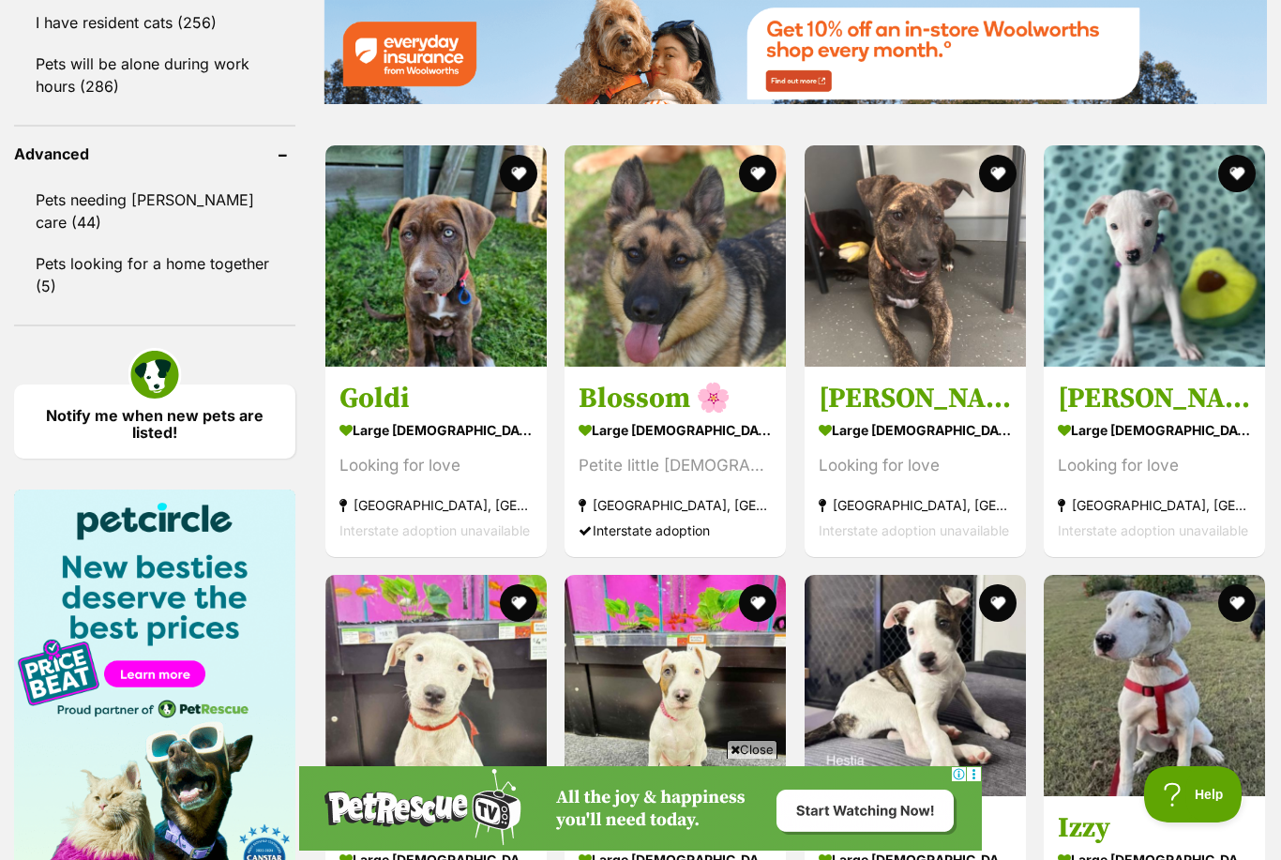
click at [676, 515] on strong "Willow Tree, NSW" at bounding box center [675, 504] width 193 height 25
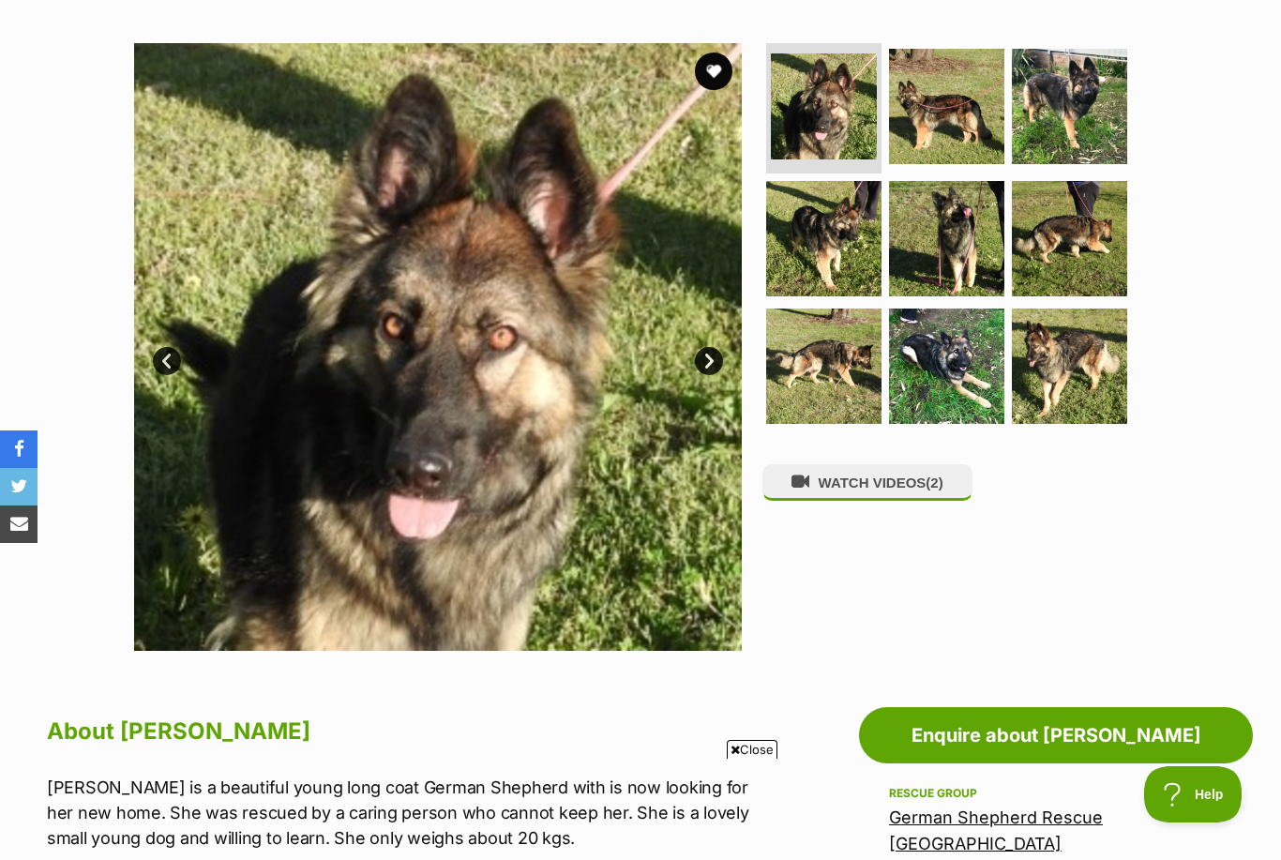
scroll to position [300, 0]
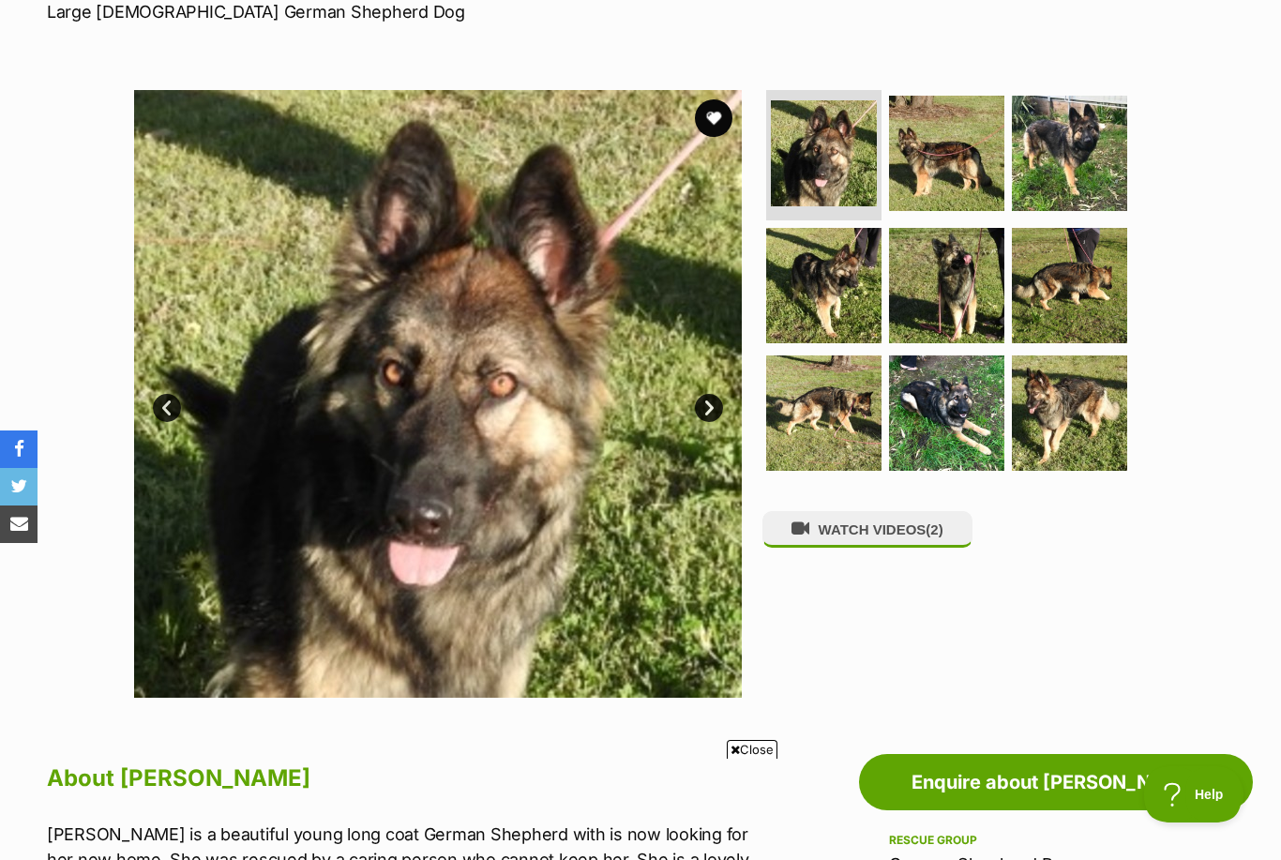
click at [810, 311] on img at bounding box center [823, 285] width 115 height 115
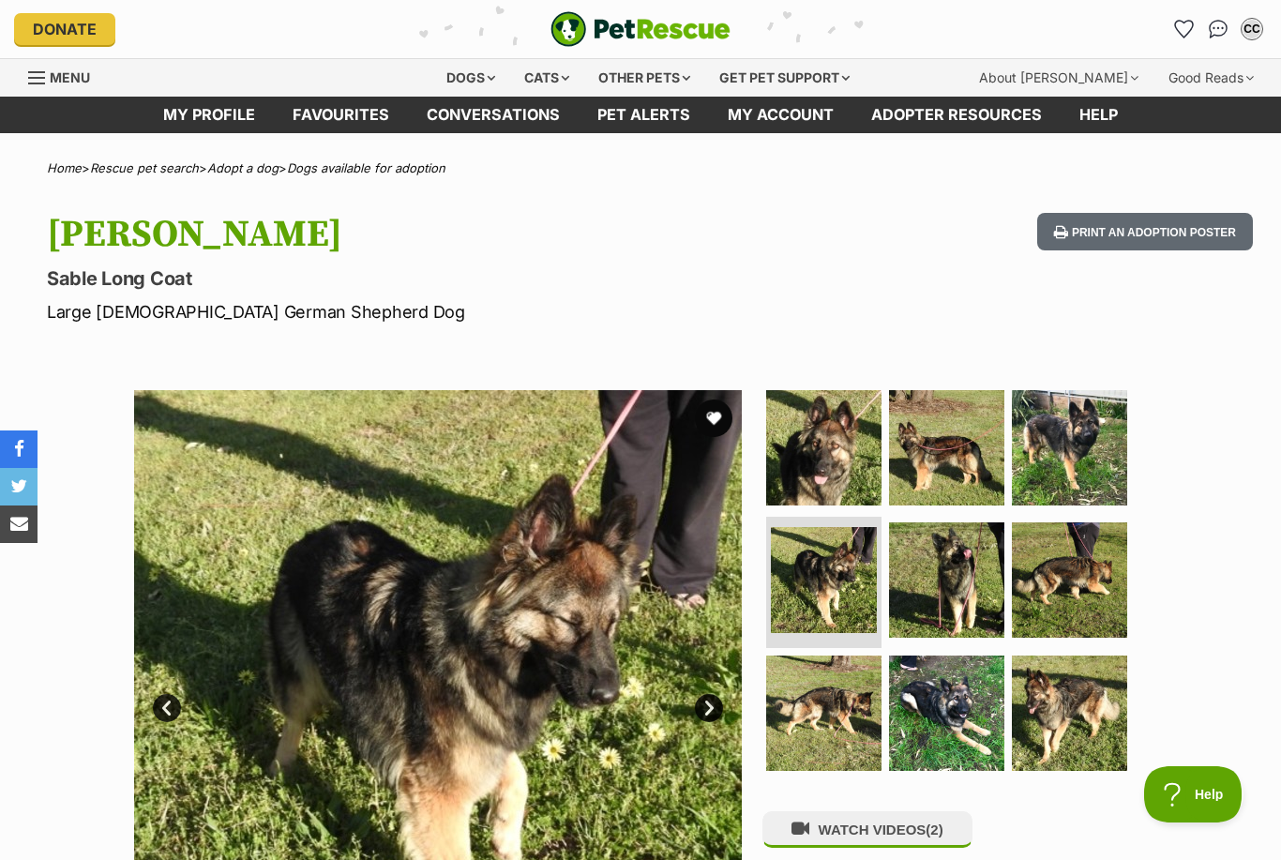
scroll to position [0, 0]
click at [711, 413] on button "favourite" at bounding box center [714, 419] width 38 height 38
click at [731, 422] on button "favourite" at bounding box center [714, 419] width 38 height 38
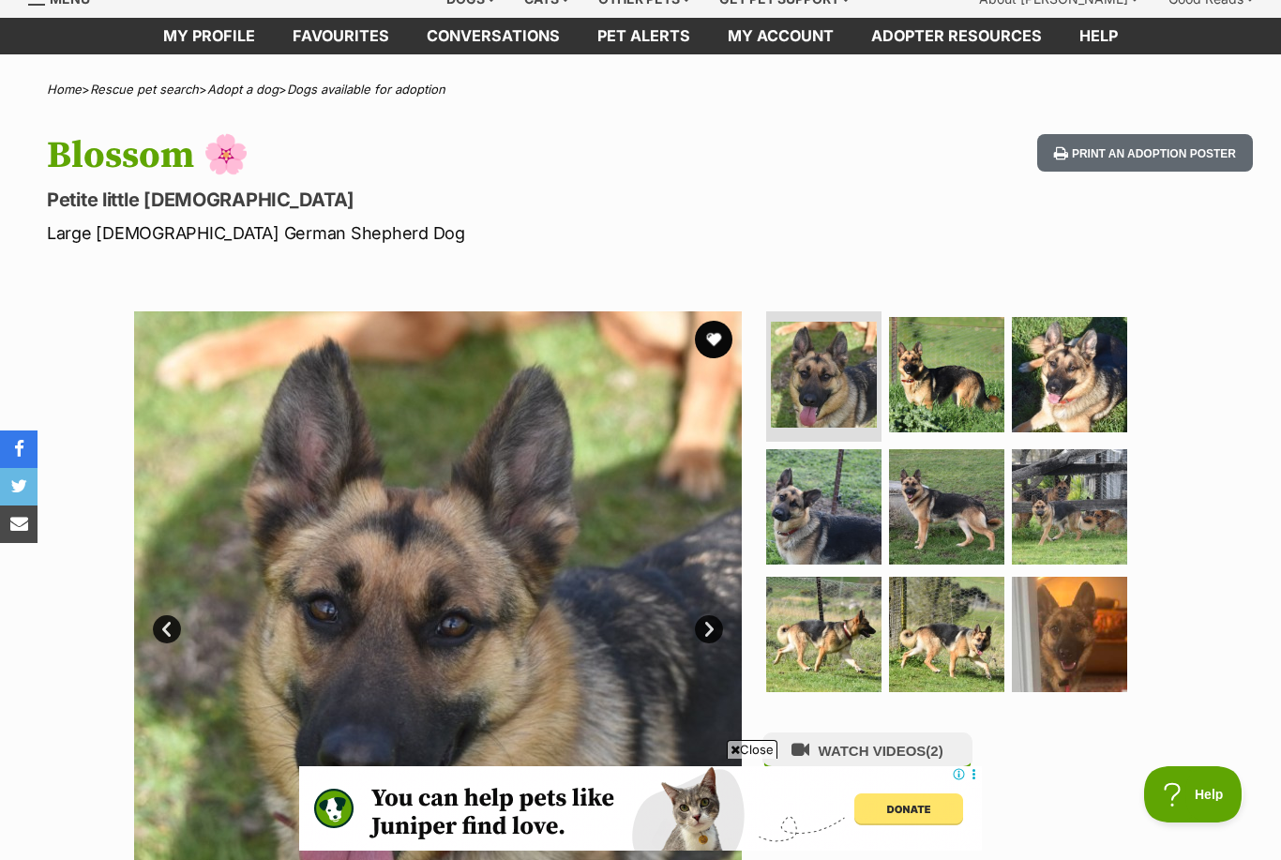
scroll to position [77, 0]
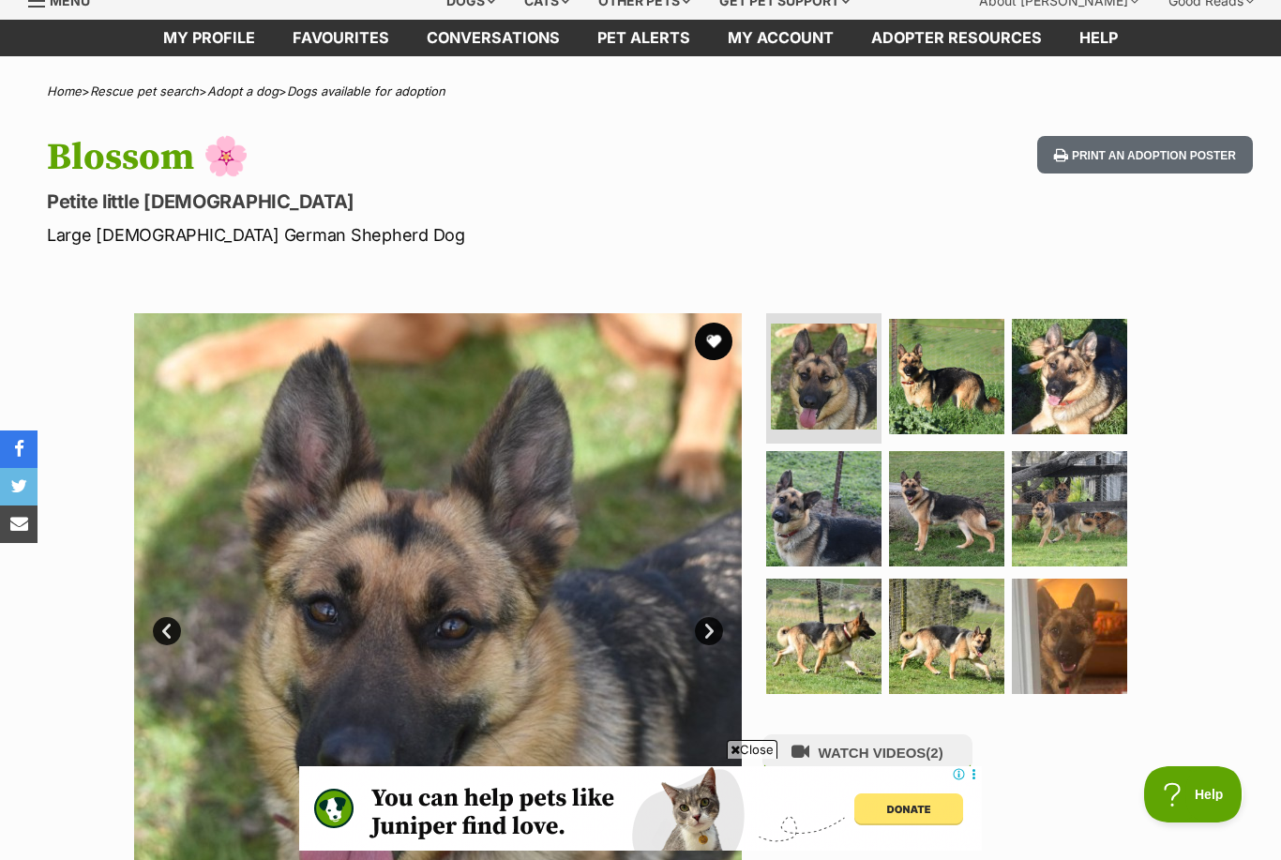
click at [807, 552] on img at bounding box center [823, 508] width 115 height 115
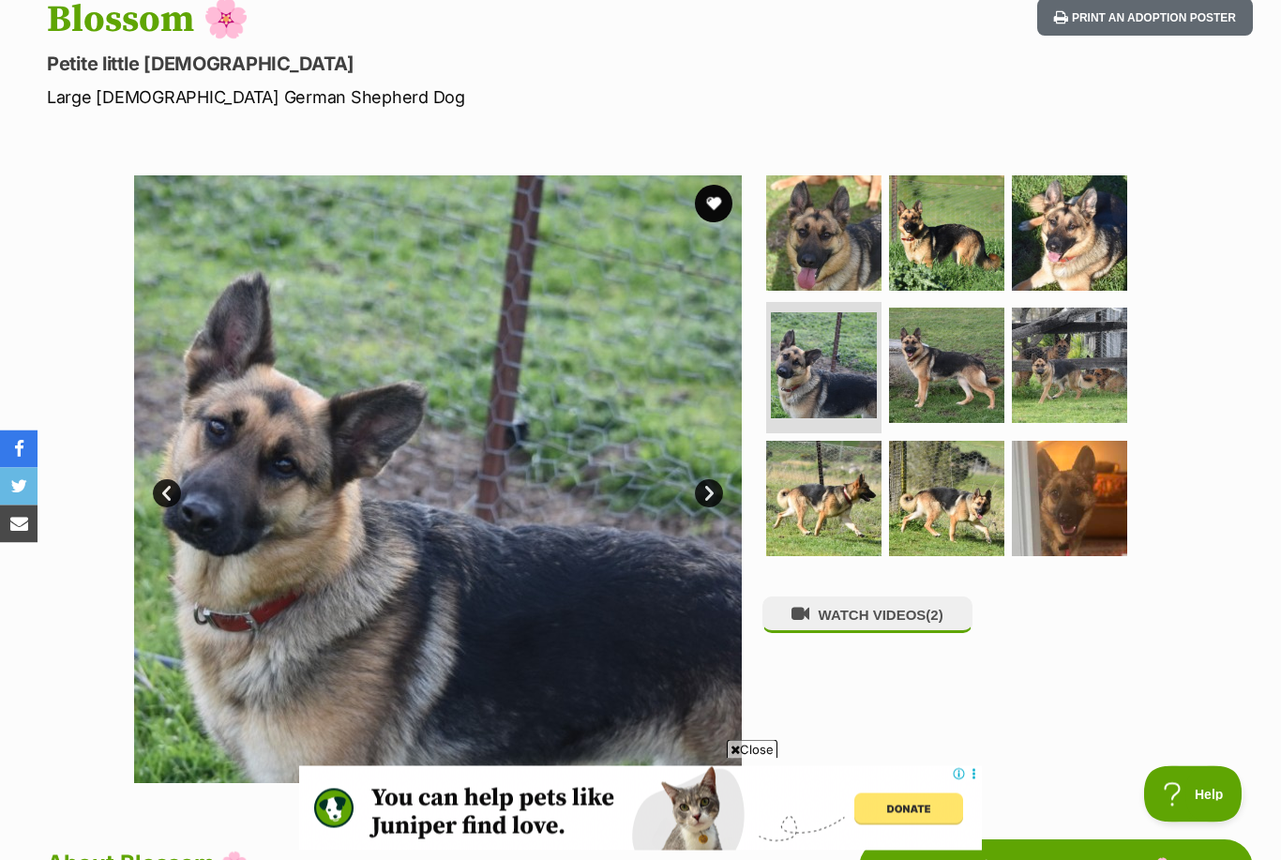
scroll to position [215, 0]
click at [814, 548] on img at bounding box center [823, 498] width 115 height 115
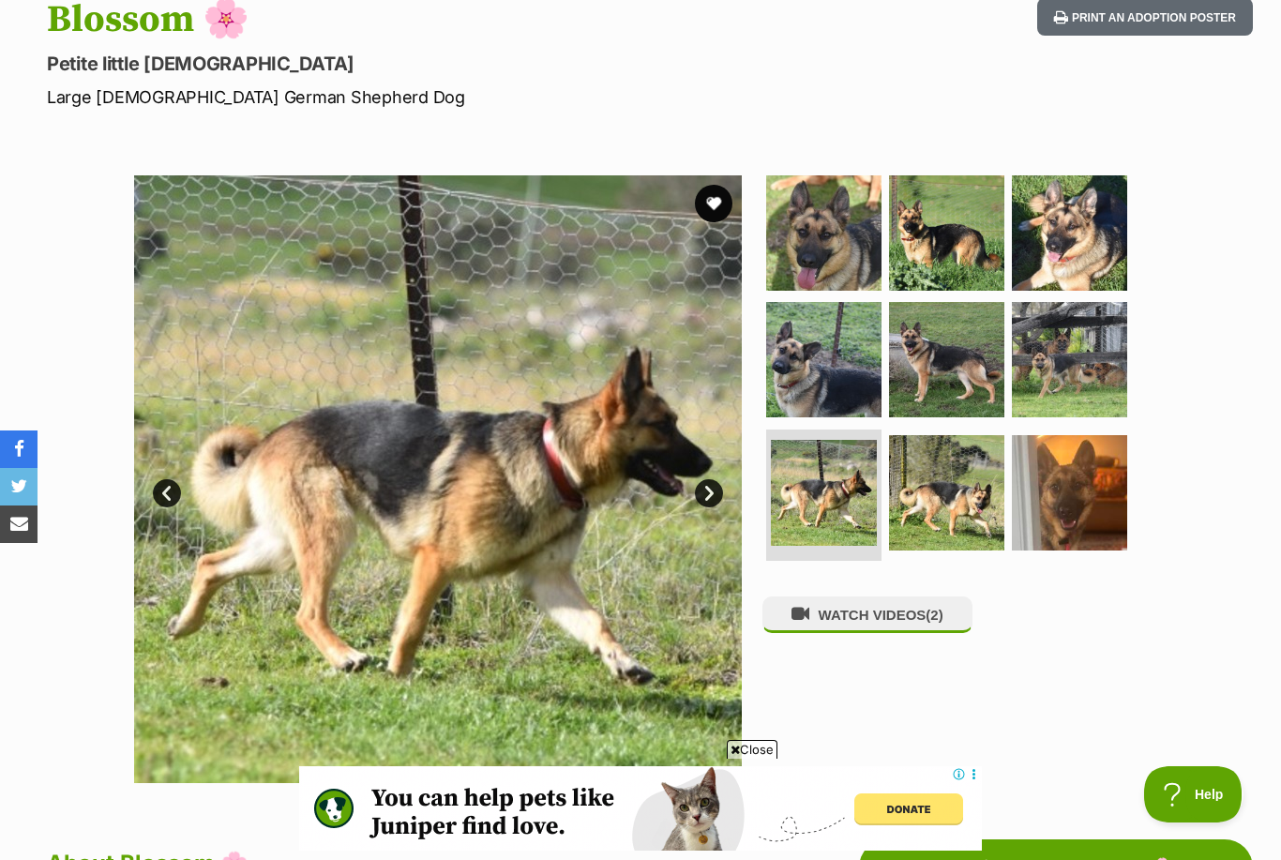
click at [952, 526] on img at bounding box center [946, 492] width 115 height 115
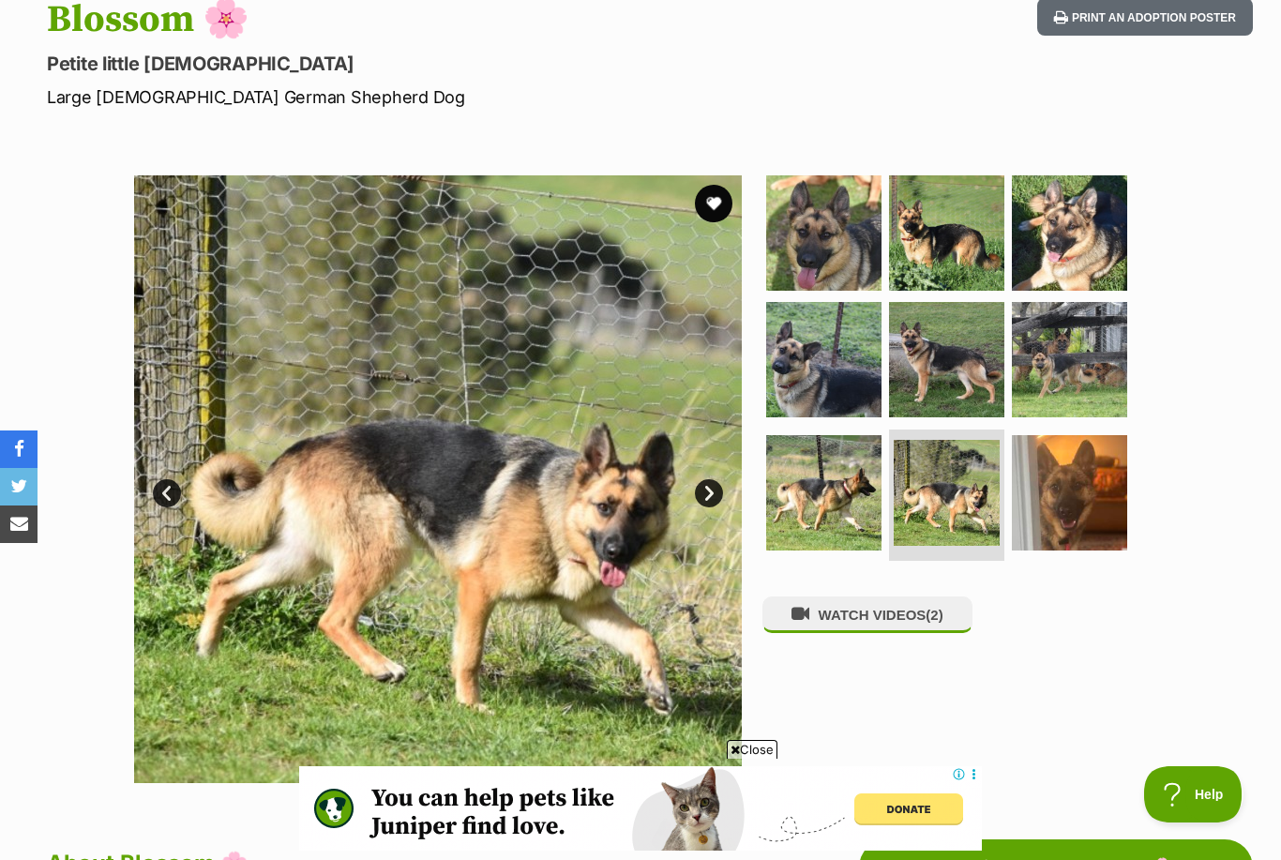
scroll to position [0, 0]
click at [1060, 542] on img at bounding box center [1069, 492] width 115 height 115
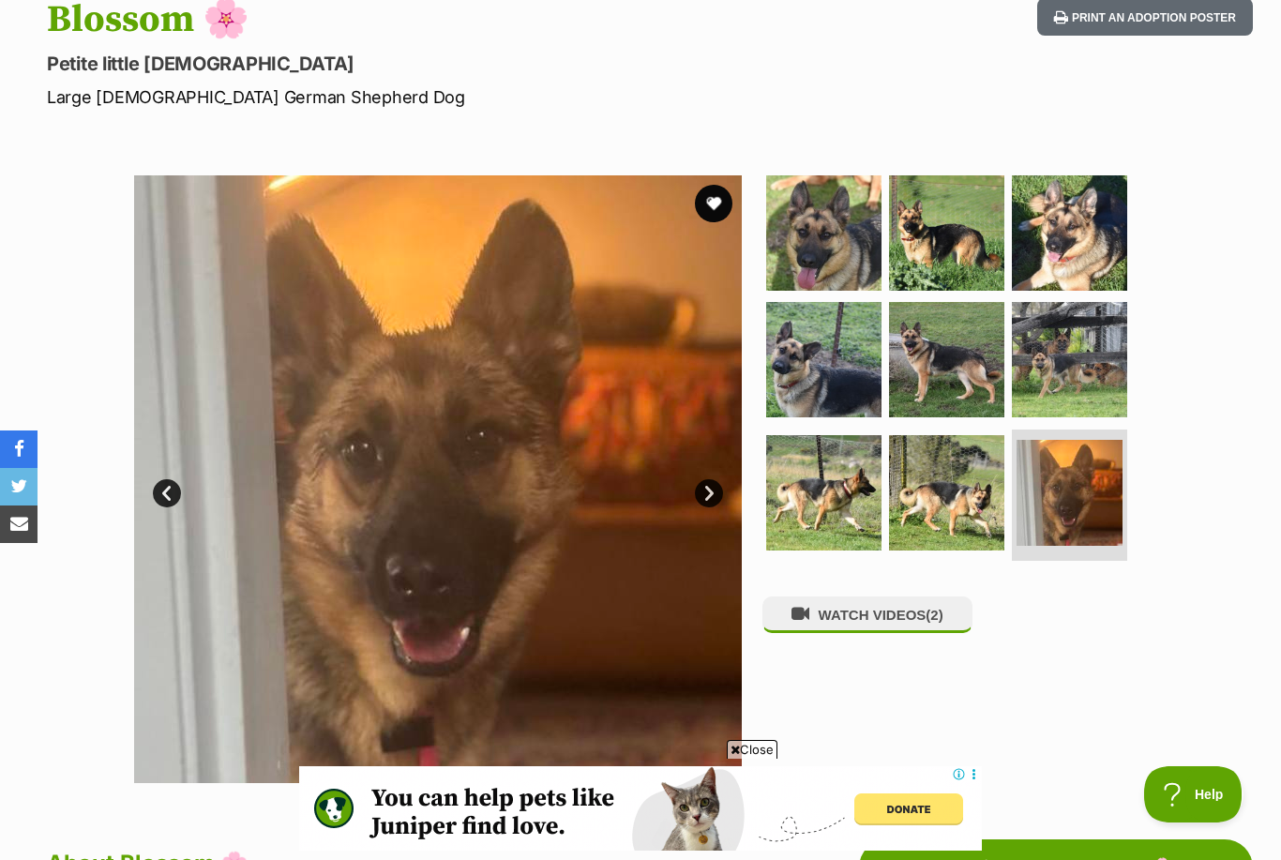
click at [1071, 387] on img at bounding box center [1069, 359] width 115 height 115
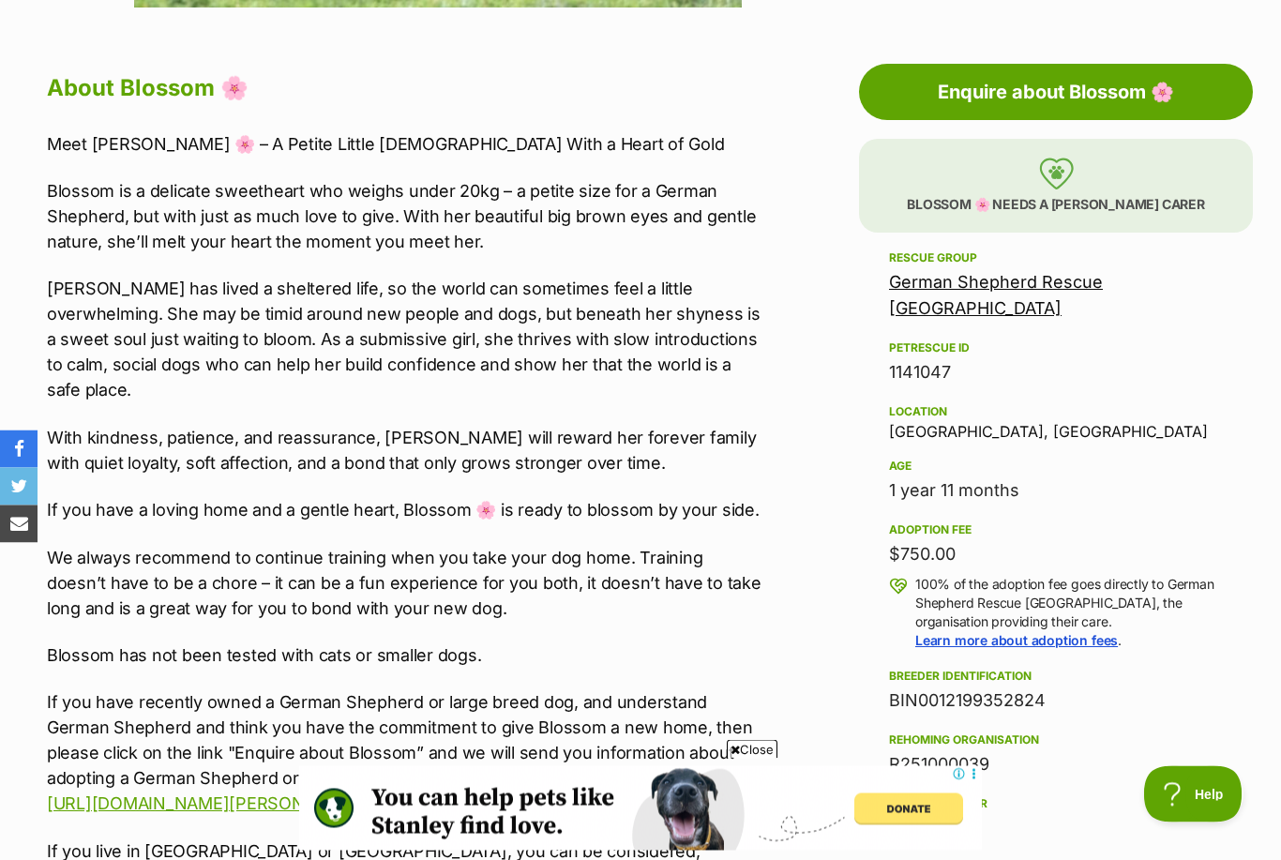
scroll to position [996, 0]
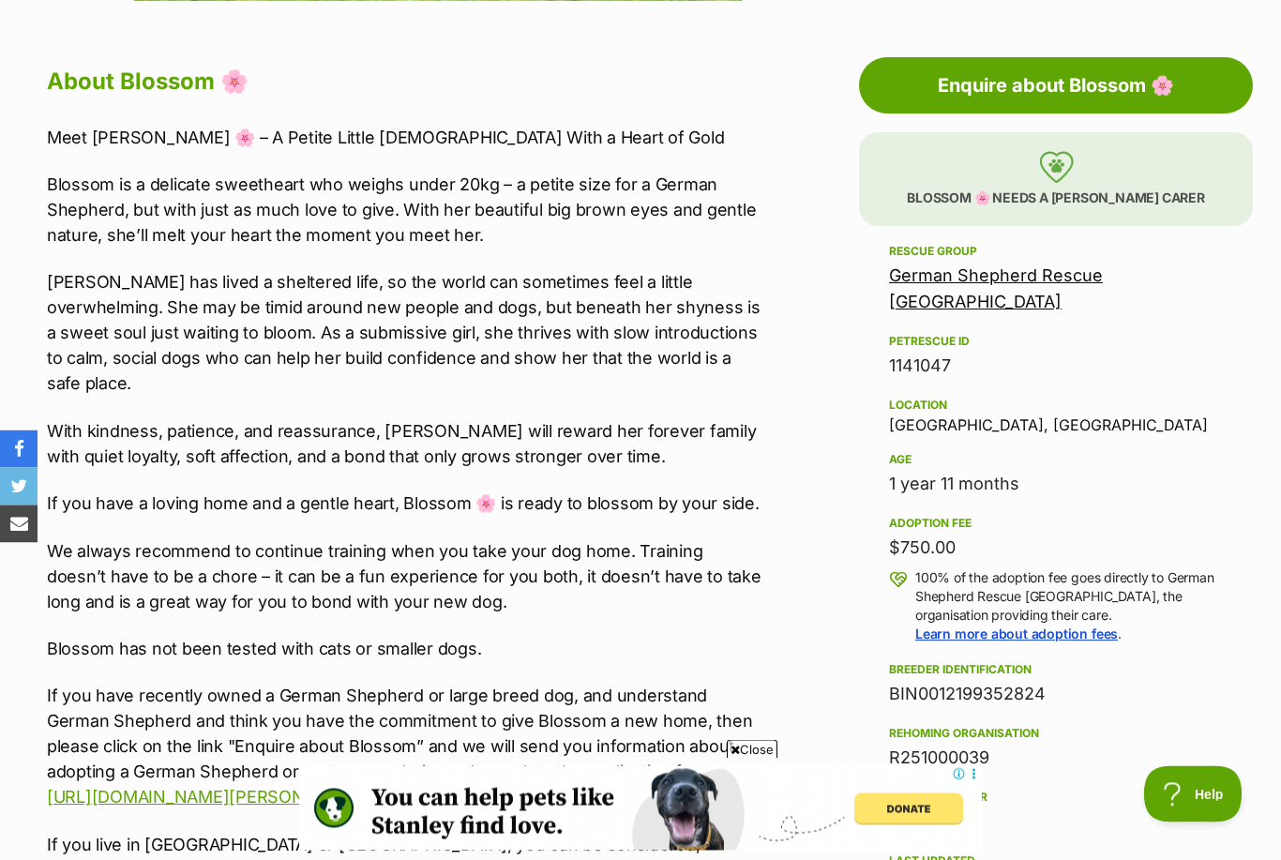
click at [1061, 274] on link "German Shepherd Rescue [GEOGRAPHIC_DATA]" at bounding box center [996, 289] width 214 height 46
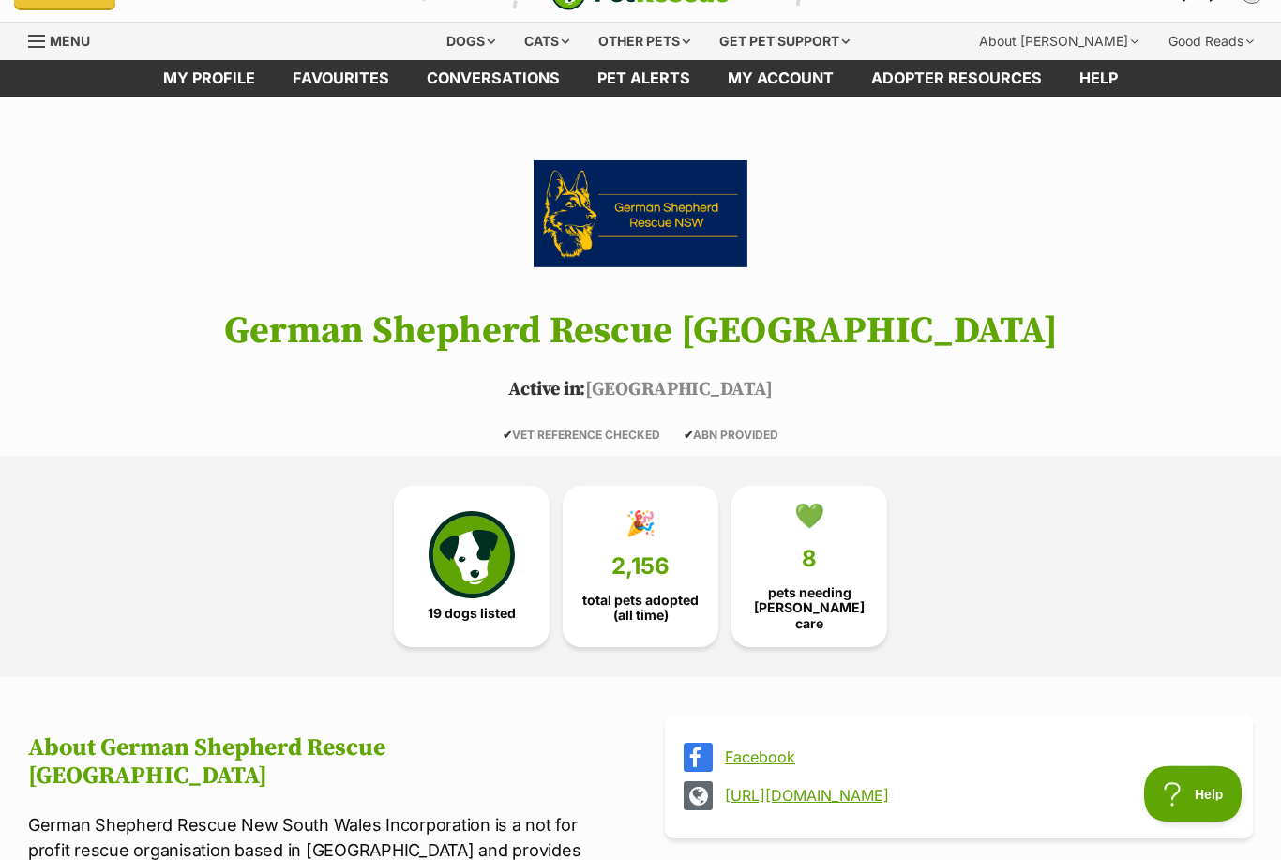
scroll to position [36, 0]
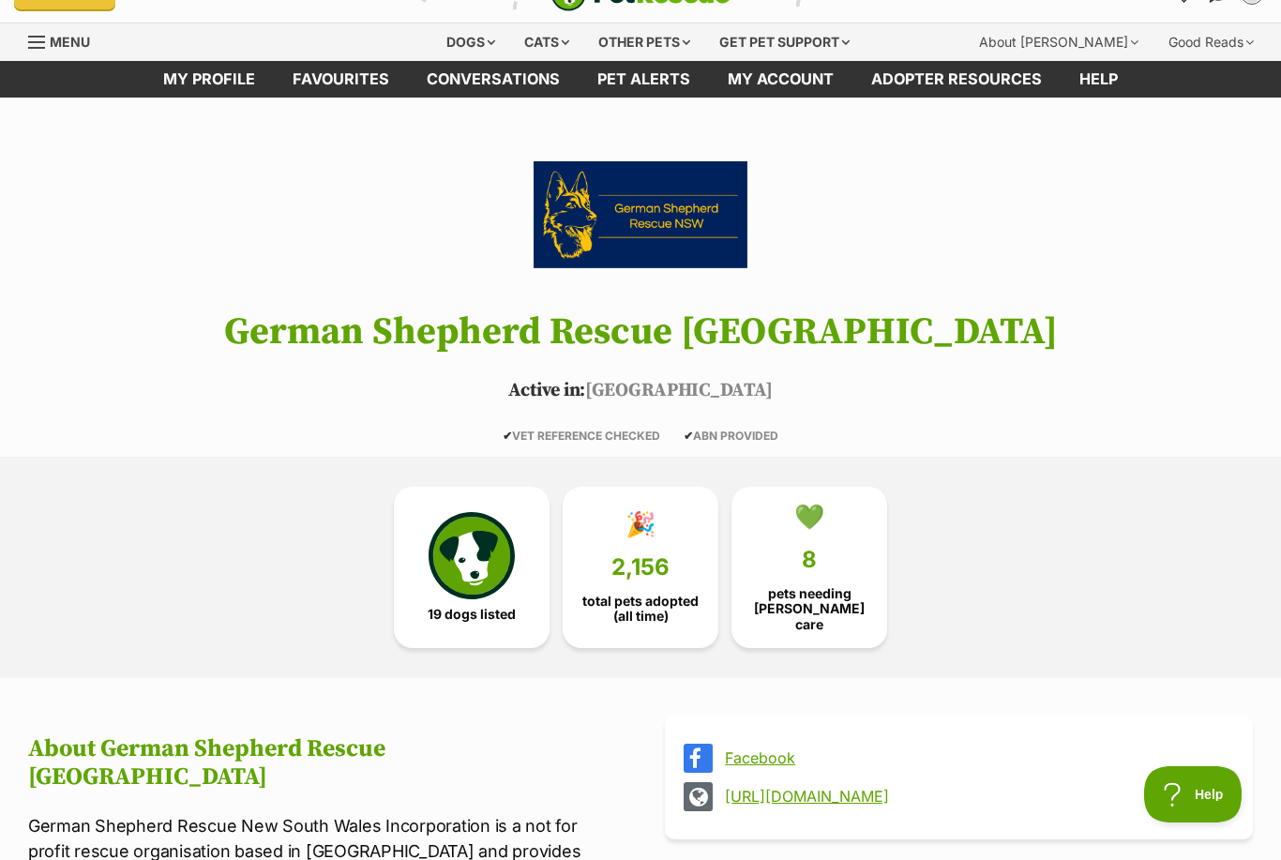
click at [495, 589] on img at bounding box center [472, 555] width 86 height 86
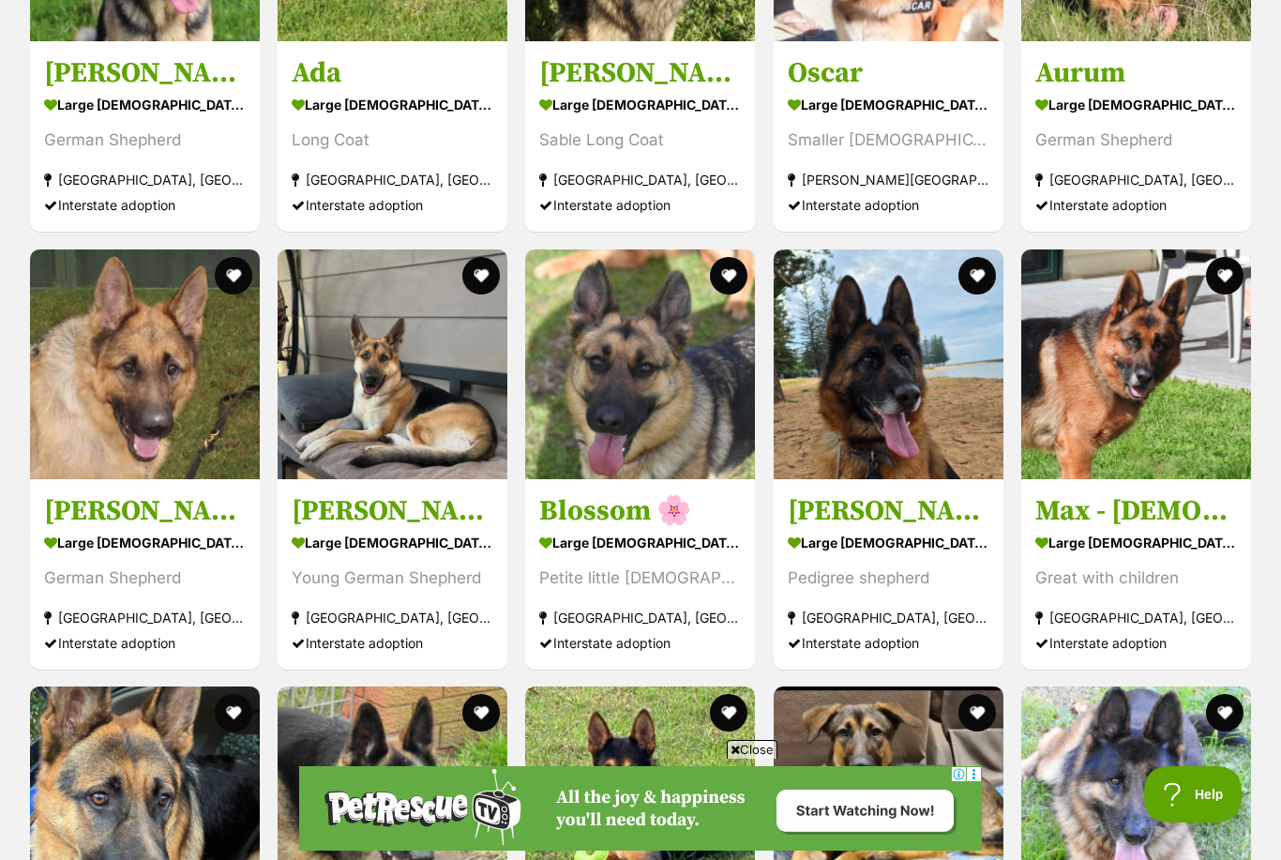
scroll to position [2408, 0]
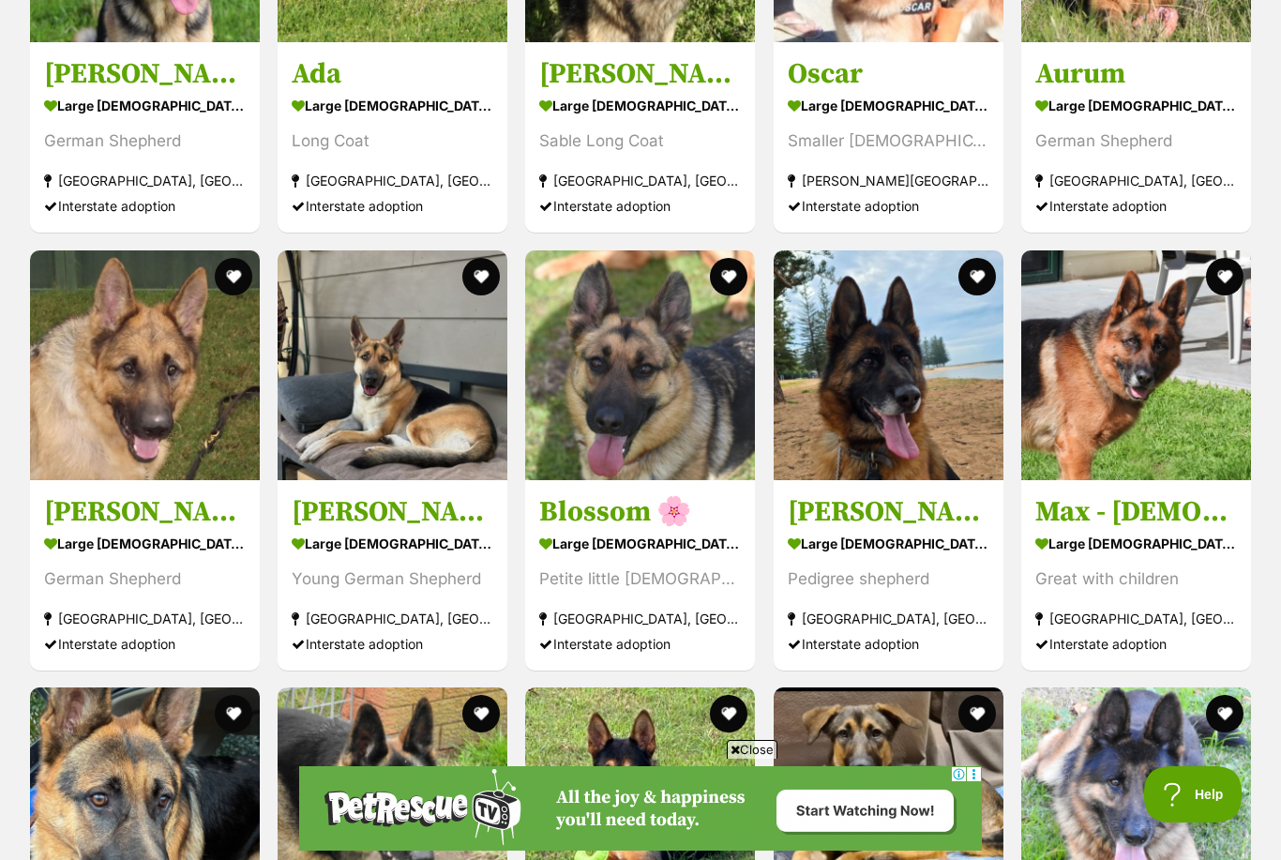
click at [902, 613] on div "[GEOGRAPHIC_DATA], [GEOGRAPHIC_DATA]" at bounding box center [889, 617] width 202 height 25
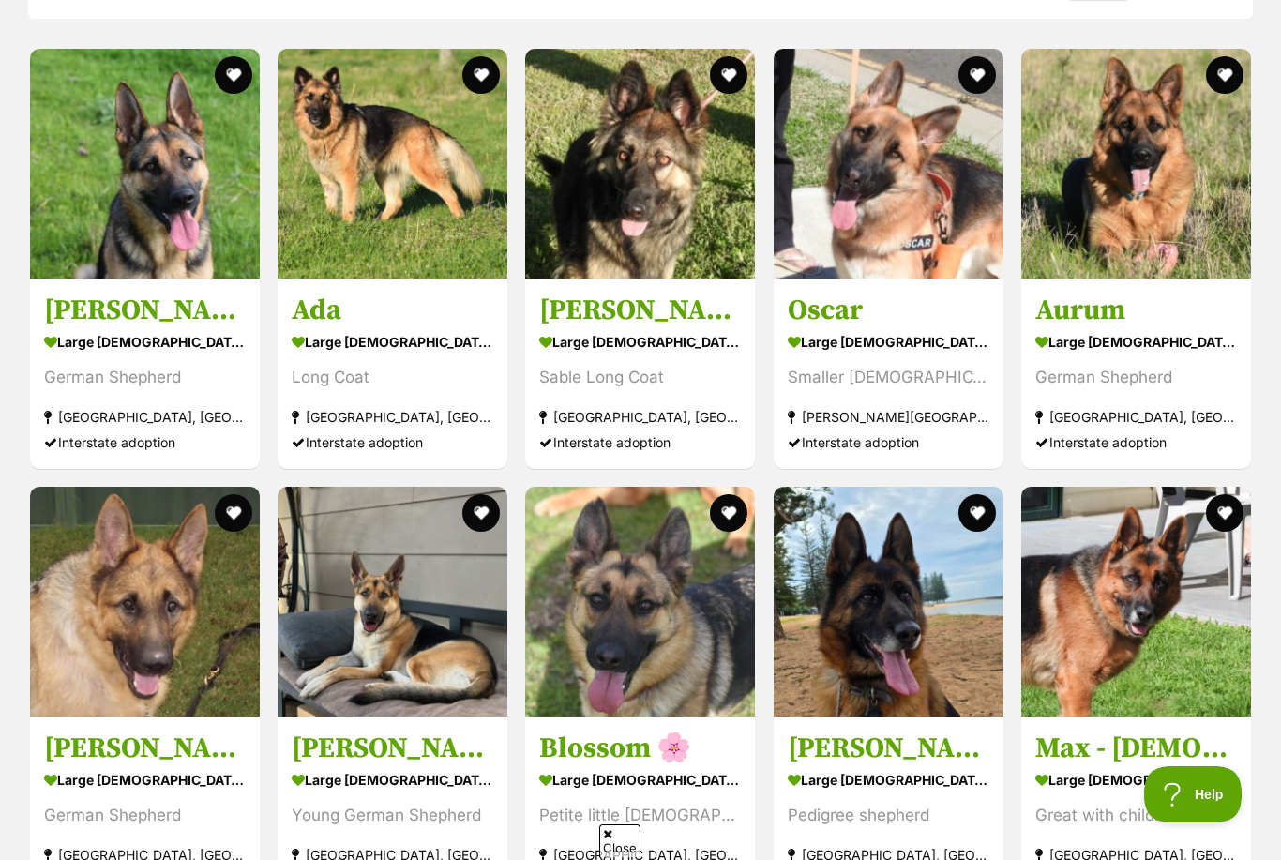
scroll to position [2173, 0]
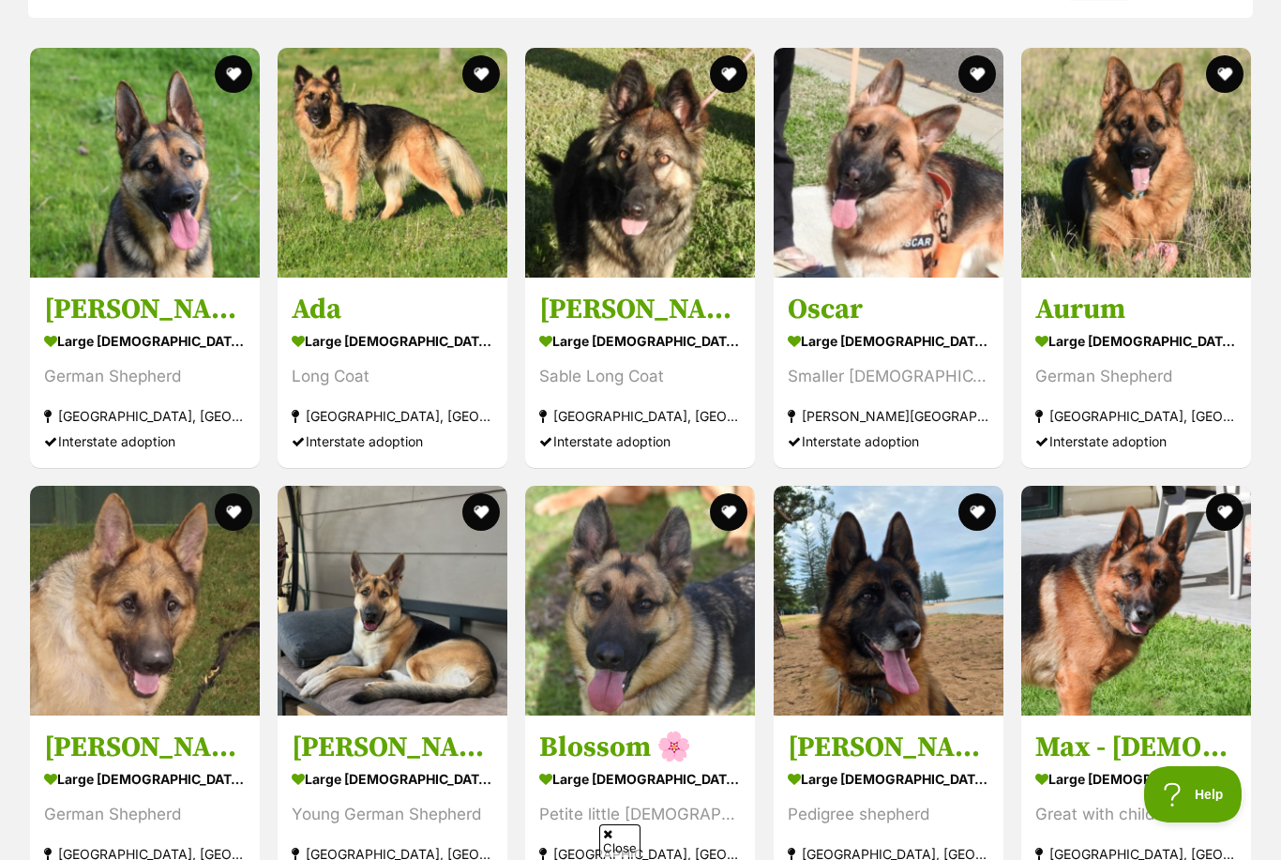
click at [393, 343] on section "large [DEMOGRAPHIC_DATA] Dog Long Coat [GEOGRAPHIC_DATA], [GEOGRAPHIC_DATA] Int…" at bounding box center [393, 390] width 202 height 127
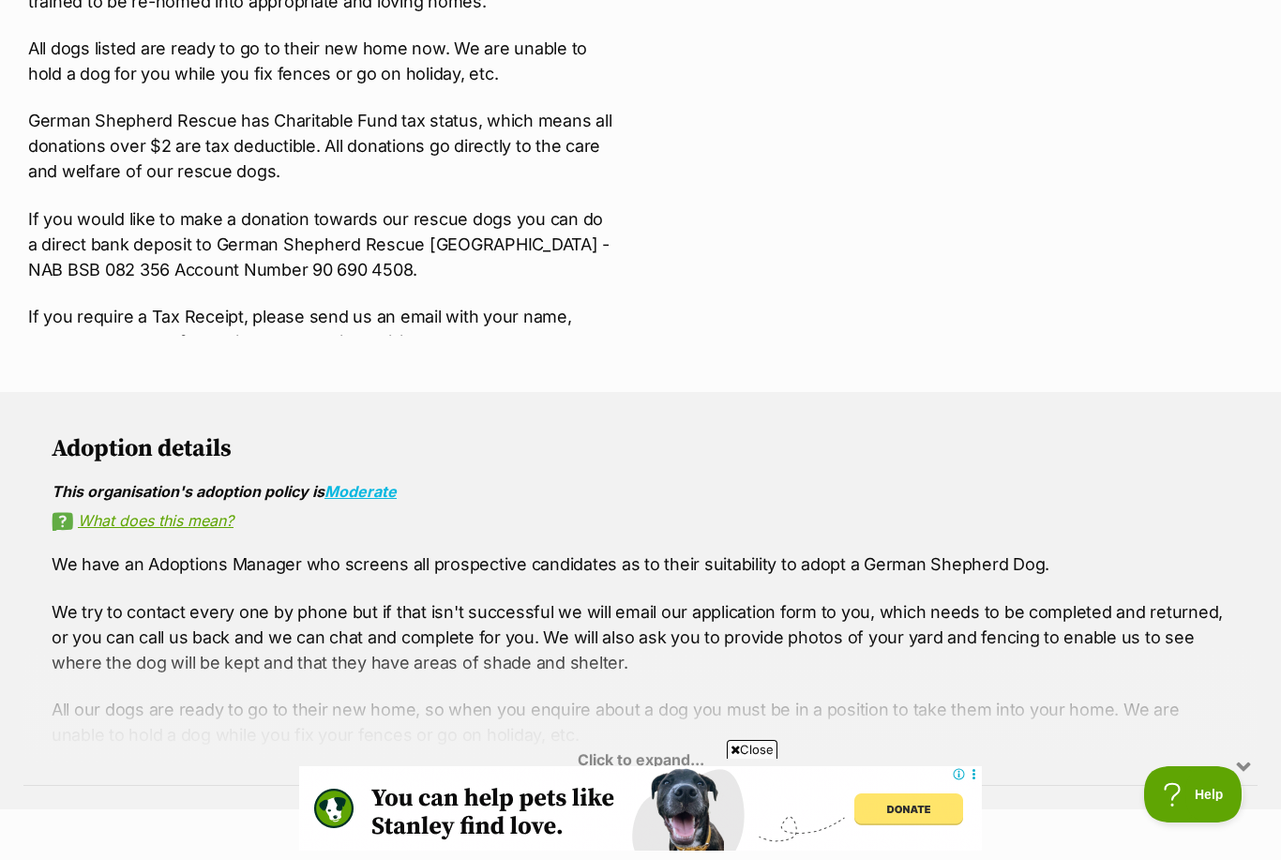
scroll to position [897, 0]
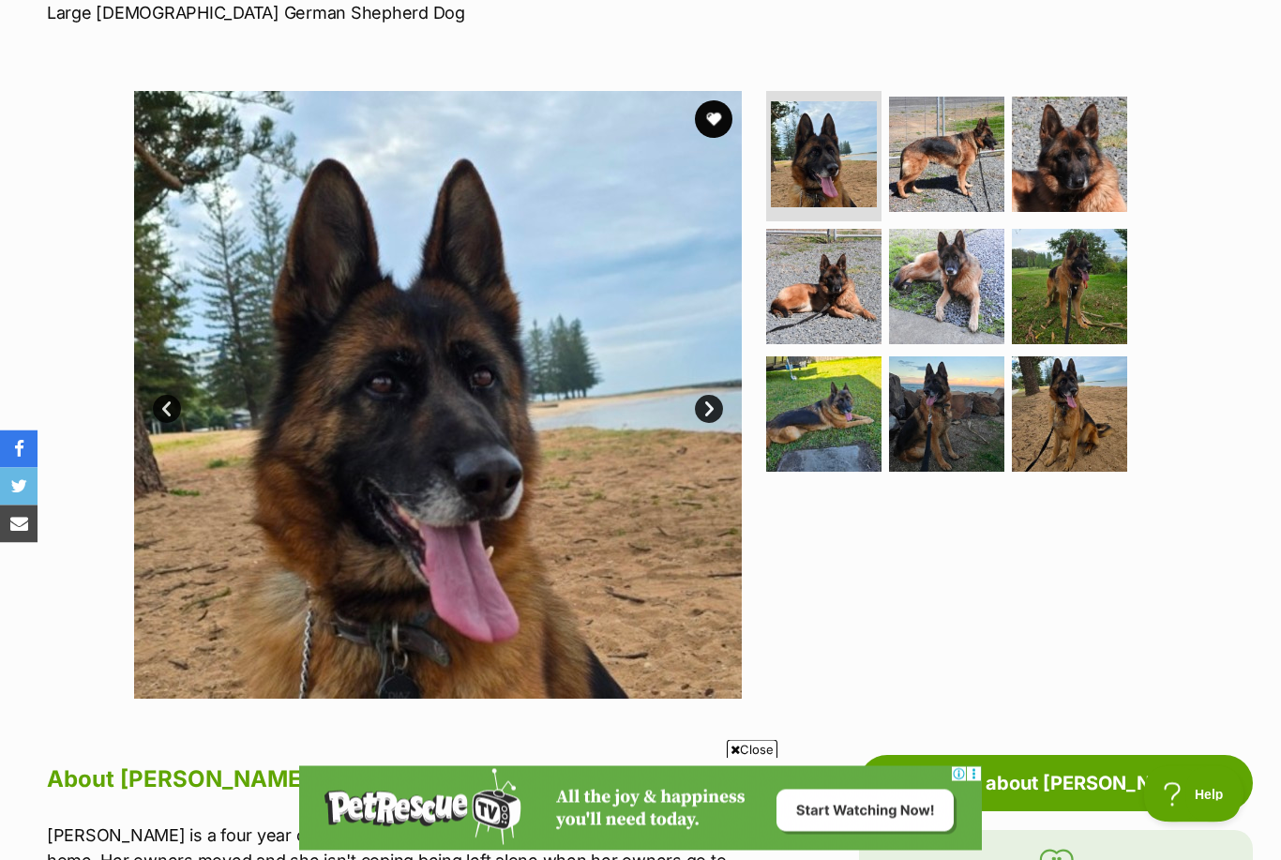
scroll to position [262, 0]
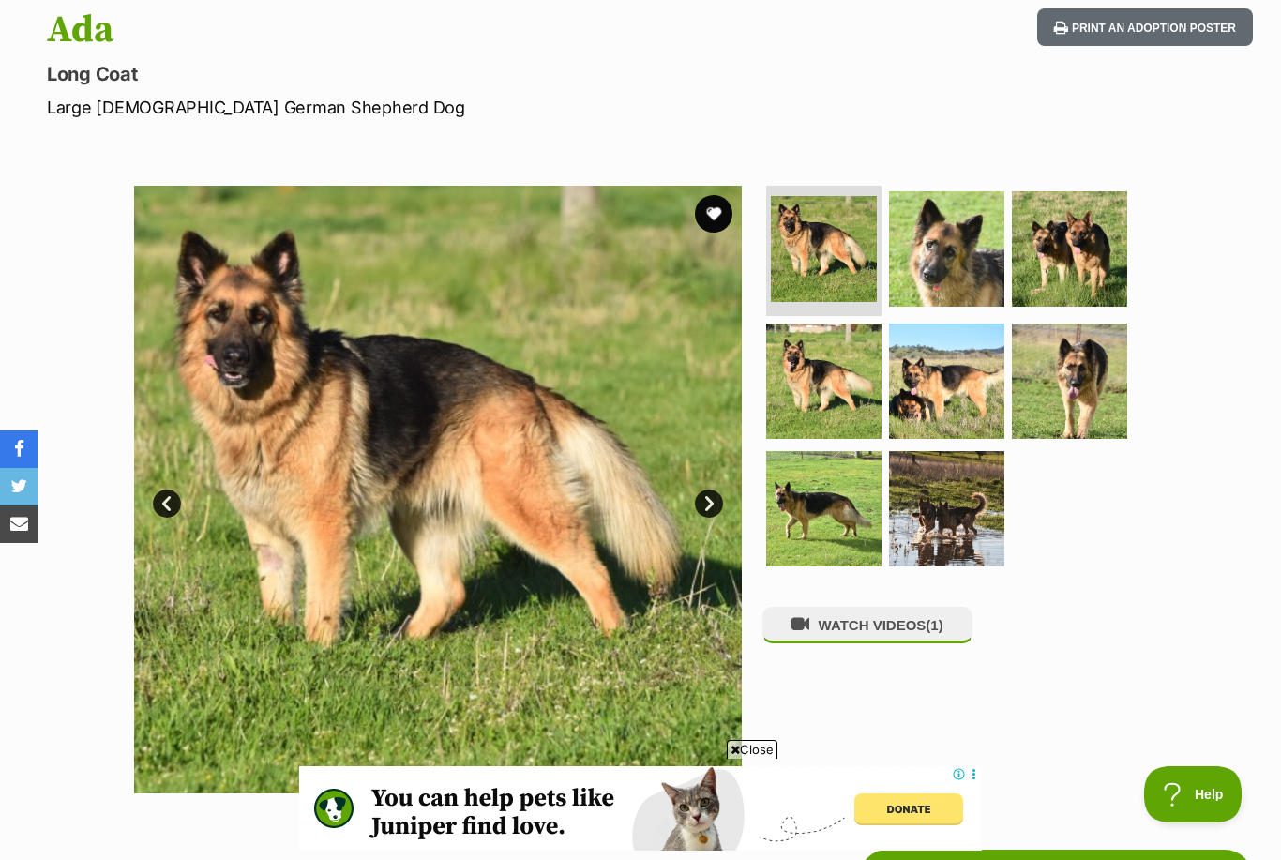
scroll to position [204, 0]
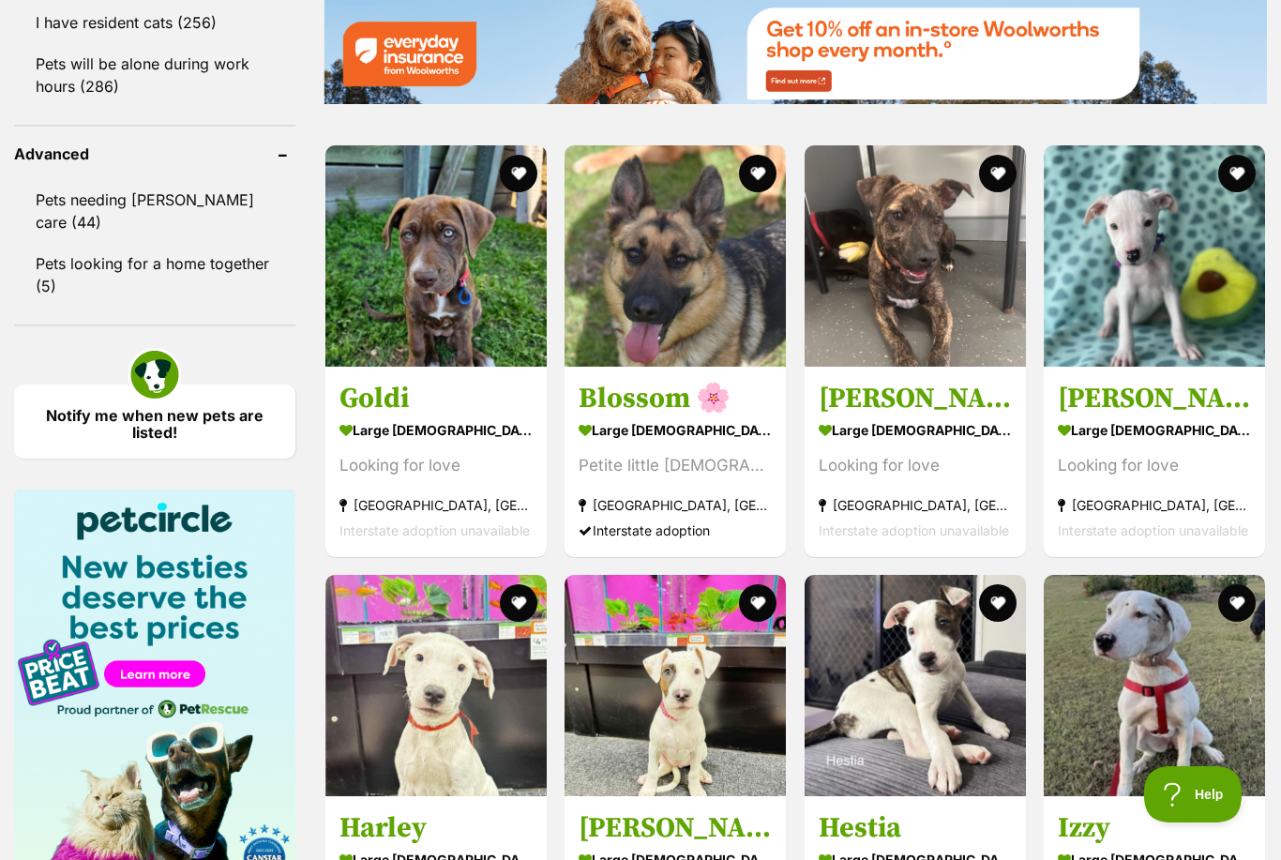
click at [760, 186] on button "favourite" at bounding box center [759, 174] width 38 height 38
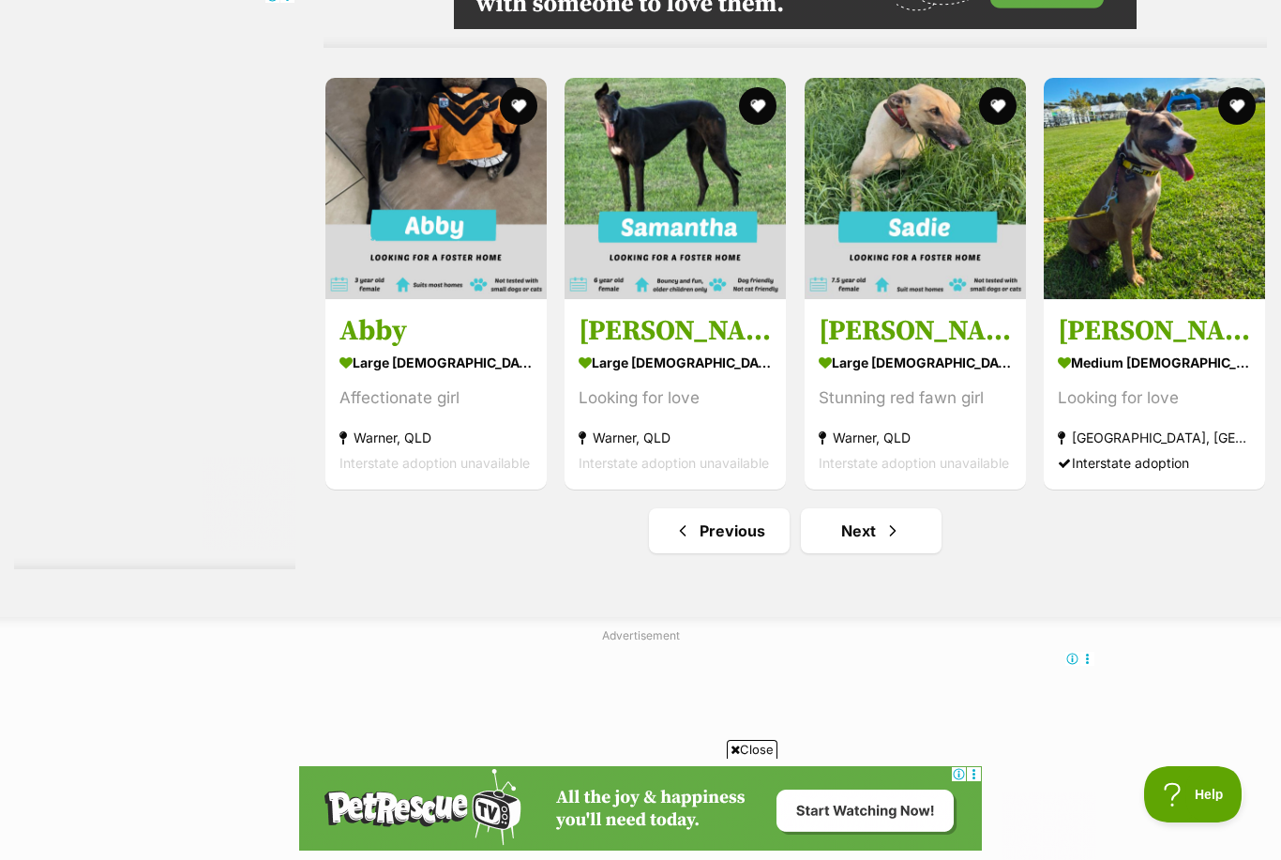
click at [870, 541] on link "Next" at bounding box center [871, 530] width 141 height 45
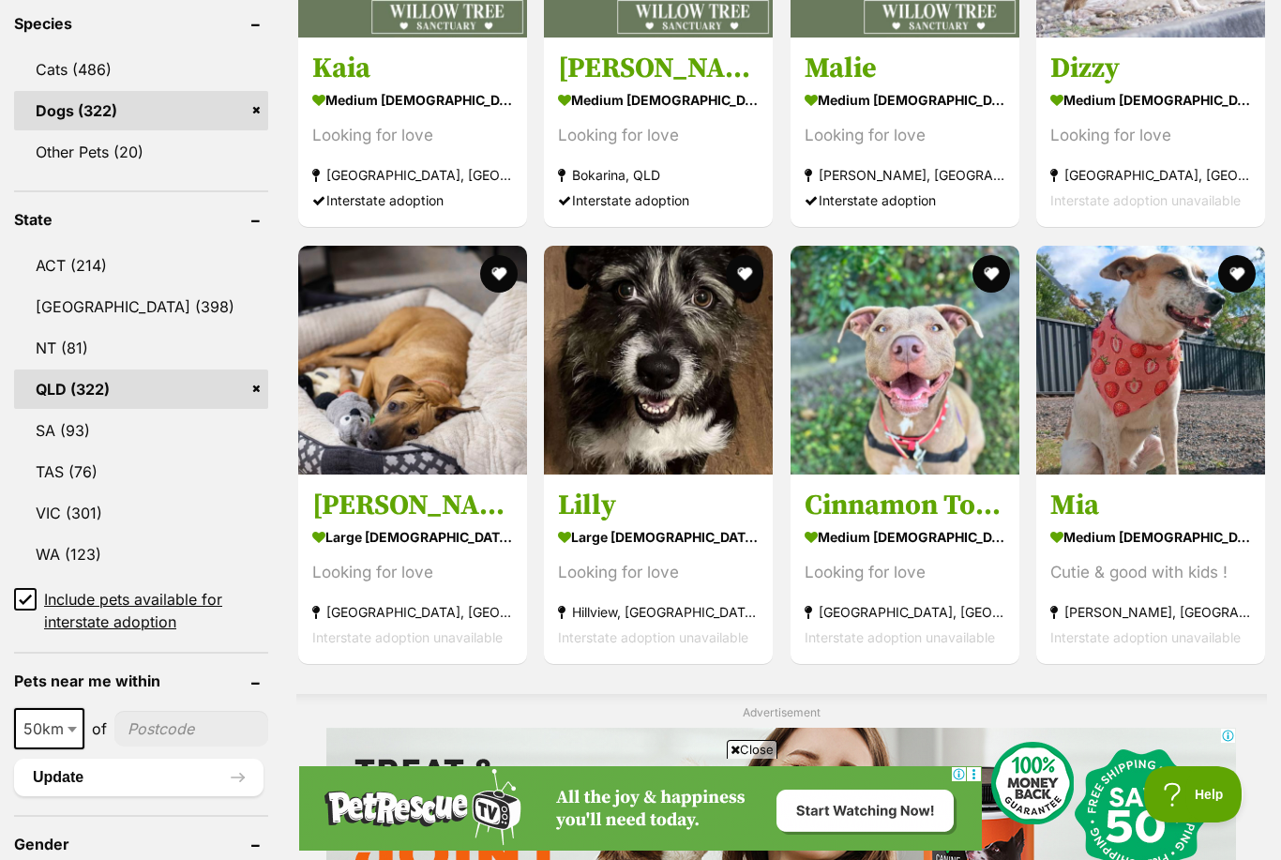
scroll to position [855, 0]
